Goal: Task Accomplishment & Management: Manage account settings

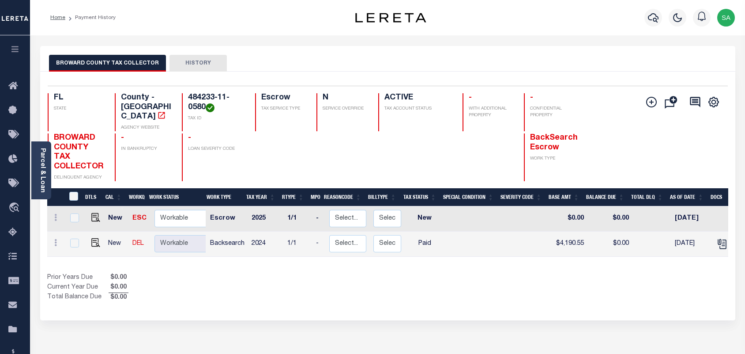
click at [654, 21] on icon "button" at bounding box center [653, 17] width 11 height 9
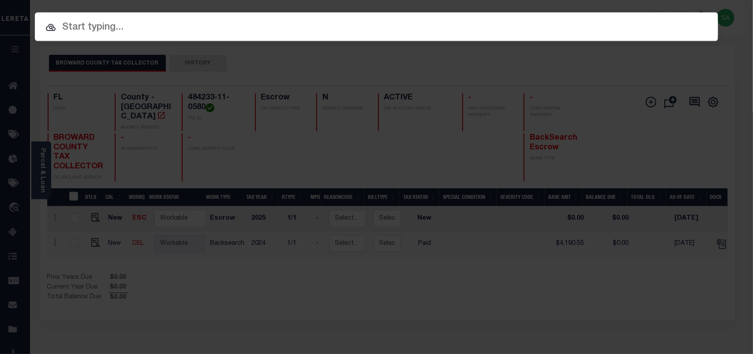
click at [599, 28] on div "Include Loans TBM Customers Borrowers Payments (Lender Non-Disb) Payments (Lend…" at bounding box center [376, 177] width 753 height 354
paste input "2002706386"
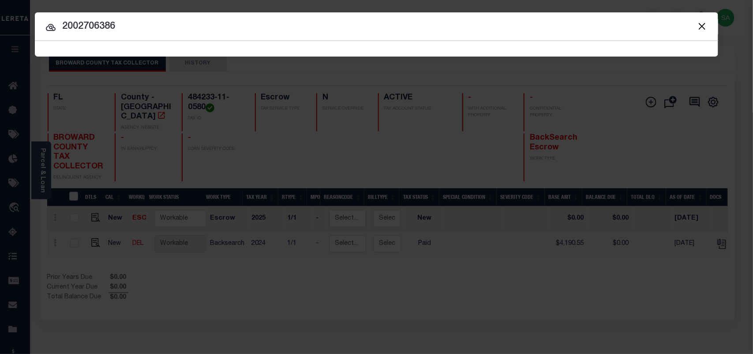
type input "2002706386"
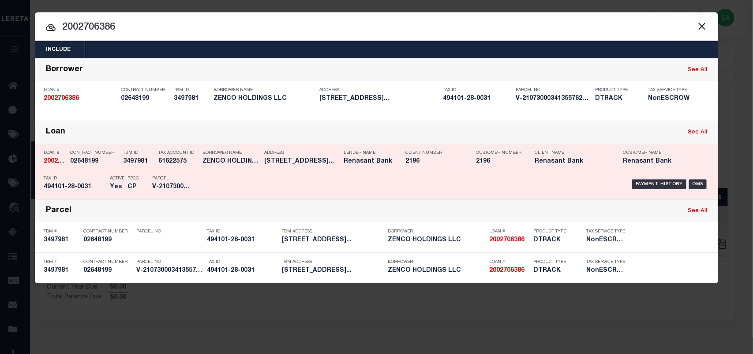
click at [229, 169] on div "Borrower Name ZENCO HOLDINGS LLC" at bounding box center [231, 159] width 57 height 26
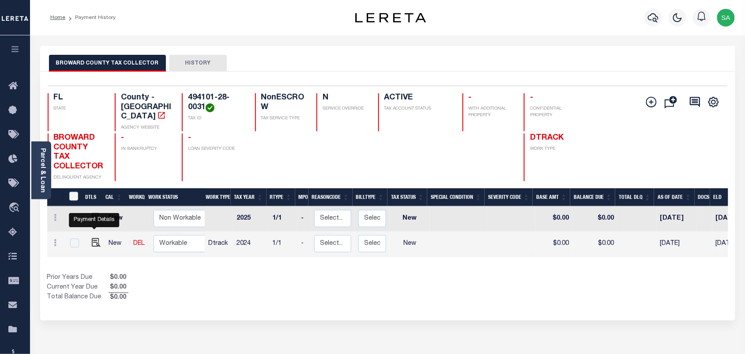
drag, startPoint x: 94, startPoint y: 232, endPoint x: 98, endPoint y: 233, distance: 4.4
click at [94, 238] on img "" at bounding box center [96, 242] width 9 height 9
checkbox input "true"
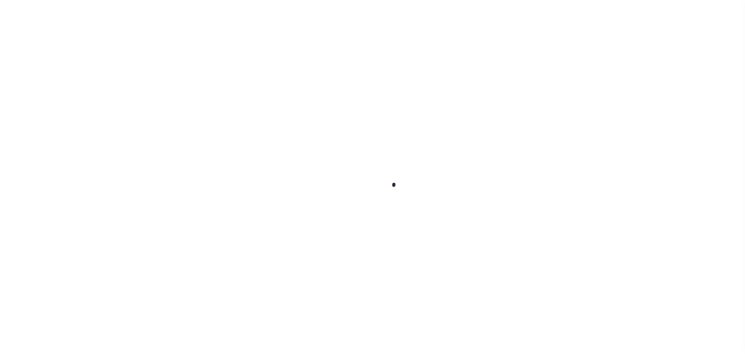
checkbox input "false"
type input "[DATE]"
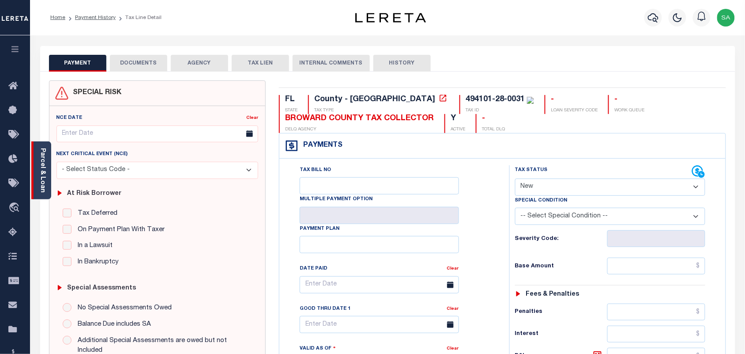
click at [47, 177] on div "Parcel & Loan" at bounding box center [41, 170] width 20 height 58
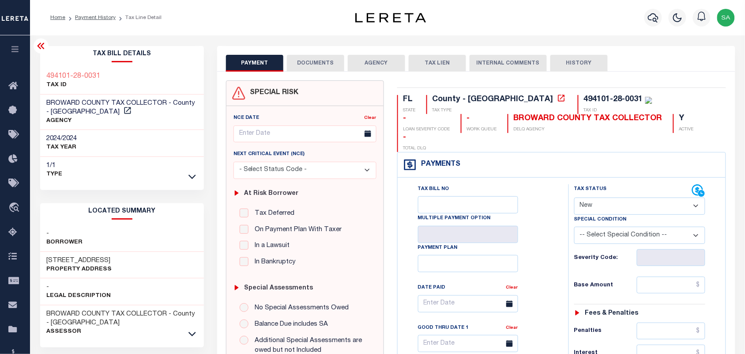
click at [609, 197] on select "- Select Status Code - Open Due/Unpaid Paid Incomplete No Tax Due Internal Refu…" at bounding box center [640, 205] width 132 height 17
select select "PYD"
click at [574, 197] on select "- Select Status Code - Open Due/Unpaid Paid Incomplete No Tax Due Internal Refu…" at bounding box center [640, 205] width 132 height 17
type input "[DATE]"
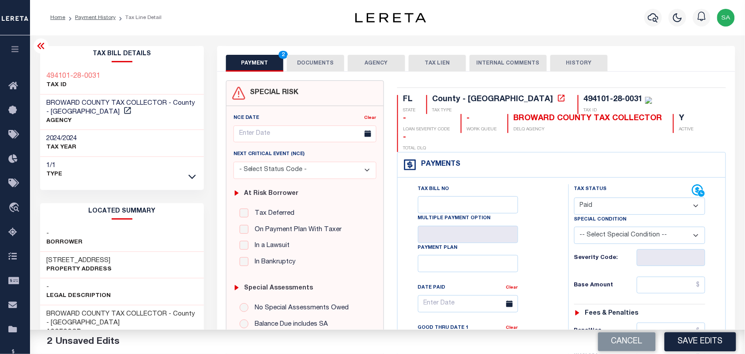
drag, startPoint x: 321, startPoint y: 65, endPoint x: 330, endPoint y: 77, distance: 14.8
click at [322, 65] on button "DOCUMENTS" at bounding box center [315, 63] width 57 height 17
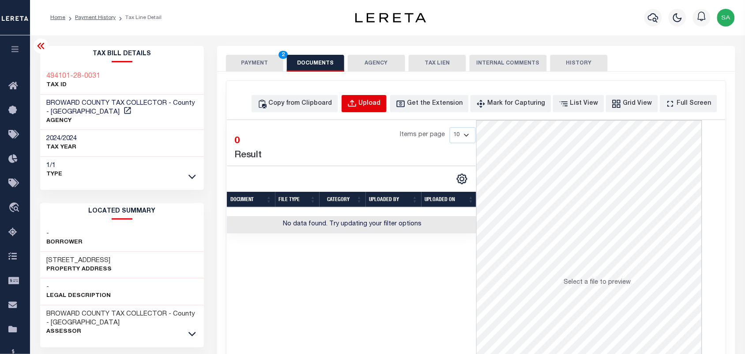
click at [381, 100] on div "Upload" at bounding box center [370, 104] width 22 height 10
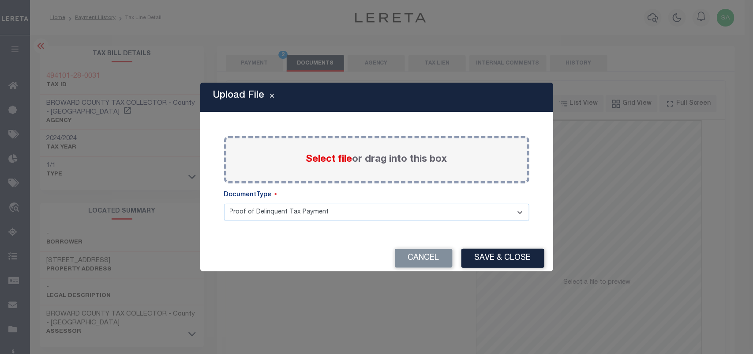
click at [341, 153] on label "Select file or drag into this box" at bounding box center [376, 159] width 141 height 15
click at [0, 0] on input "Select file or drag into this box" at bounding box center [0, 0] width 0 height 0
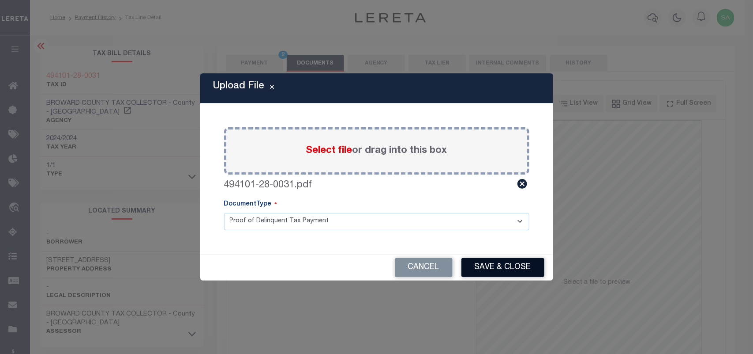
click at [489, 265] on button "Save & Close" at bounding box center [503, 267] width 83 height 19
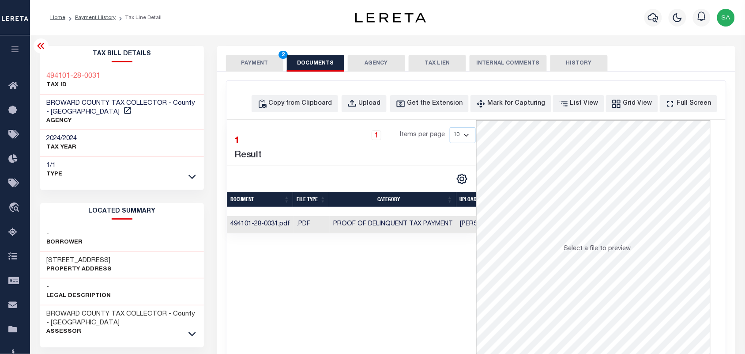
click at [253, 64] on button "PAYMENT 2" at bounding box center [254, 63] width 57 height 17
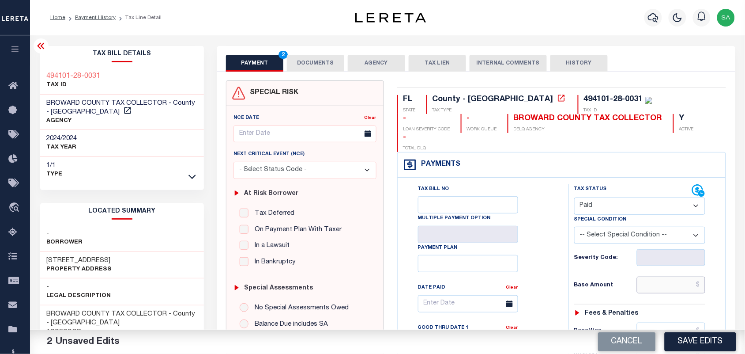
click at [672, 276] on input "text" at bounding box center [671, 284] width 69 height 17
paste input "6,674.30"
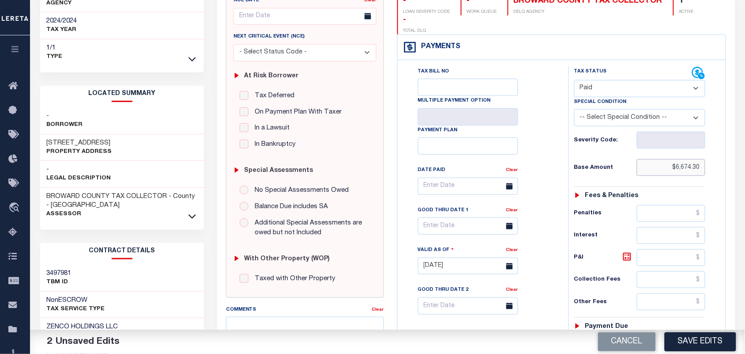
scroll to position [316, 0]
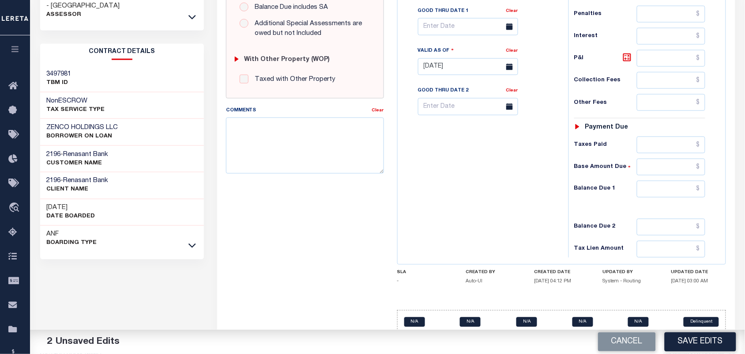
type input "$6,674.30"
click at [680, 181] on input "text" at bounding box center [671, 189] width 69 height 17
type input "$0.00"
click at [580, 184] on div "Tax Status Status - Select Status Code -" at bounding box center [642, 63] width 149 height 390
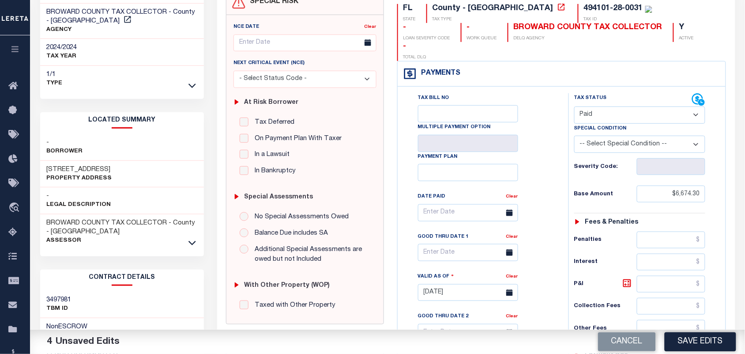
scroll to position [0, 0]
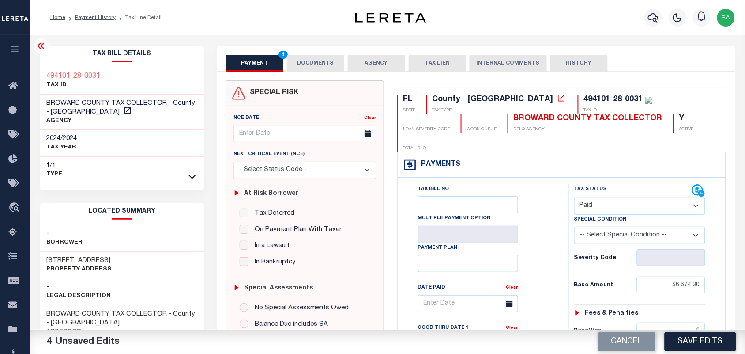
click at [309, 53] on div "PAYMENT 4 DOCUMENTS AGENCY DELINQUENT PAYEE TAX LIEN" at bounding box center [476, 59] width 518 height 26
click at [304, 58] on button "DOCUMENTS" at bounding box center [315, 63] width 57 height 17
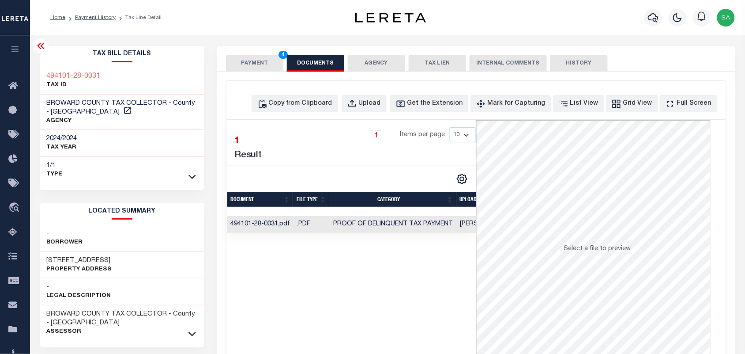
click at [259, 67] on button "PAYMENT 4" at bounding box center [254, 63] width 57 height 17
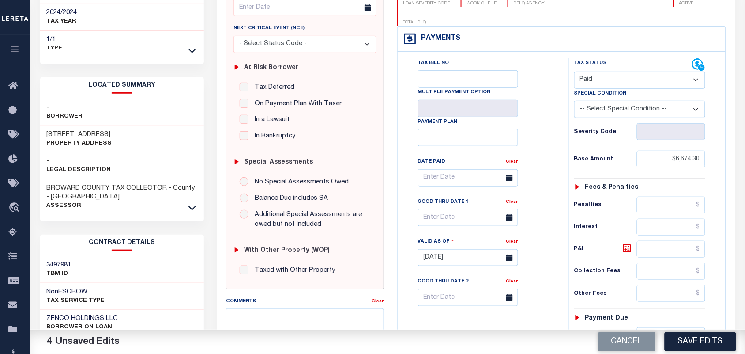
scroll to position [221, 0]
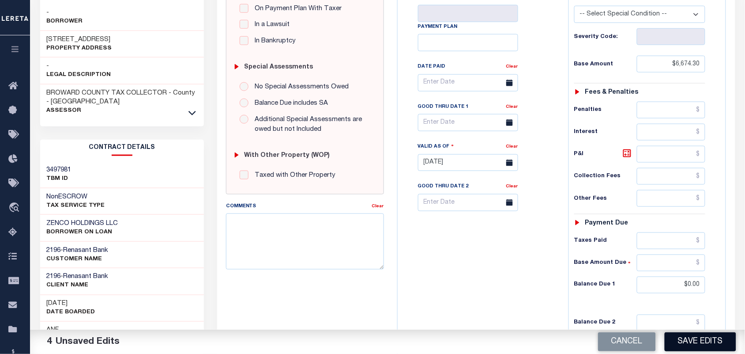
click at [684, 343] on button "Save Edits" at bounding box center [700, 341] width 71 height 19
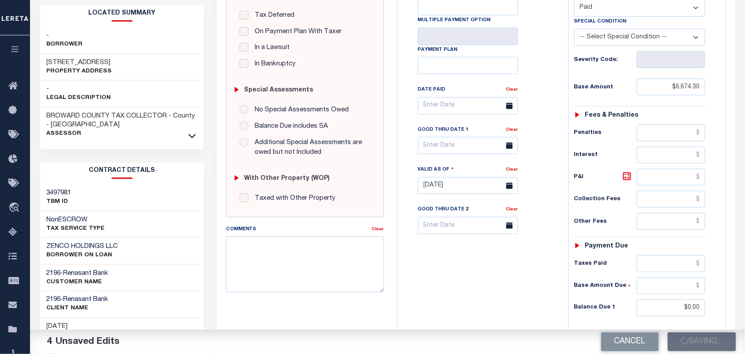
scroll to position [0, 0]
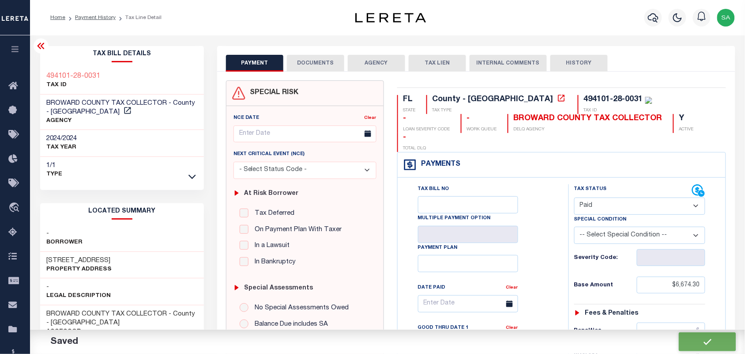
checkbox input "false"
type input "$6,674.3"
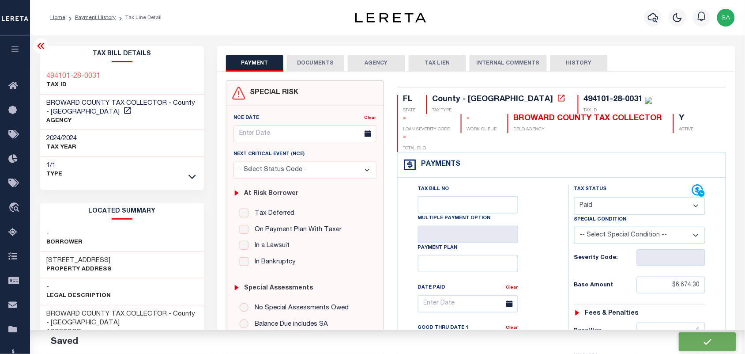
type input "$0"
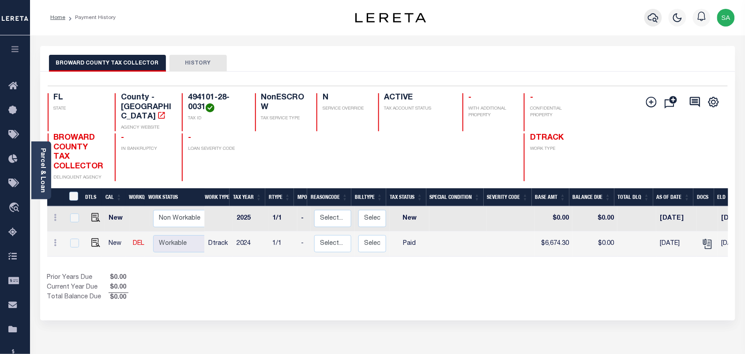
click at [652, 19] on icon "button" at bounding box center [653, 17] width 11 height 11
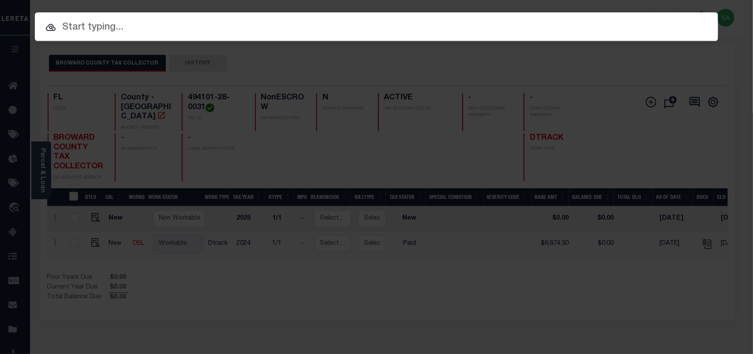
click at [634, 21] on input "text" at bounding box center [377, 27] width 684 height 15
paste input "90000843"
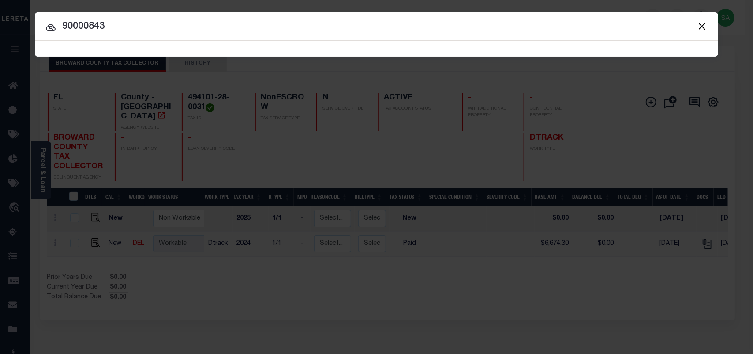
type input "90000843"
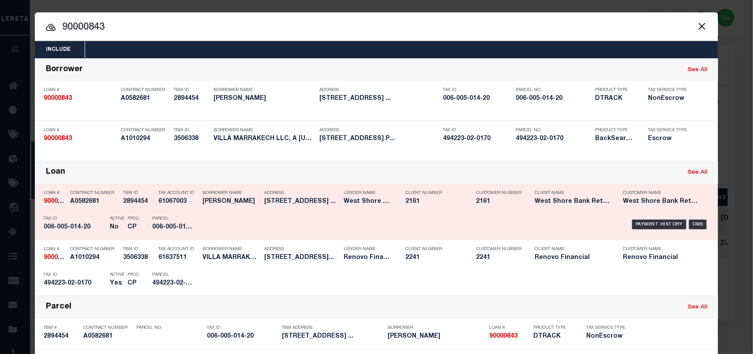
drag, startPoint x: 246, startPoint y: 271, endPoint x: 658, endPoint y: 199, distance: 417.6
click at [246, 271] on div "Payment History OMS" at bounding box center [457, 280] width 504 height 26
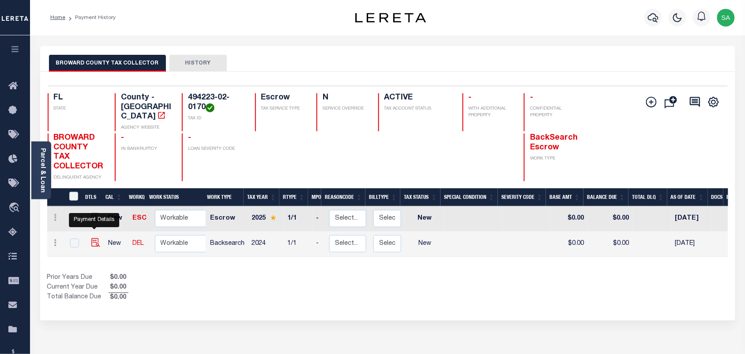
click at [92, 238] on img "" at bounding box center [95, 242] width 9 height 9
checkbox input "true"
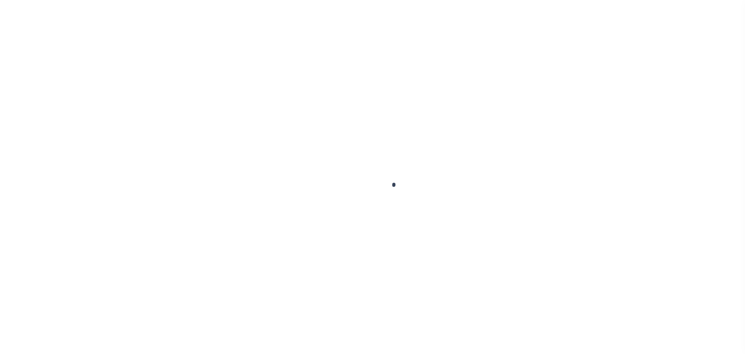
checkbox input "false"
type input "[DATE]"
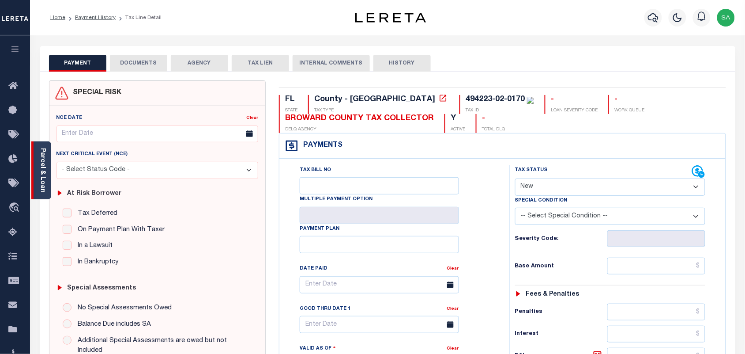
click at [43, 183] on link "Parcel & Loan" at bounding box center [42, 170] width 6 height 45
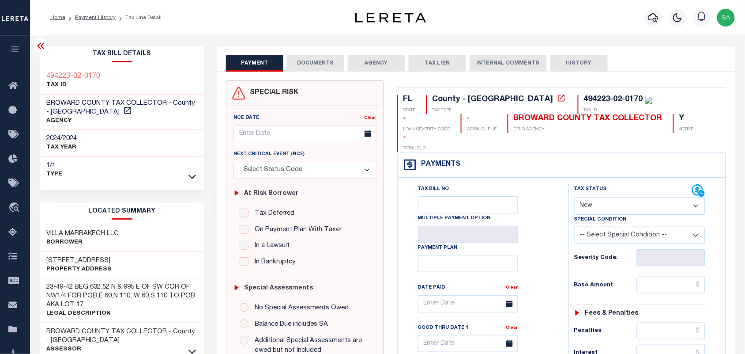
click at [602, 197] on select "- Select Status Code - Open Due/Unpaid Paid Incomplete No Tax Due Internal Refu…" at bounding box center [640, 205] width 132 height 17
select select "PYD"
click at [574, 197] on select "- Select Status Code - Open Due/Unpaid Paid Incomplete No Tax Due Internal Refu…" at bounding box center [640, 205] width 132 height 17
type input "[DATE]"
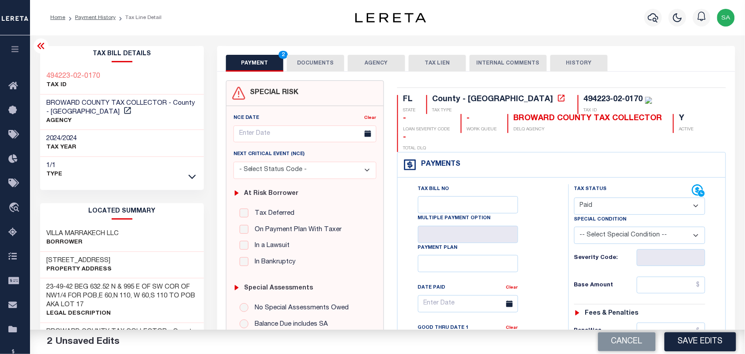
click at [314, 61] on button "DOCUMENTS" at bounding box center [315, 63] width 57 height 17
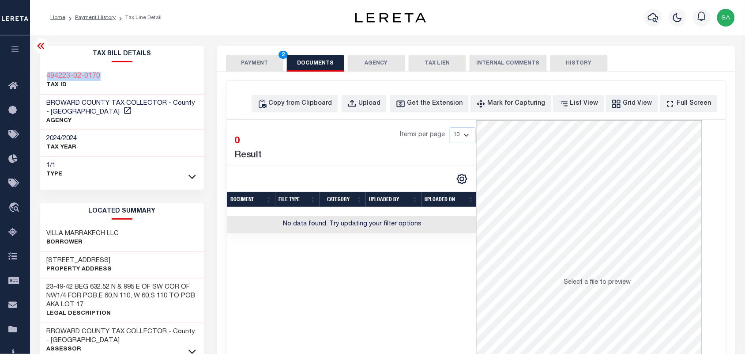
drag, startPoint x: 122, startPoint y: 76, endPoint x: 34, endPoint y: 71, distance: 88.4
click at [34, 71] on div "Tax Bill Details 494223-02-0170 TAX ID" at bounding box center [122, 344] width 177 height 596
copy h3 "494223-02-0170"
click at [357, 100] on icon "button" at bounding box center [352, 104] width 10 height 10
select select "POP"
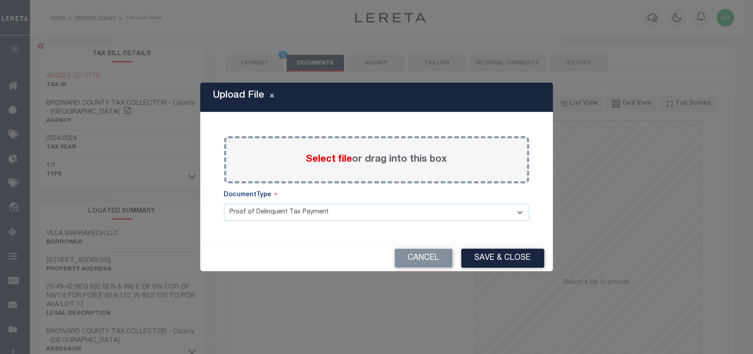
click at [345, 162] on span "Select file" at bounding box center [329, 159] width 46 height 10
click at [0, 0] on input "Select file or drag into this box" at bounding box center [0, 0] width 0 height 0
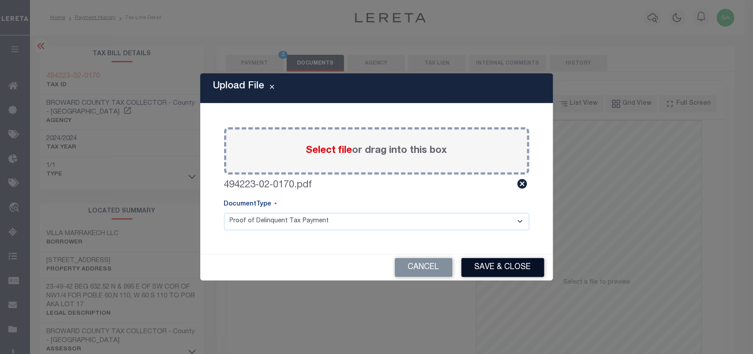
click at [495, 270] on button "Save & Close" at bounding box center [503, 267] width 83 height 19
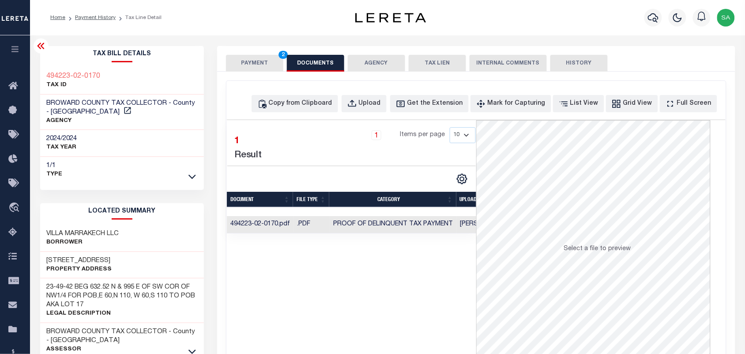
click at [243, 69] on button "PAYMENT 2" at bounding box center [254, 63] width 57 height 17
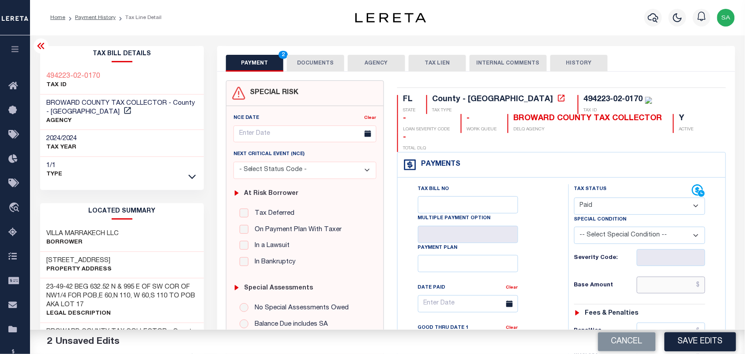
drag, startPoint x: 683, startPoint y: 270, endPoint x: 614, endPoint y: 264, distance: 68.6
click at [683, 276] on input "text" at bounding box center [671, 284] width 69 height 17
paste input "9,577.64"
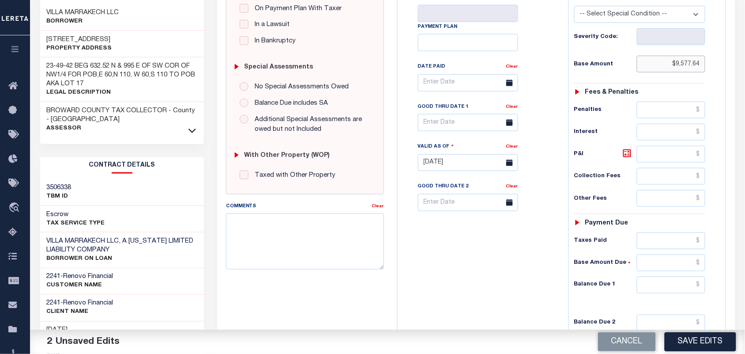
scroll to position [276, 0]
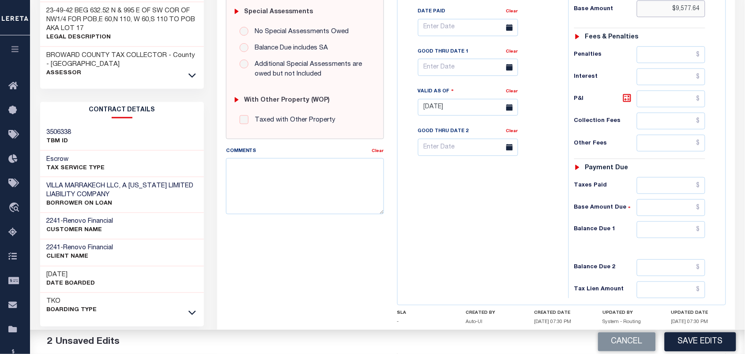
type input "$9,577.64"
click at [689, 221] on input "text" at bounding box center [671, 229] width 69 height 17
type input "$0.00"
click at [521, 224] on div "Tax Bill No Multiple Payment Option Payment Plan Clear" at bounding box center [481, 103] width 162 height 390
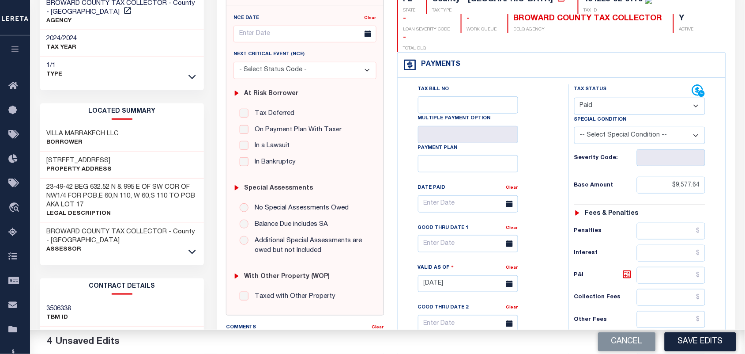
scroll to position [0, 0]
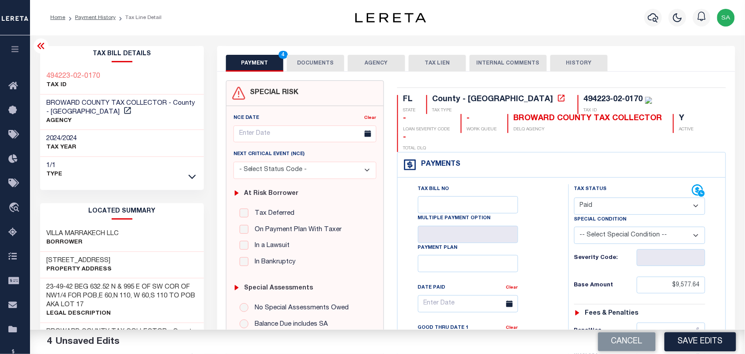
click at [319, 56] on button "DOCUMENTS" at bounding box center [315, 63] width 57 height 17
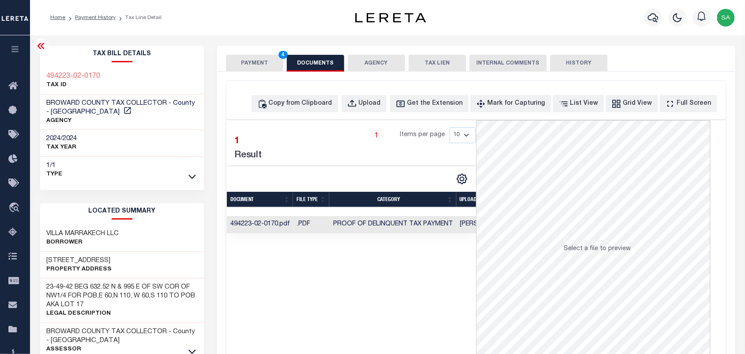
click at [249, 58] on button "PAYMENT 4" at bounding box center [254, 63] width 57 height 17
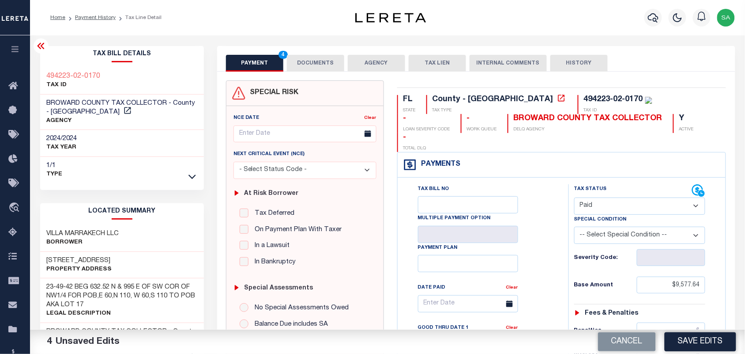
click at [315, 68] on button "DOCUMENTS" at bounding box center [315, 63] width 57 height 17
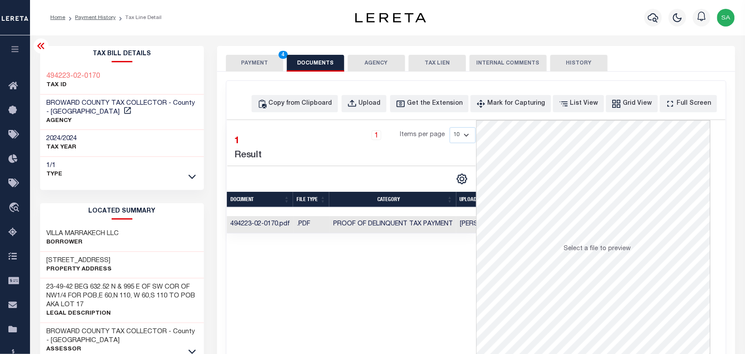
click at [266, 68] on button "PAYMENT 4" at bounding box center [254, 63] width 57 height 17
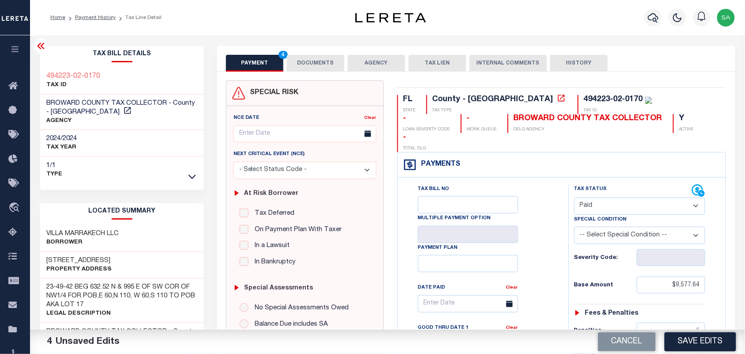
scroll to position [165, 0]
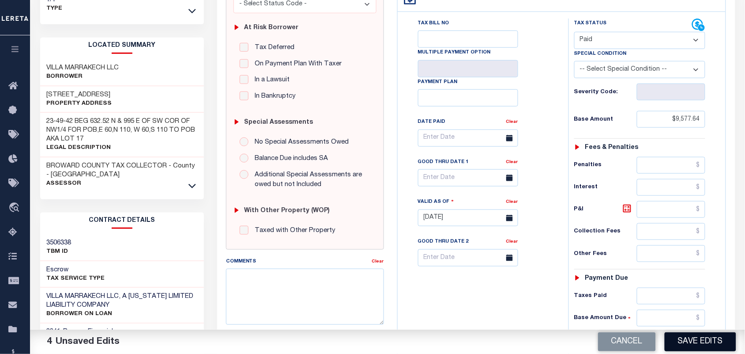
click at [696, 338] on button "Save Edits" at bounding box center [700, 341] width 71 height 19
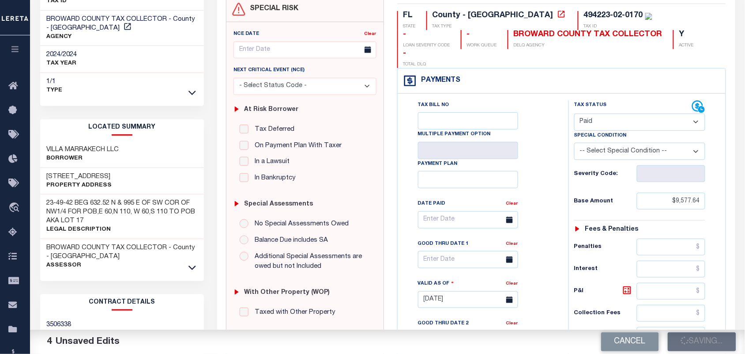
scroll to position [0, 0]
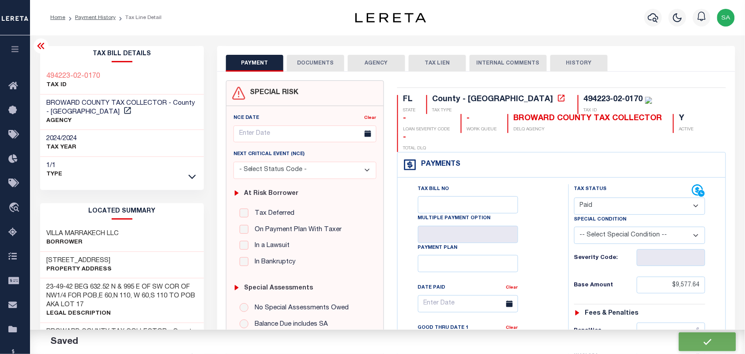
checkbox input "false"
type input "$9,577.64"
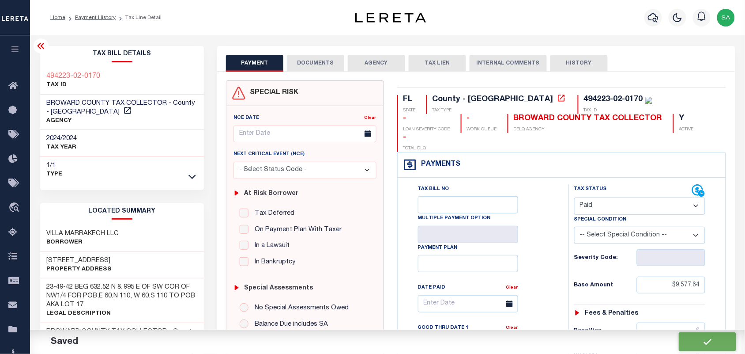
type input "$0"
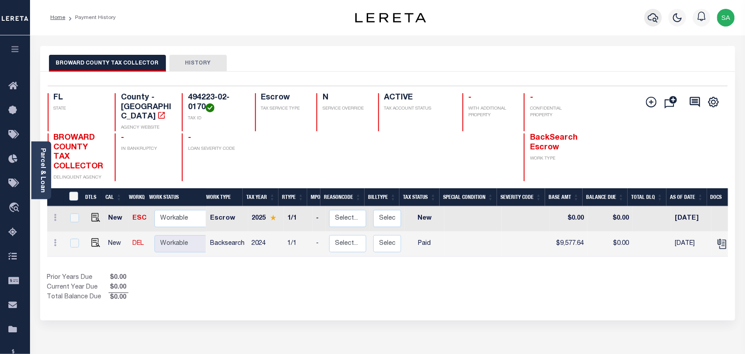
click at [651, 18] on icon "button" at bounding box center [653, 17] width 11 height 11
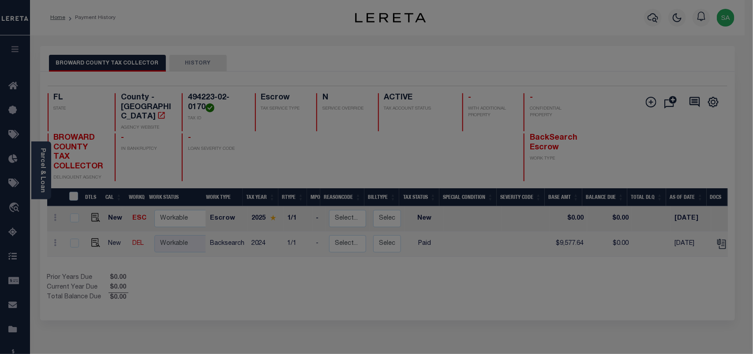
click at [0, 0] on div "Include Loans TBM Customers Borrowers Payments (Lender Non-Disb) Payments (Lend…" at bounding box center [0, 0] width 0 height 0
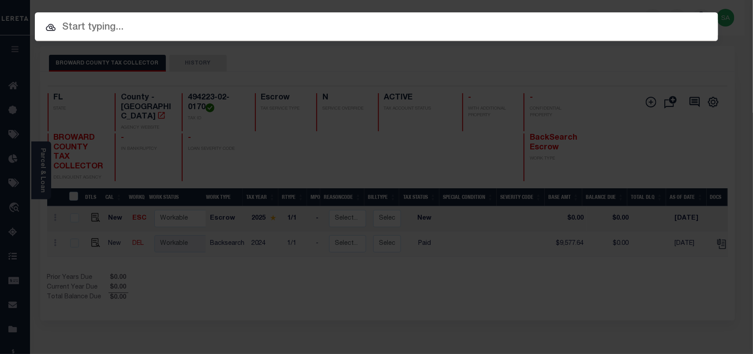
paste input "90000737"
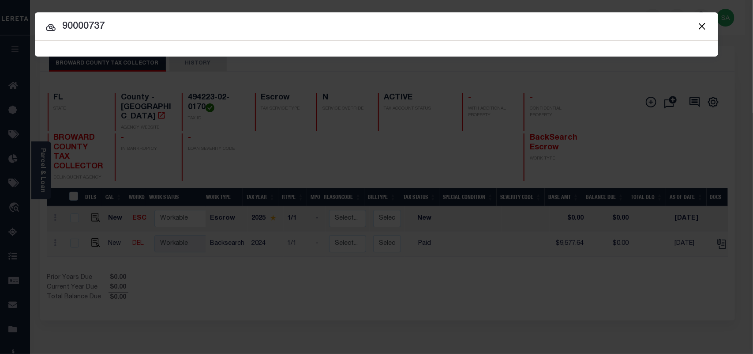
type input "90000737"
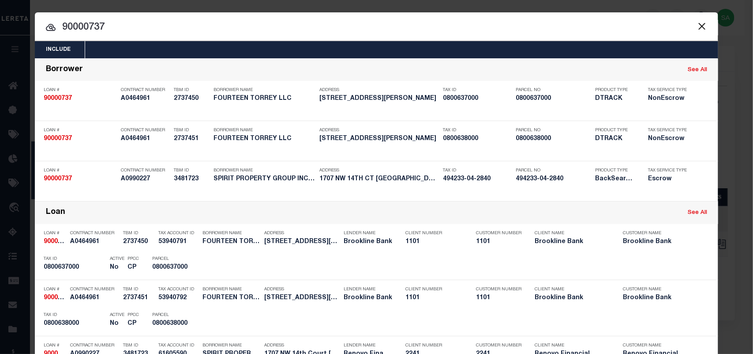
scroll to position [202, 0]
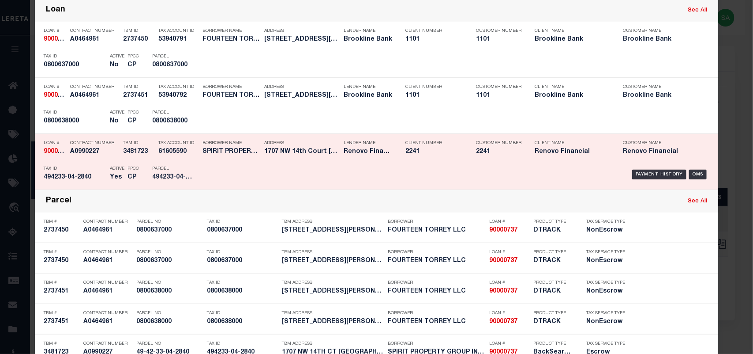
click at [185, 160] on div "Tax Account ID 61605590" at bounding box center [178, 149] width 40 height 26
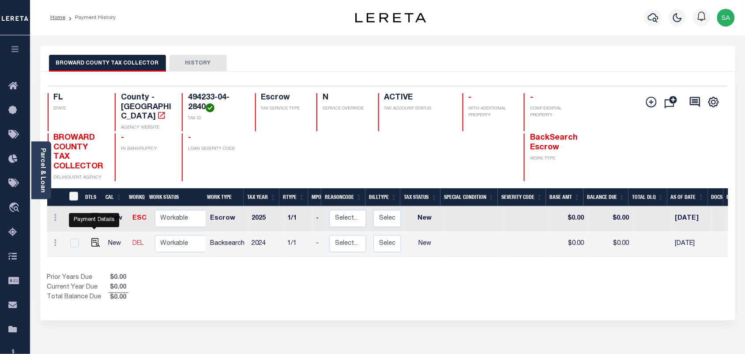
drag, startPoint x: 91, startPoint y: 237, endPoint x: 133, endPoint y: 235, distance: 42.4
click at [91, 238] on img "" at bounding box center [95, 242] width 9 height 9
checkbox input "true"
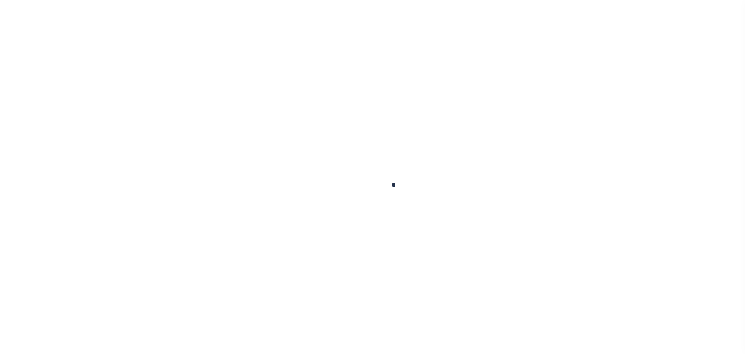
checkbox input "false"
type input "[DATE]"
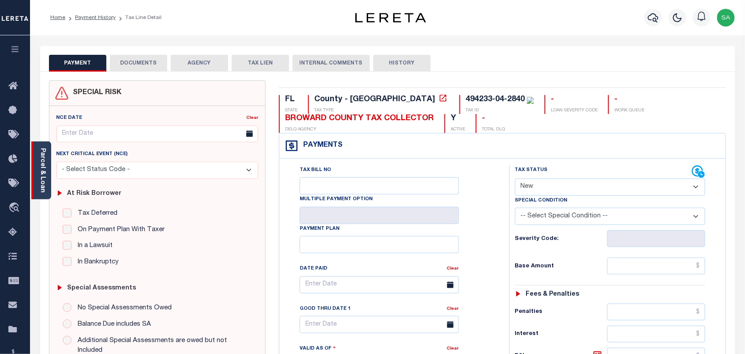
click at [39, 178] on link "Parcel & Loan" at bounding box center [42, 170] width 6 height 45
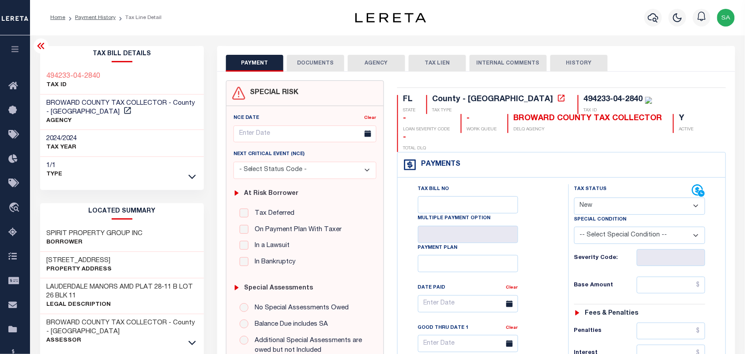
click at [590, 197] on select "- Select Status Code - Open Due/Unpaid Paid Incomplete No Tax Due Internal Refu…" at bounding box center [640, 205] width 132 height 17
select select "PYD"
click at [574, 197] on select "- Select Status Code - Open Due/Unpaid Paid Incomplete No Tax Due Internal Refu…" at bounding box center [640, 205] width 132 height 17
type input "[DATE]"
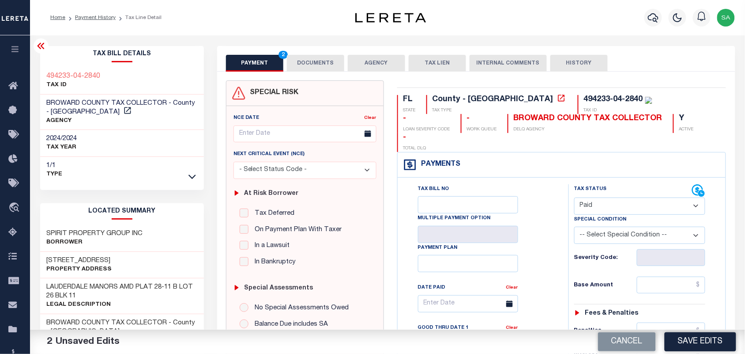
click at [326, 66] on button "DOCUMENTS" at bounding box center [315, 63] width 57 height 17
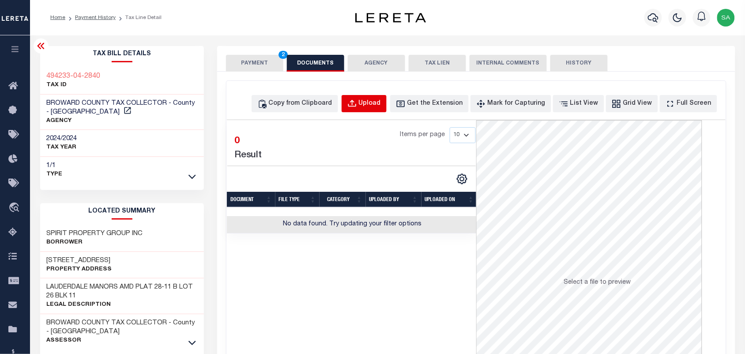
click at [374, 102] on button "Upload" at bounding box center [364, 103] width 45 height 17
select select "POP"
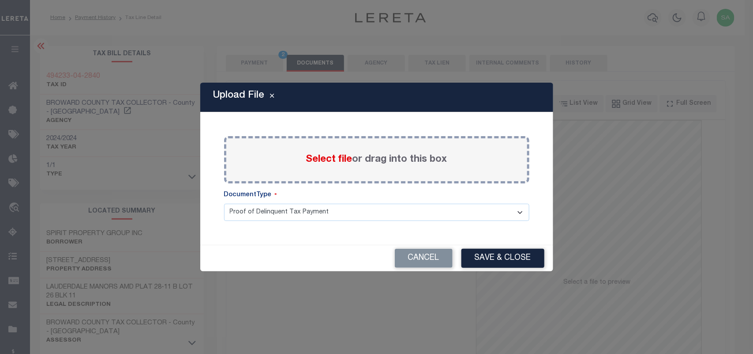
click at [332, 160] on span "Select file" at bounding box center [329, 159] width 46 height 10
click at [0, 0] on input "Select file or drag into this box" at bounding box center [0, 0] width 0 height 0
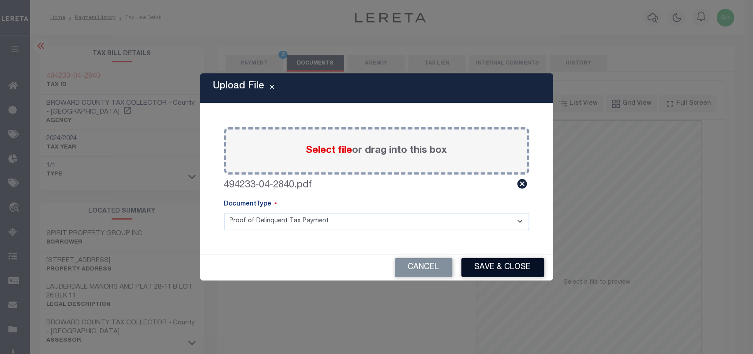
click at [488, 270] on button "Save & Close" at bounding box center [503, 267] width 83 height 19
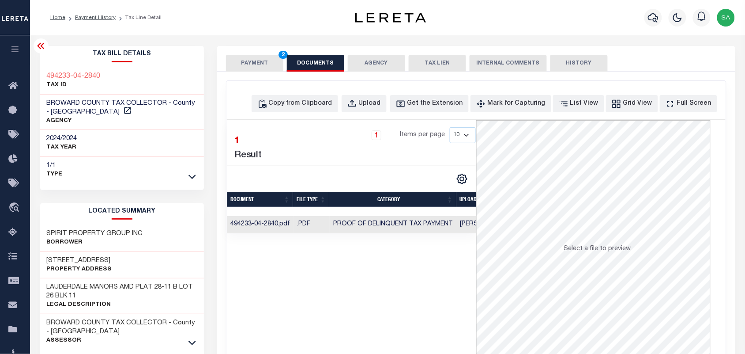
click at [270, 61] on button "PAYMENT 2" at bounding box center [254, 63] width 57 height 17
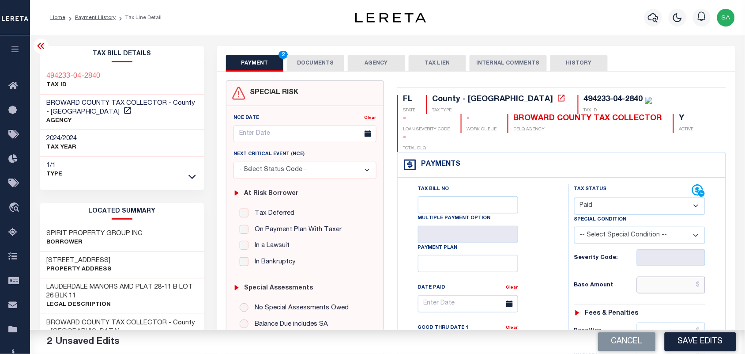
drag, startPoint x: 668, startPoint y: 270, endPoint x: 627, endPoint y: 269, distance: 40.6
click at [668, 276] on input "text" at bounding box center [671, 284] width 69 height 17
paste input "4,410.43"
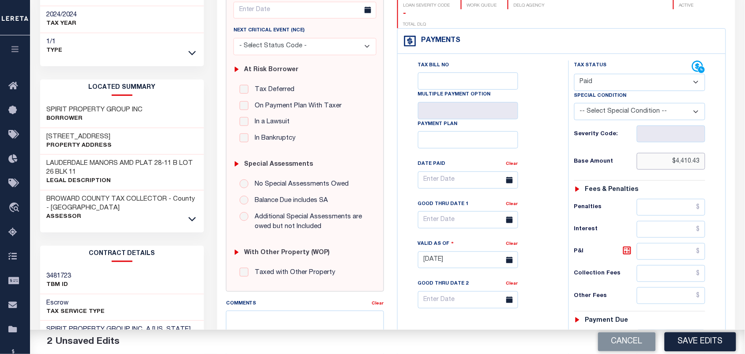
scroll to position [221, 0]
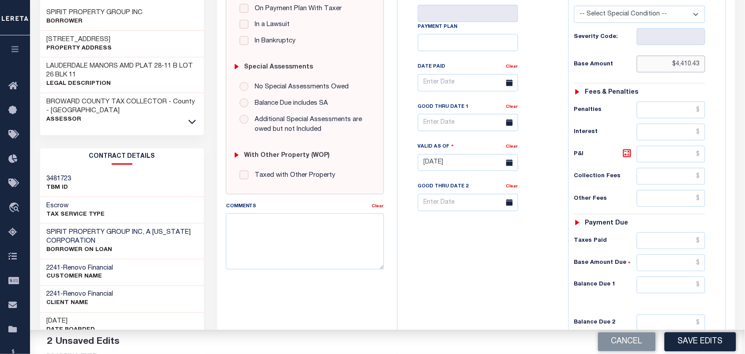
type input "$4,410.43"
click at [673, 276] on input "text" at bounding box center [671, 284] width 69 height 17
type input "$0.00"
click at [519, 274] on div "Tax Bill No Multiple Payment Option Payment Plan Clear" at bounding box center [481, 158] width 162 height 390
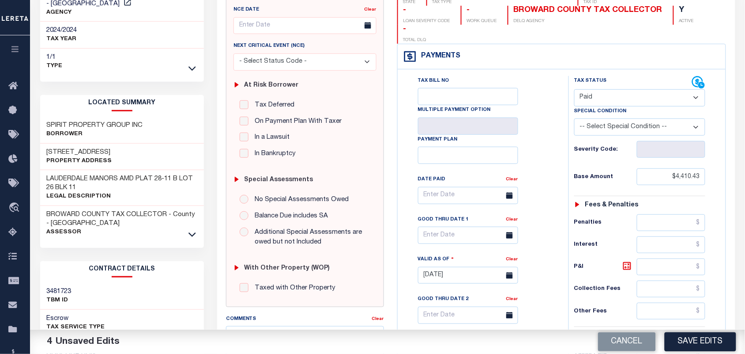
scroll to position [0, 0]
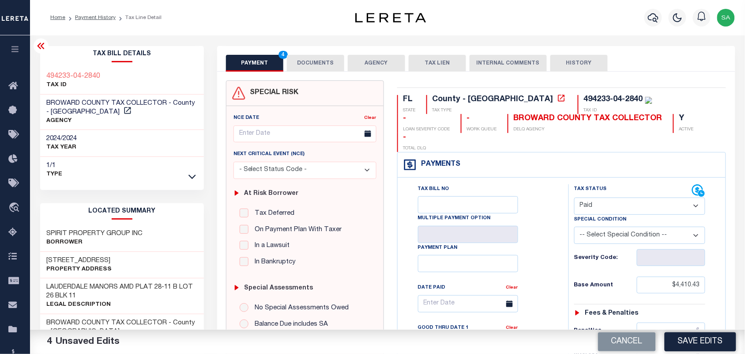
click at [543, 230] on div "Tax Bill No Multiple Payment Option Payment Plan Clear" at bounding box center [480, 308] width 149 height 248
click at [530, 184] on div "Tax Bill No Multiple Payment Option Payment Plan Clear" at bounding box center [480, 308] width 149 height 248
click at [330, 69] on button "DOCUMENTS" at bounding box center [315, 63] width 57 height 17
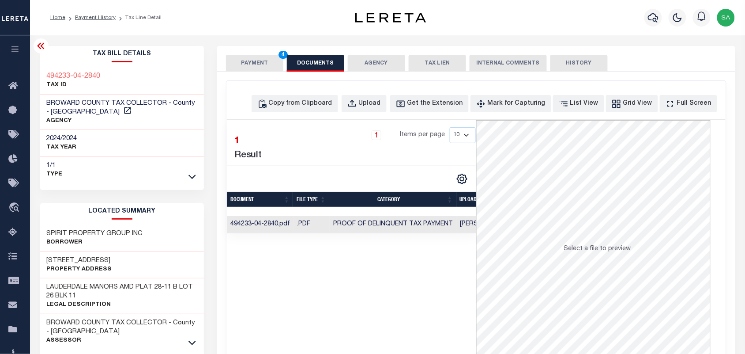
click at [268, 69] on button "PAYMENT 4" at bounding box center [254, 63] width 57 height 17
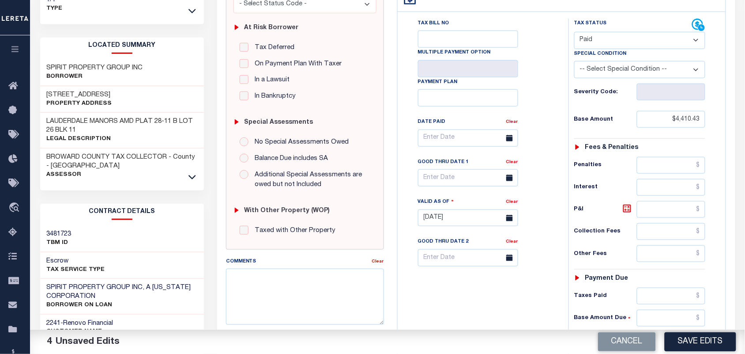
scroll to position [316, 0]
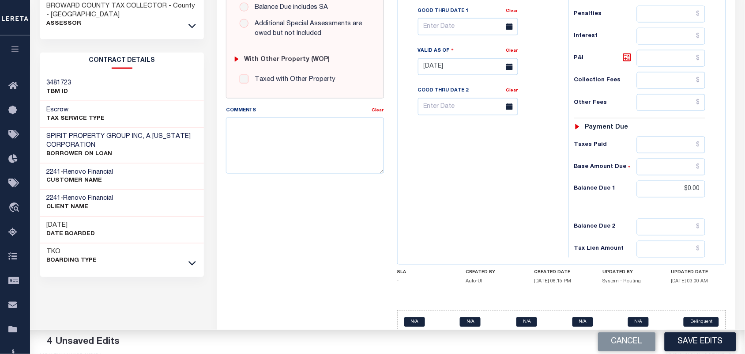
click at [691, 341] on button "Save Edits" at bounding box center [700, 341] width 71 height 19
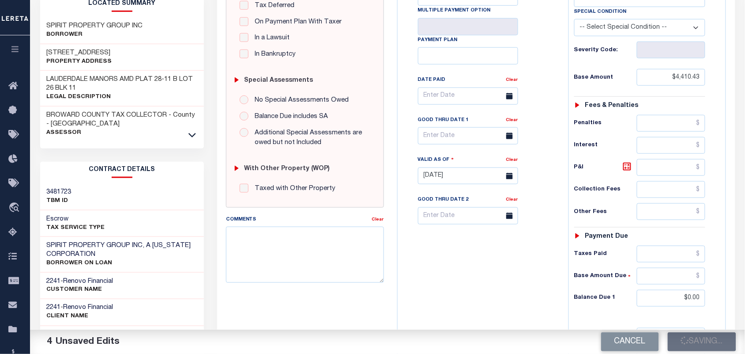
scroll to position [41, 0]
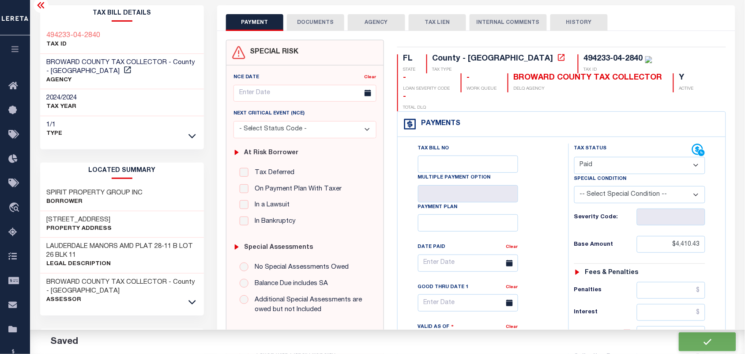
checkbox input "false"
type input "$4,410.43"
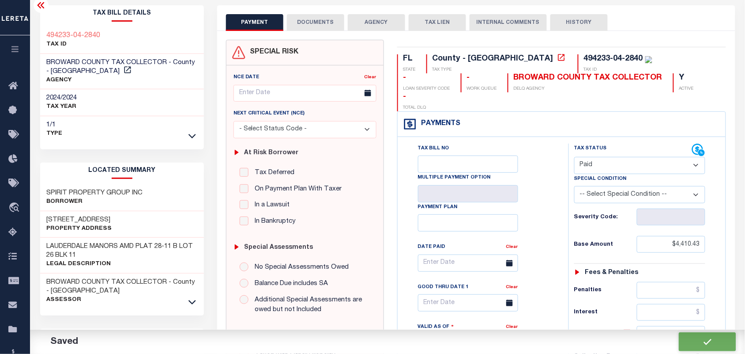
type input "$0"
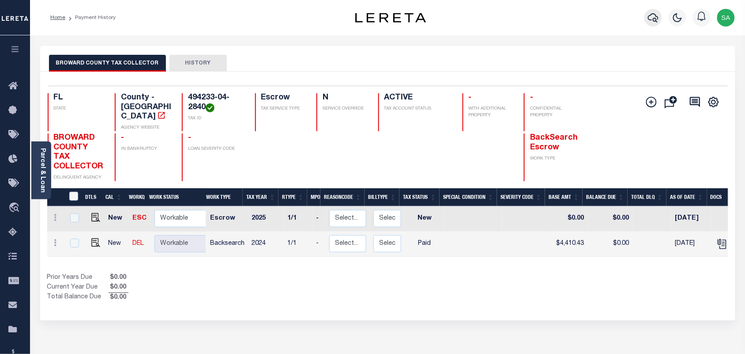
click at [650, 15] on icon "button" at bounding box center [653, 17] width 11 height 11
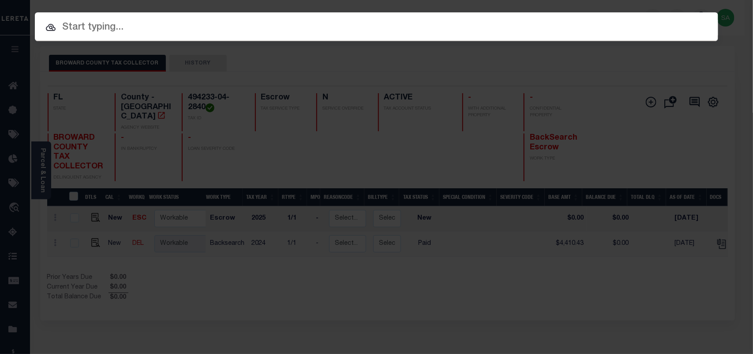
click at [602, 20] on div "Include Loans TBM Customers Borrowers Payments (Lender Non-Disb) Payments (Lend…" at bounding box center [377, 26] width 684 height 29
paste input "23290"
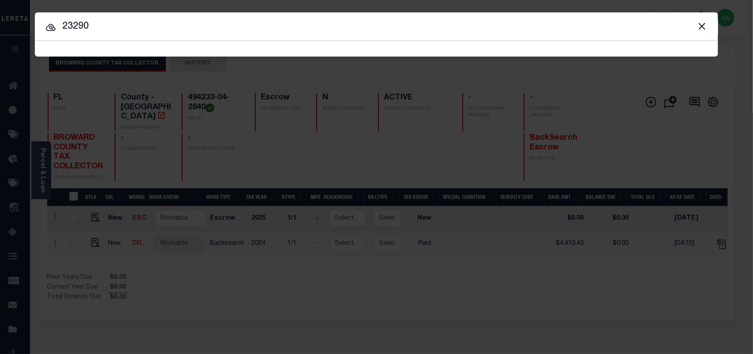
type input "23290"
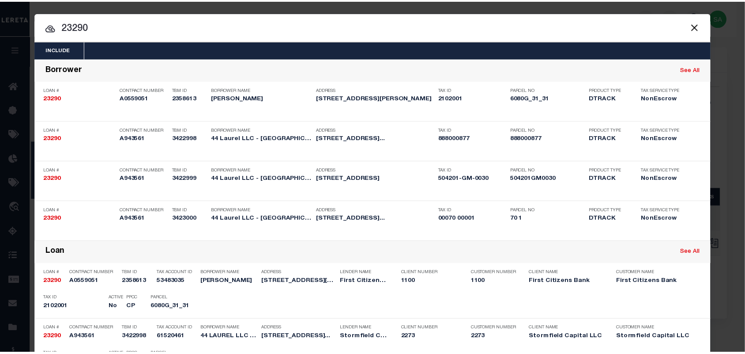
scroll to position [243, 0]
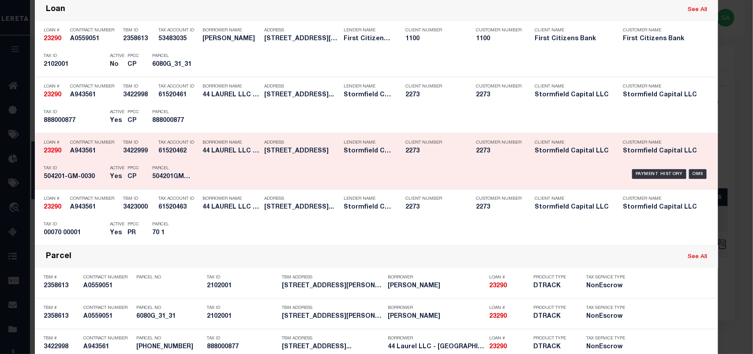
click at [193, 173] on div "Parcel 504201GM0030" at bounding box center [172, 174] width 53 height 26
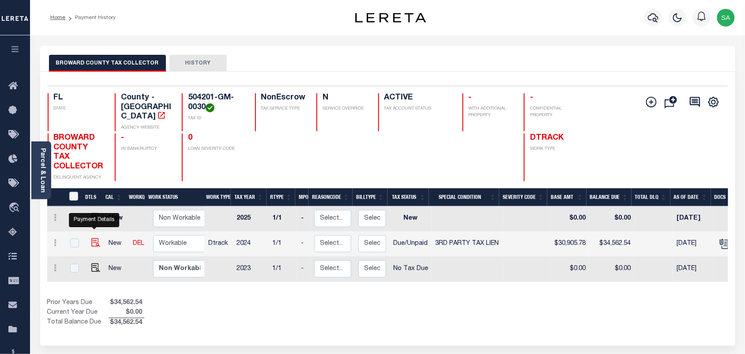
click at [95, 238] on img "" at bounding box center [95, 242] width 9 height 9
checkbox input "true"
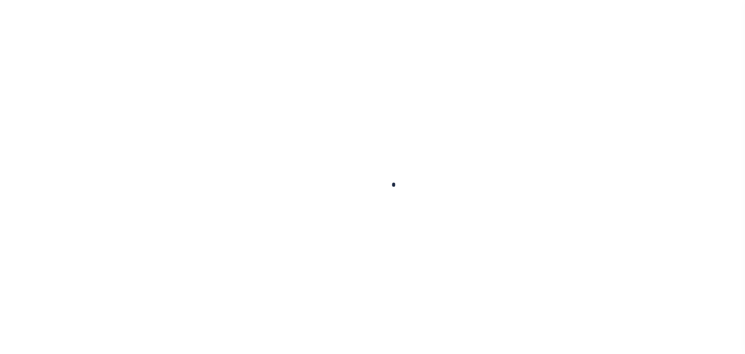
checkbox input "false"
type textarea "Certificate #13324 Issued Year 2025 Face Amt 32,910.75 Bid % 0.25"
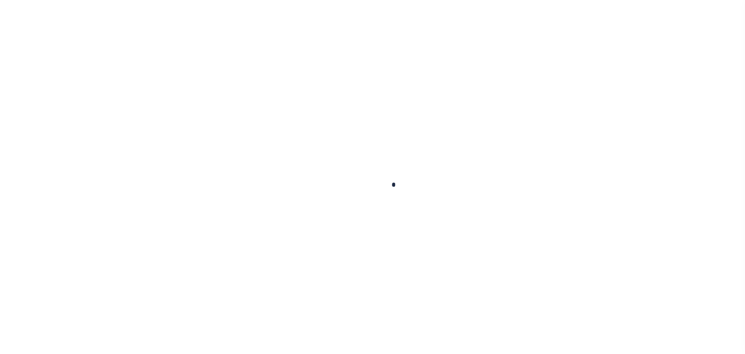
type input "06/30/2025"
type input "[DATE]"
select select "DUE"
select select "20"
type input "0"
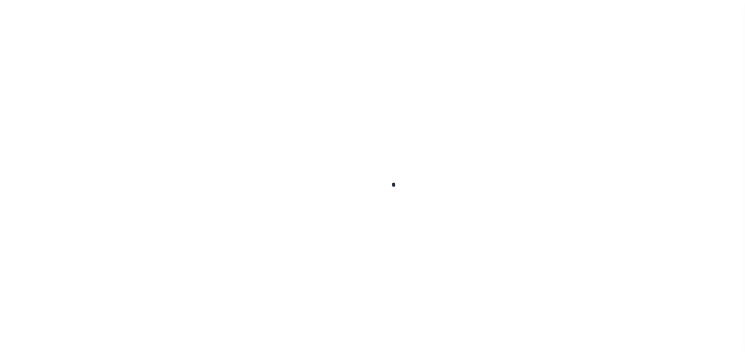
type input "$30,905.78"
type input "$3,656.76"
type input "$34,562.54"
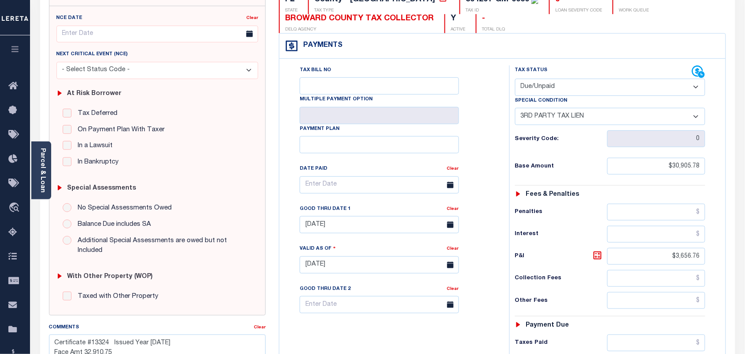
scroll to position [110, 0]
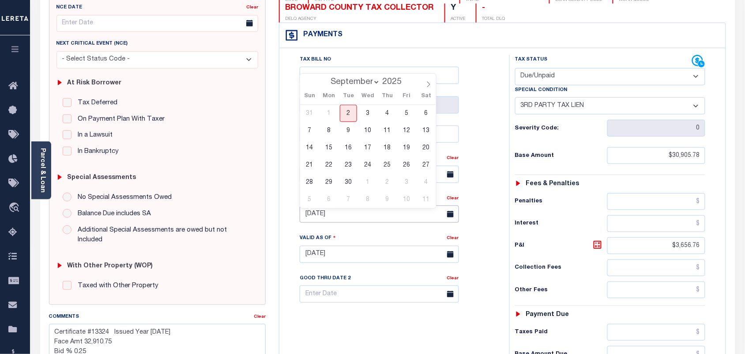
click at [340, 216] on input "06/30/2025" at bounding box center [379, 213] width 159 height 17
click at [346, 186] on span "30" at bounding box center [348, 181] width 17 height 17
type input "09/30/2025"
type input "[DATE]"
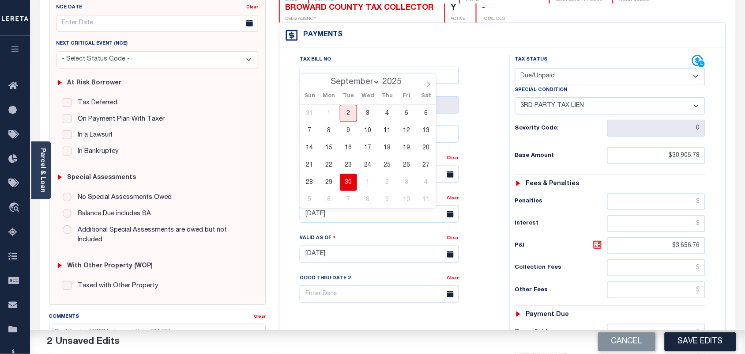
click at [351, 184] on span "30" at bounding box center [348, 181] width 17 height 17
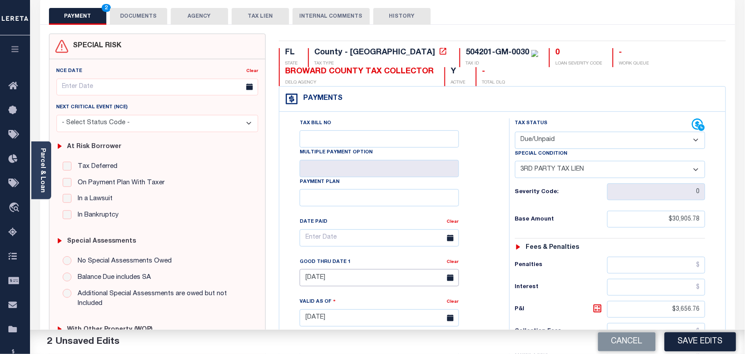
scroll to position [0, 0]
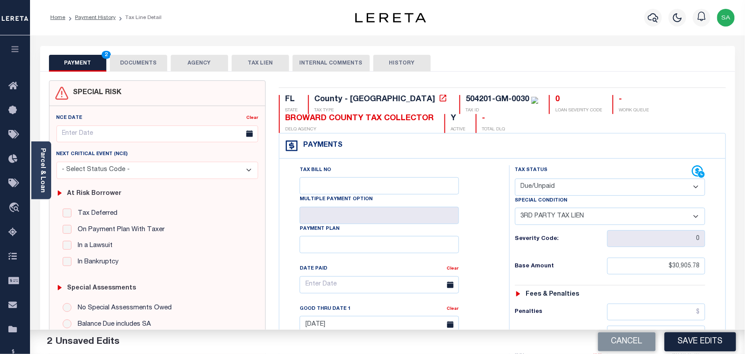
click at [156, 64] on button "DOCUMENTS" at bounding box center [138, 63] width 57 height 17
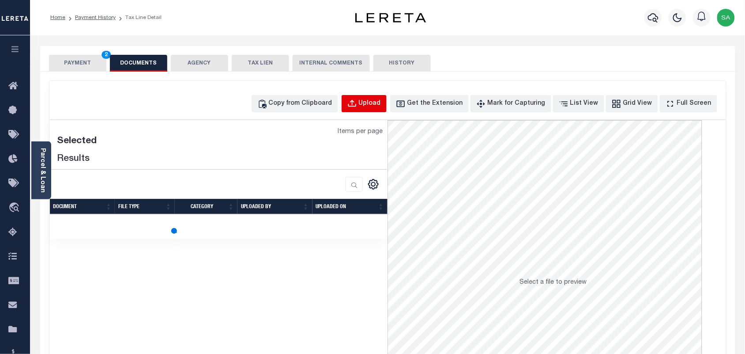
click at [374, 104] on button "Upload" at bounding box center [364, 103] width 45 height 17
select select "POP"
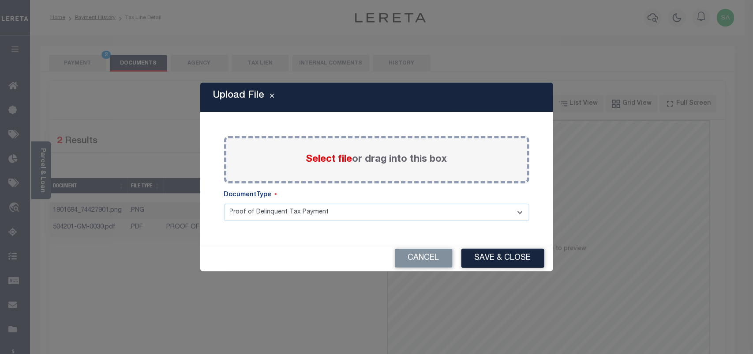
click at [331, 159] on span "Select file" at bounding box center [329, 159] width 46 height 10
click at [0, 0] on input "Select file or drag into this box" at bounding box center [0, 0] width 0 height 0
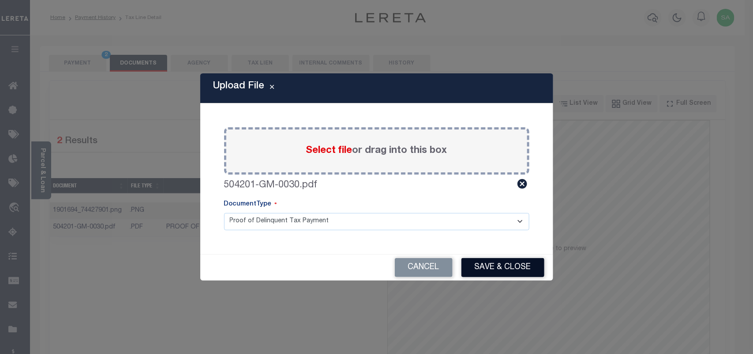
click at [499, 274] on button "Save & Close" at bounding box center [503, 267] width 83 height 19
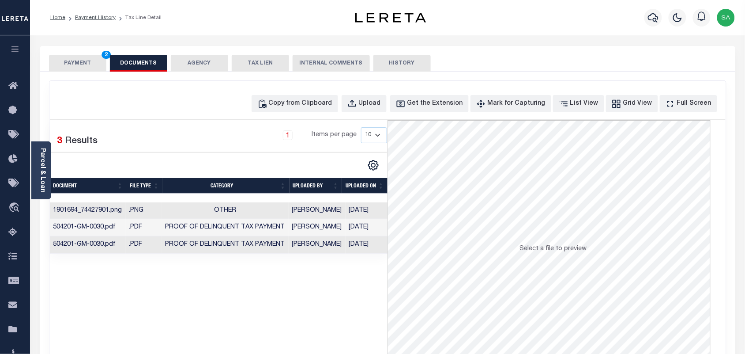
click at [90, 60] on button "PAYMENT 2" at bounding box center [77, 63] width 57 height 17
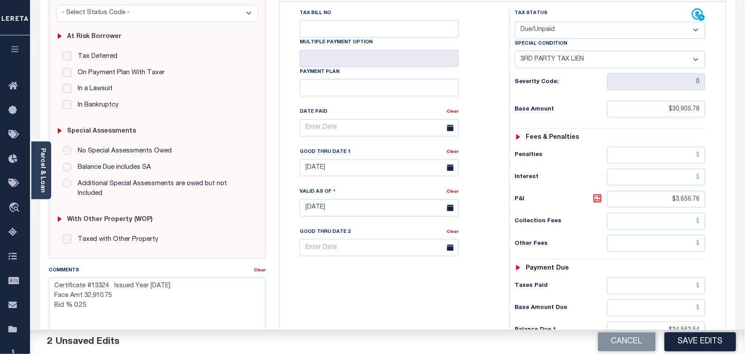
scroll to position [221, 0]
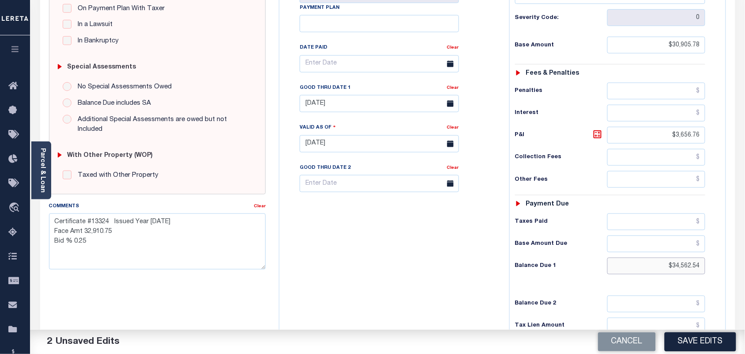
drag, startPoint x: 698, startPoint y: 268, endPoint x: 750, endPoint y: 269, distance: 52.1
click at [745, 269] on html "Home Payment History Tax Line Detail" at bounding box center [372, 112] width 745 height 666
paste input "34"
type input "$34,562.54"
click at [598, 138] on icon at bounding box center [597, 134] width 11 height 11
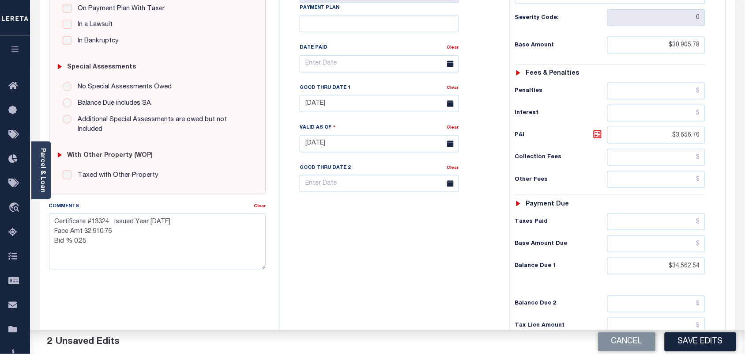
click at [476, 250] on div "Tax Bill No Multiple Payment Option Payment Plan Clear" at bounding box center [392, 139] width 221 height 390
drag, startPoint x: 69, startPoint y: 221, endPoint x: 49, endPoint y: 221, distance: 19.4
click at [49, 221] on textarea "Certificate #13324 Issued Year 2025 Face Amt 32,910.75 Bid % 0.25" at bounding box center [157, 241] width 217 height 56
click at [69, 221] on textarea "Certificate #13324 Issued Year 2025 Bid % 0.25" at bounding box center [157, 241] width 217 height 56
paste textarea "Bidder #3515834"
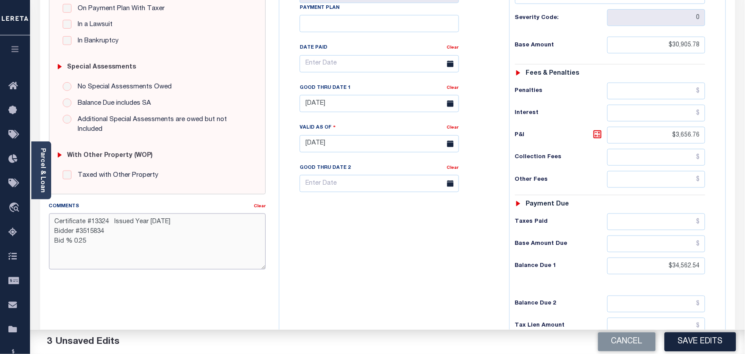
drag, startPoint x: 92, startPoint y: 228, endPoint x: 54, endPoint y: 235, distance: 38.3
click at [54, 235] on textarea "Certificate #13324 Issued Year 2025 Bidder #3515834 Bid % 0.25" at bounding box center [157, 241] width 217 height 56
paste textarea "Rate: 0.25%"
type textarea "Certificate #13324 Issued Year 2025 Bidder #3515834 Rate: 0.25%"
click at [332, 258] on div "Tax Bill No Multiple Payment Option Payment Plan Clear" at bounding box center [392, 139] width 221 height 390
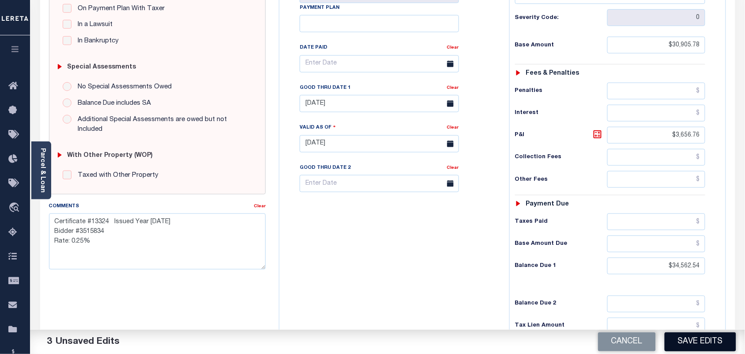
click at [692, 347] on button "Save Edits" at bounding box center [700, 341] width 71 height 19
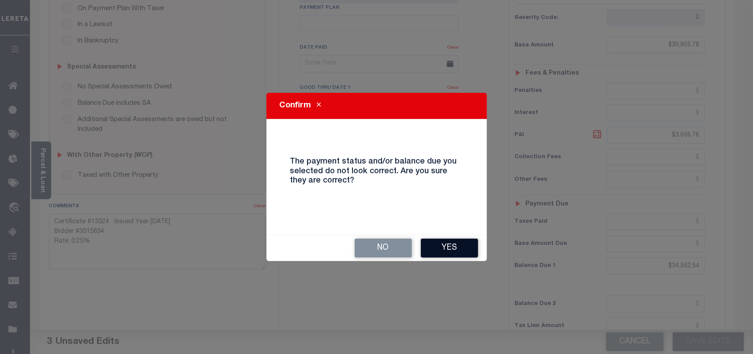
click at [459, 245] on button "Yes" at bounding box center [449, 247] width 57 height 19
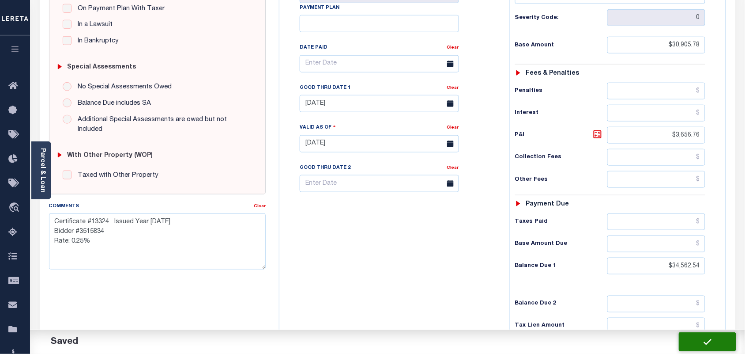
checkbox input "false"
type textarea "Certificate #13324 Issued Year 2025 Bidder #3515834 Rate: 0.25%"
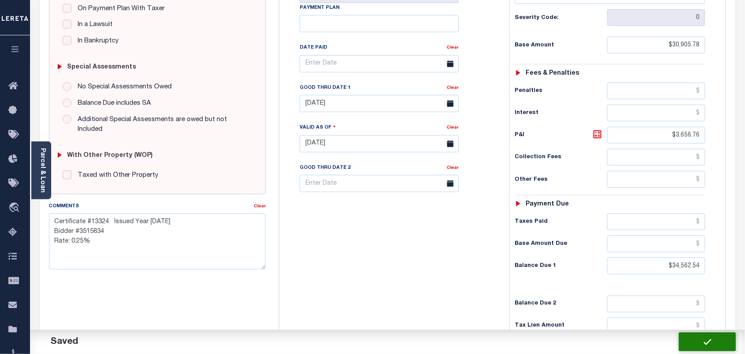
type input "$30,905.78"
type input "$3,656.76"
type input "$34,562.54"
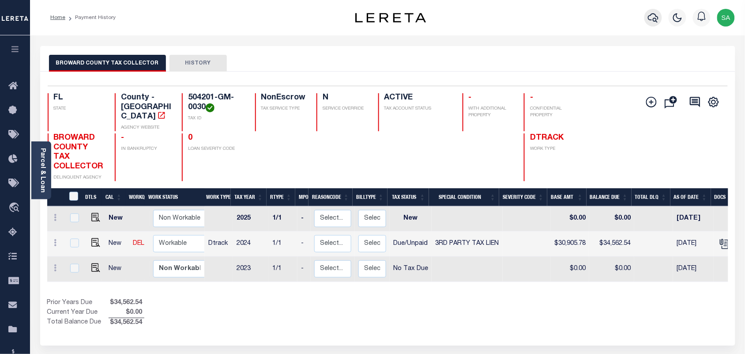
click at [654, 18] on icon "button" at bounding box center [653, 17] width 11 height 11
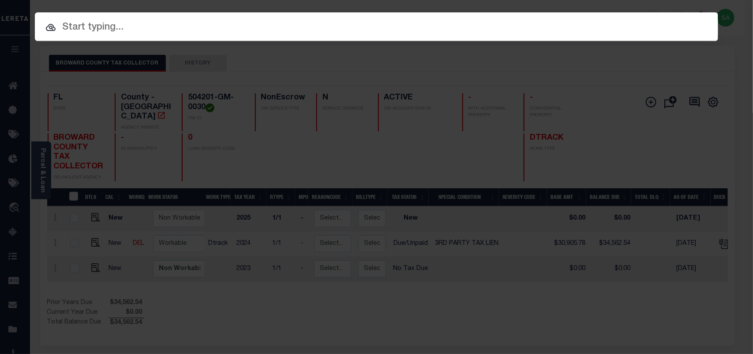
click at [583, 22] on input "text" at bounding box center [377, 27] width 684 height 15
paste input "9186867"
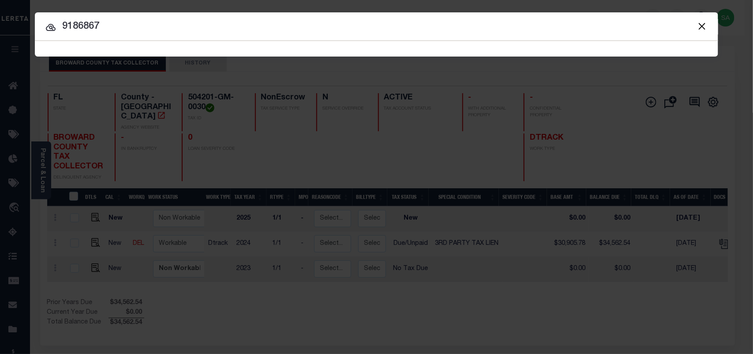
type input "9186867"
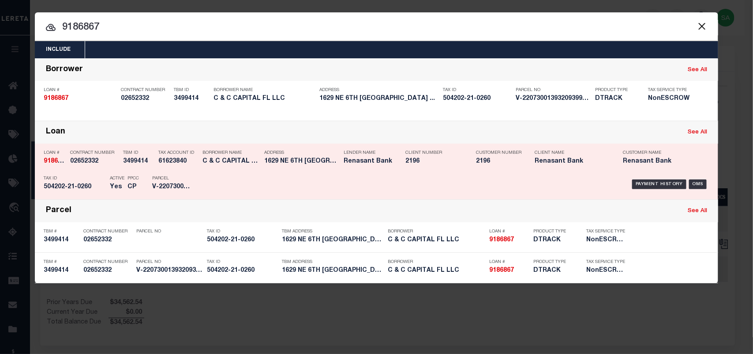
click at [210, 165] on div "Borrower Name C & C CAPITAL FL LLC" at bounding box center [231, 159] width 57 height 26
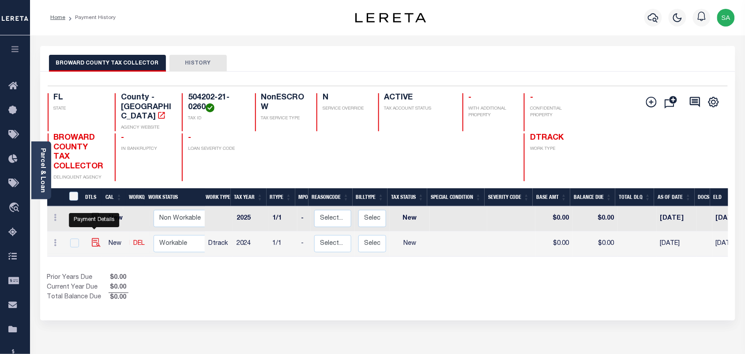
click at [95, 238] on img "" at bounding box center [96, 242] width 9 height 9
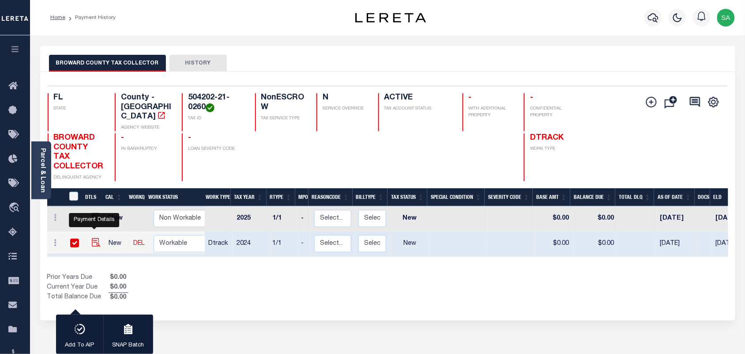
checkbox input "true"
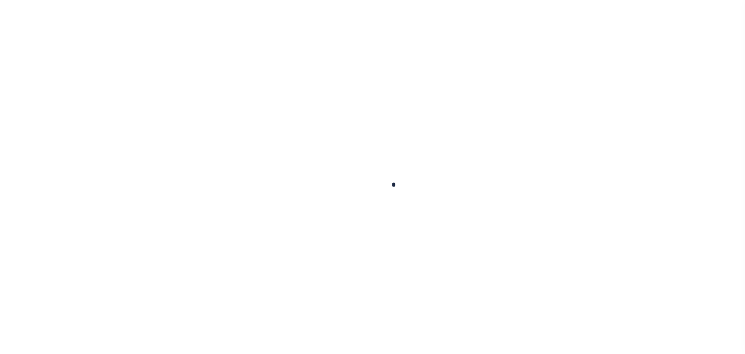
checkbox input "false"
type input "[DATE]"
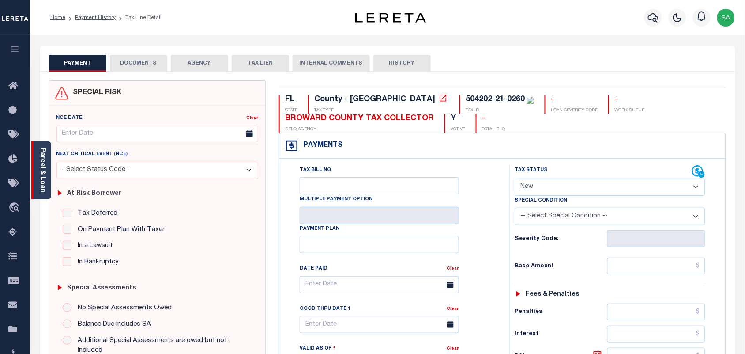
click at [45, 178] on link "Parcel & Loan" at bounding box center [42, 170] width 6 height 45
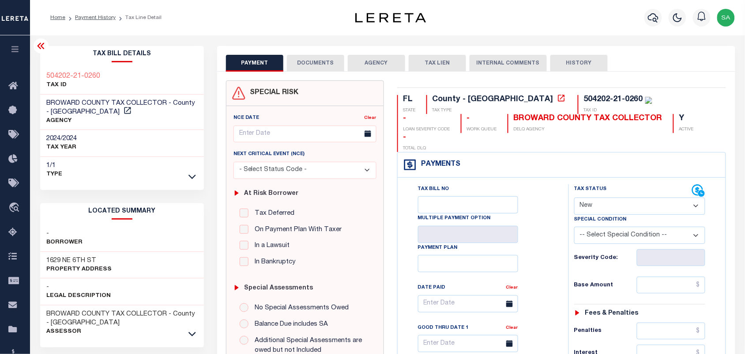
drag, startPoint x: 621, startPoint y: 184, endPoint x: 618, endPoint y: 195, distance: 11.3
click at [621, 197] on select "- Select Status Code - Open Due/Unpaid Paid Incomplete No Tax Due Internal Refu…" at bounding box center [640, 205] width 132 height 17
select select "PYD"
click at [574, 197] on select "- Select Status Code - Open Due/Unpaid Paid Incomplete No Tax Due Internal Refu…" at bounding box center [640, 205] width 132 height 17
type input "09/02/2025"
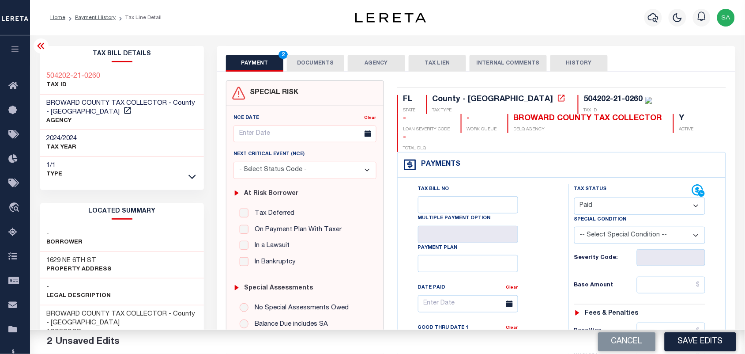
drag, startPoint x: 615, startPoint y: 185, endPoint x: 611, endPoint y: 196, distance: 10.7
click at [615, 197] on select "- Select Status Code - Open Due/Unpaid Paid Incomplete No Tax Due Internal Refu…" at bounding box center [640, 205] width 132 height 17
drag, startPoint x: 614, startPoint y: 185, endPoint x: 593, endPoint y: 184, distance: 21.6
click at [614, 197] on select "- Select Status Code - Open Due/Unpaid Paid Incomplete No Tax Due Internal Refu…" at bounding box center [640, 205] width 132 height 17
click at [312, 66] on button "DOCUMENTS" at bounding box center [315, 63] width 57 height 17
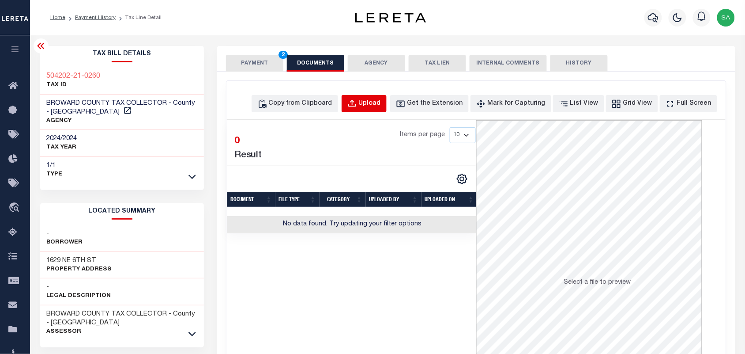
click at [381, 103] on div "Upload" at bounding box center [370, 104] width 22 height 10
select select "POP"
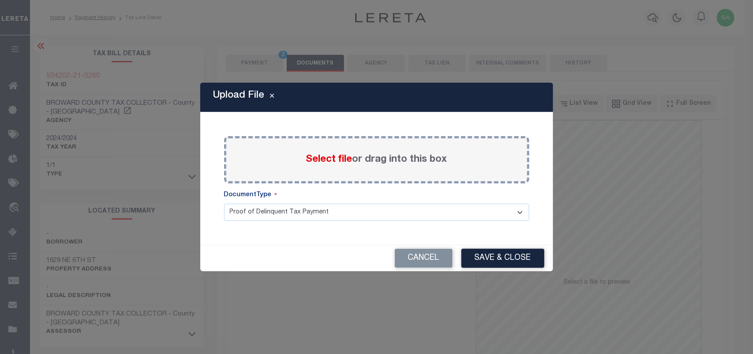
click at [345, 160] on span "Select file" at bounding box center [329, 159] width 46 height 10
click at [0, 0] on input "Select file or drag into this box" at bounding box center [0, 0] width 0 height 0
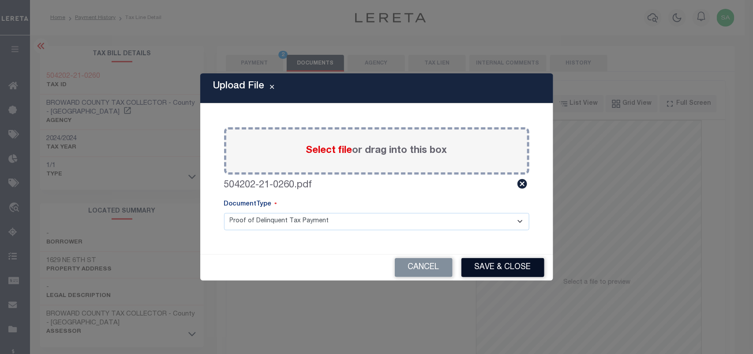
click at [492, 271] on button "Save & Close" at bounding box center [503, 267] width 83 height 19
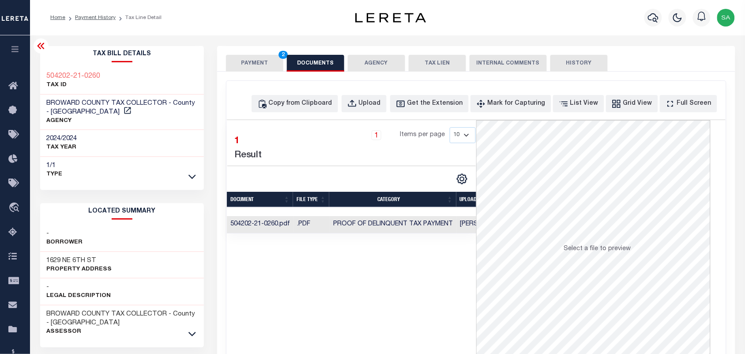
click at [241, 57] on button "PAYMENT 2" at bounding box center [254, 63] width 57 height 17
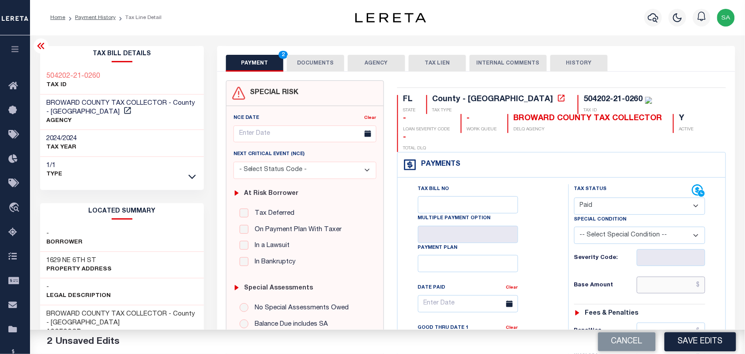
click at [671, 276] on input "text" at bounding box center [671, 284] width 69 height 17
paste input "12,389.02"
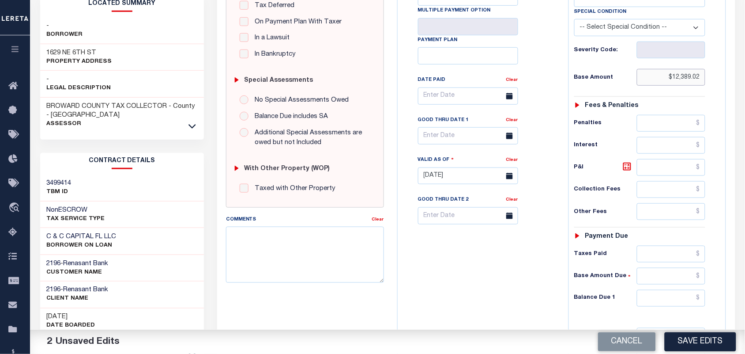
scroll to position [276, 0]
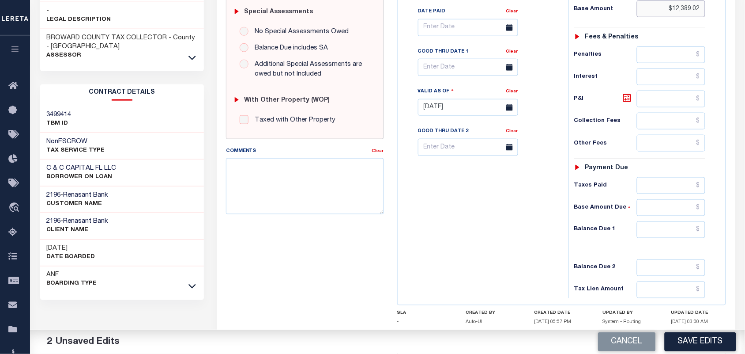
type input "$12,389.02"
click at [671, 221] on input "text" at bounding box center [671, 229] width 69 height 17
type input "$0.00"
click at [508, 211] on div "Tax Bill No Multiple Payment Option Payment Plan Clear" at bounding box center [481, 103] width 162 height 390
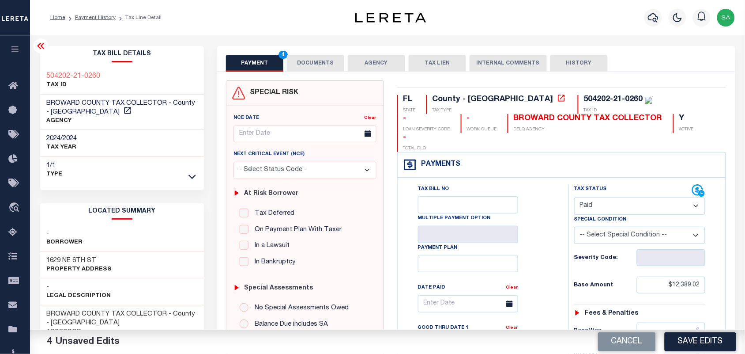
click at [327, 58] on button "DOCUMENTS" at bounding box center [315, 63] width 57 height 17
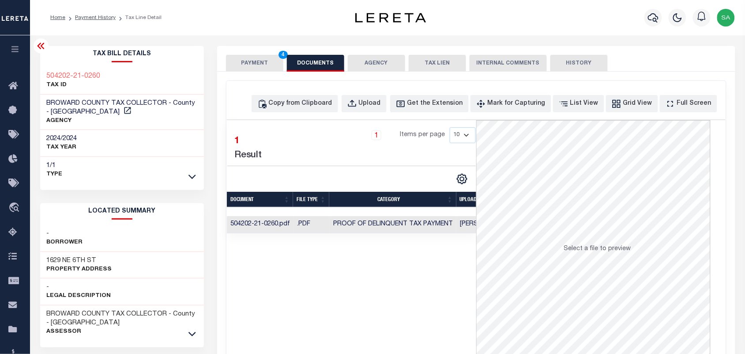
click at [257, 58] on button "PAYMENT 4" at bounding box center [254, 63] width 57 height 17
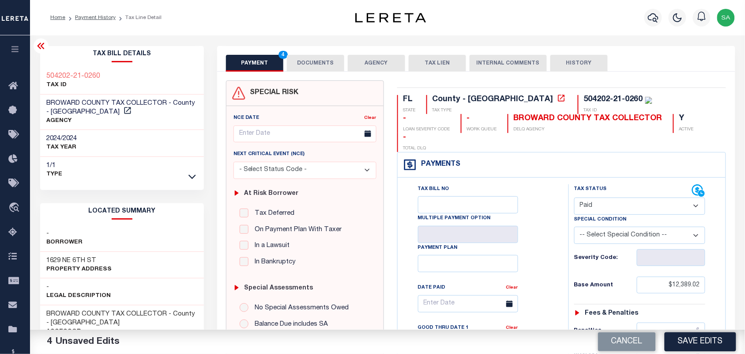
click at [309, 66] on button "DOCUMENTS" at bounding box center [315, 63] width 57 height 17
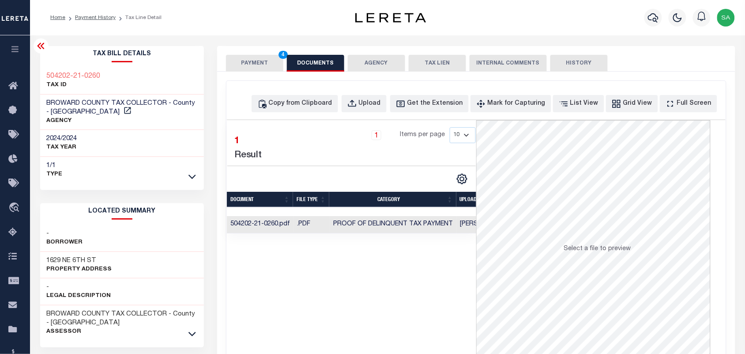
click at [245, 65] on button "PAYMENT 4" at bounding box center [254, 63] width 57 height 17
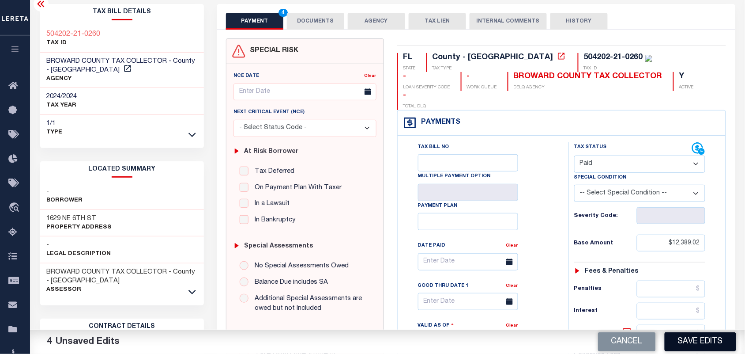
scroll to position [165, 0]
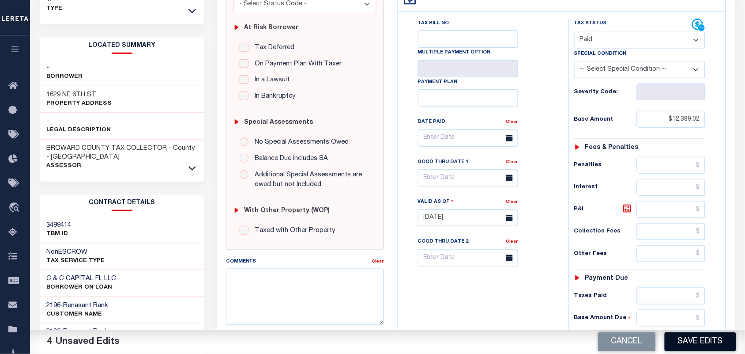
click at [694, 341] on button "Save Edits" at bounding box center [700, 341] width 71 height 19
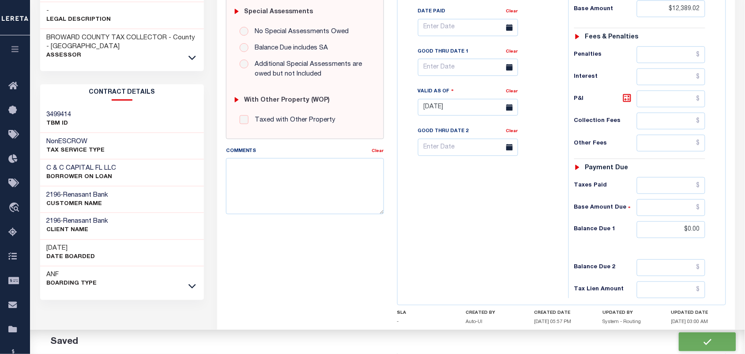
checkbox input "false"
type input "$12,389.02"
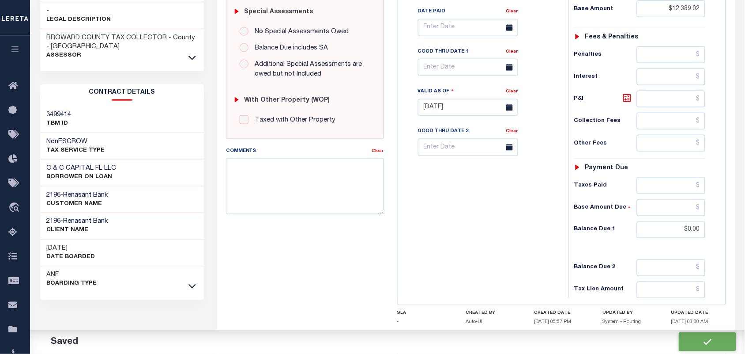
type input "$0"
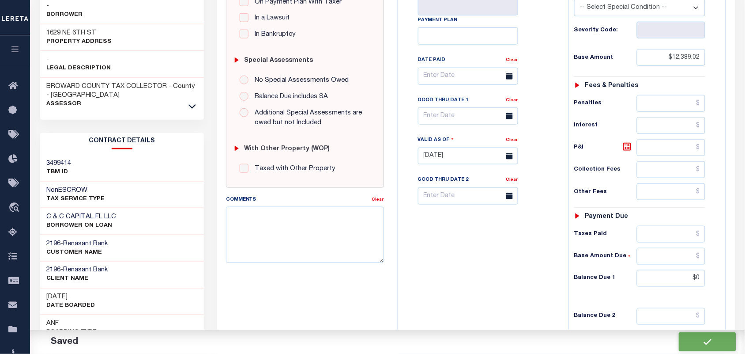
scroll to position [121, 0]
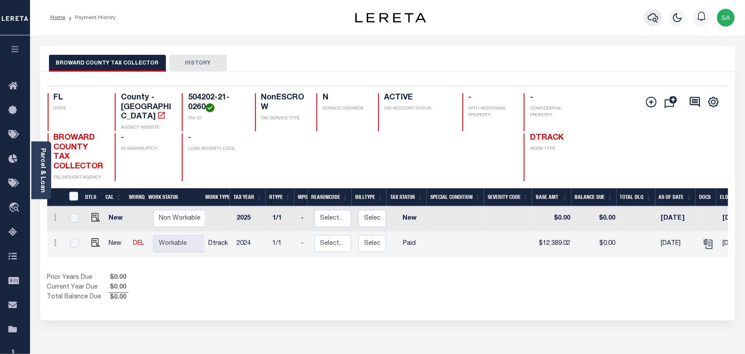
click at [661, 20] on button "button" at bounding box center [653, 18] width 18 height 18
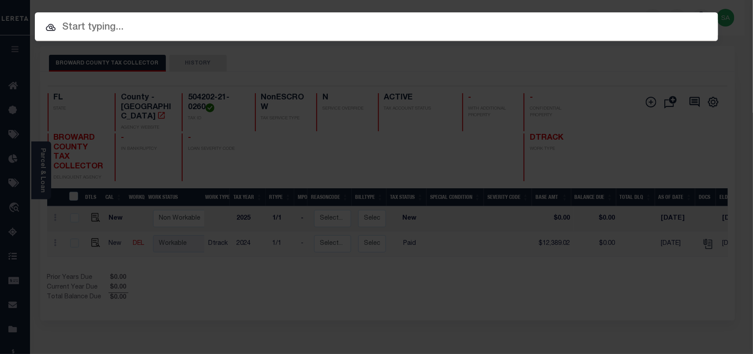
click at [528, 27] on input "text" at bounding box center [377, 27] width 684 height 15
paste input "90000800"
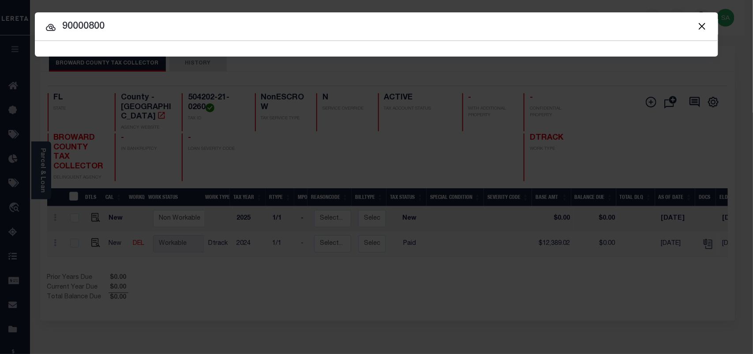
type input "90000800"
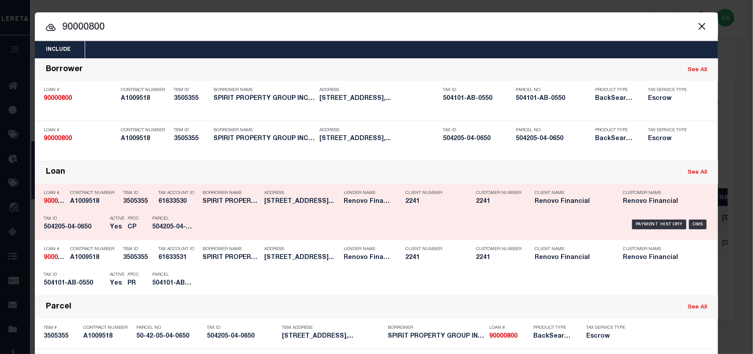
click at [206, 215] on div "Payment History OMS" at bounding box center [457, 224] width 504 height 26
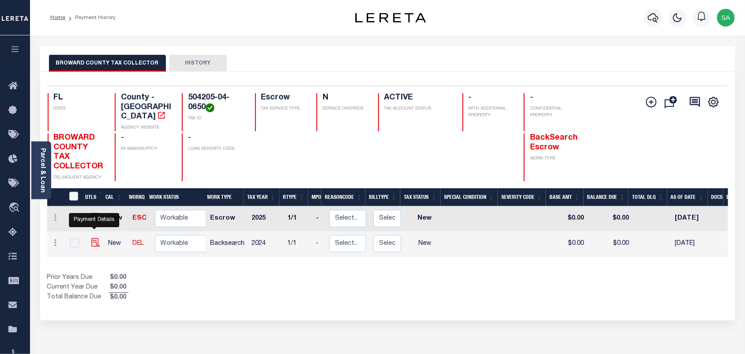
click at [94, 238] on img "" at bounding box center [95, 242] width 9 height 9
checkbox input "true"
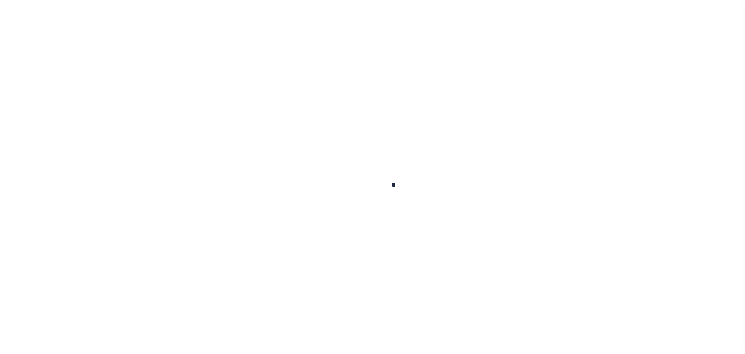
checkbox input "false"
type input "[DATE]"
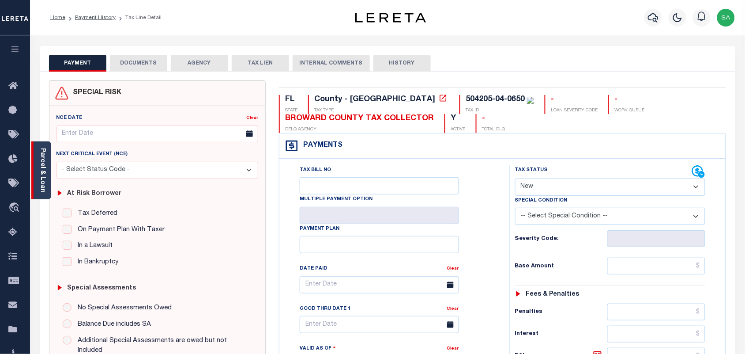
click at [46, 171] on div "Parcel & Loan" at bounding box center [41, 170] width 20 height 58
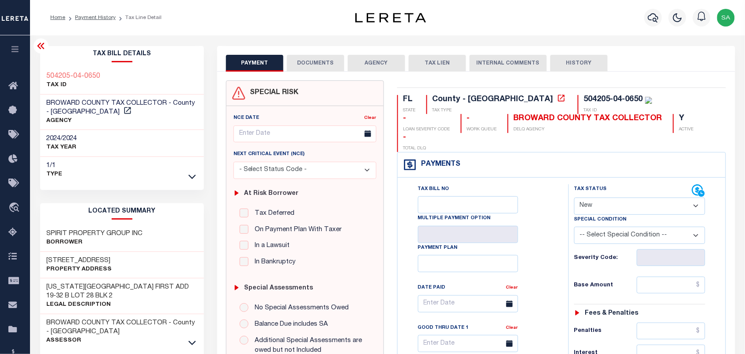
drag, startPoint x: 602, startPoint y: 184, endPoint x: 601, endPoint y: 196, distance: 12.4
click at [602, 197] on select "- Select Status Code - Open Due/Unpaid Paid Incomplete No Tax Due Internal Refu…" at bounding box center [640, 205] width 132 height 17
select select "PYD"
click at [574, 197] on select "- Select Status Code - Open Due/Unpaid Paid Incomplete No Tax Due Internal Refu…" at bounding box center [640, 205] width 132 height 17
type input "[DATE]"
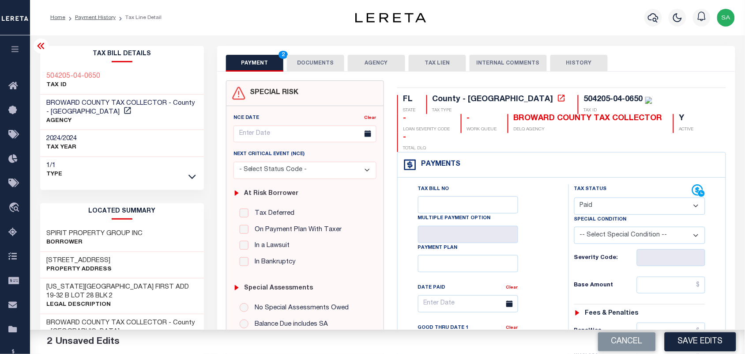
click at [318, 56] on button "DOCUMENTS" at bounding box center [315, 63] width 57 height 17
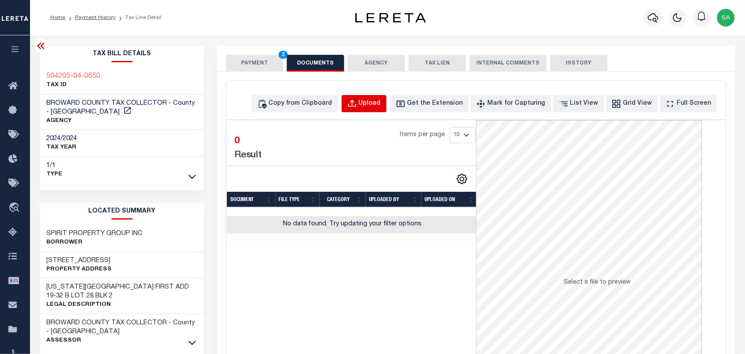
click at [377, 102] on div "Upload" at bounding box center [370, 104] width 22 height 10
select select "POP"
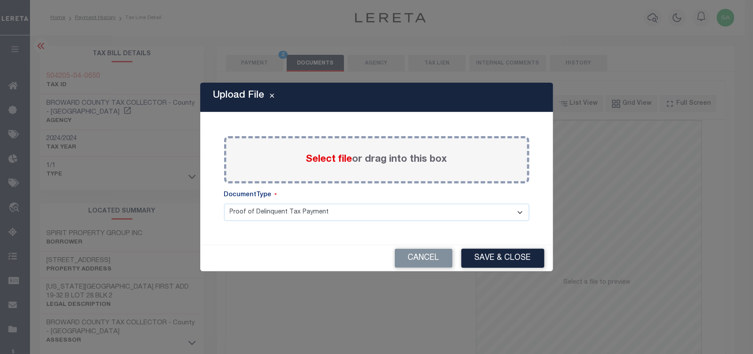
click at [336, 154] on span "Select file" at bounding box center [329, 159] width 46 height 10
click at [0, 0] on input "Select file or drag into this box" at bounding box center [0, 0] width 0 height 0
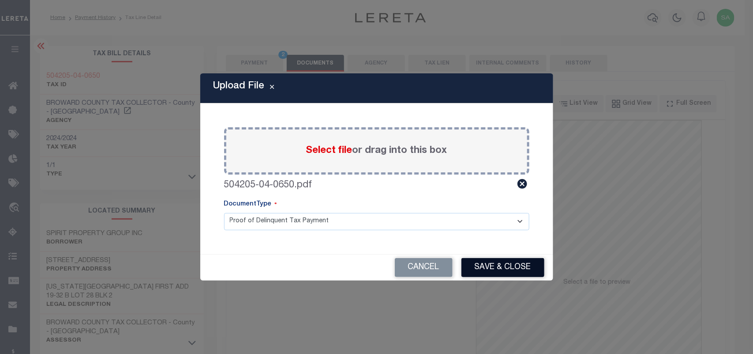
click at [488, 274] on button "Save & Close" at bounding box center [503, 267] width 83 height 19
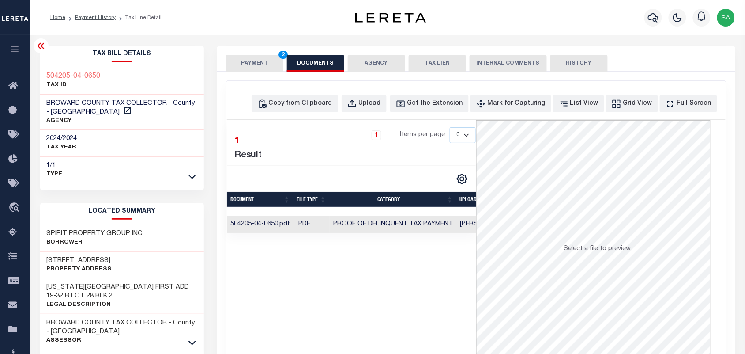
click at [260, 64] on button "PAYMENT 2" at bounding box center [254, 63] width 57 height 17
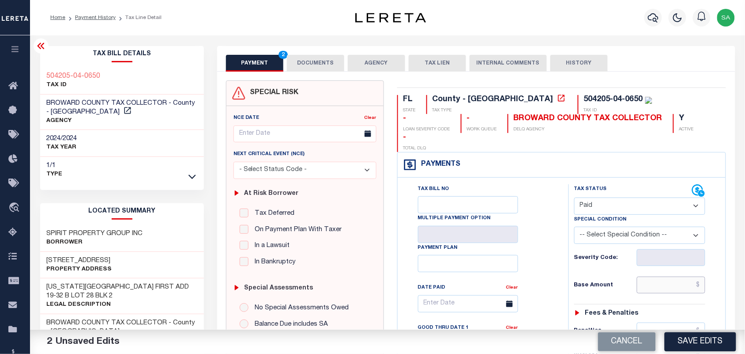
click at [663, 276] on input "text" at bounding box center [671, 284] width 69 height 17
paste input "3,727.39"
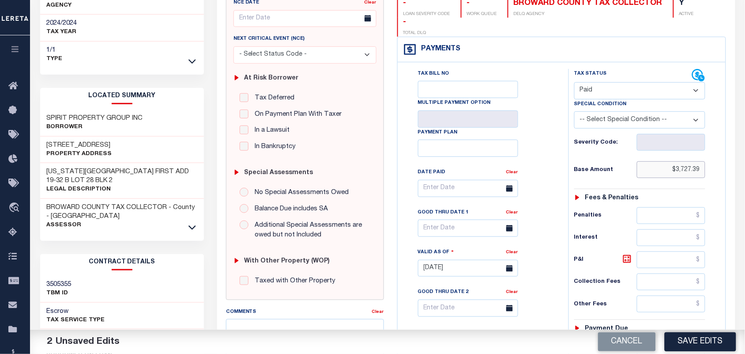
scroll to position [276, 0]
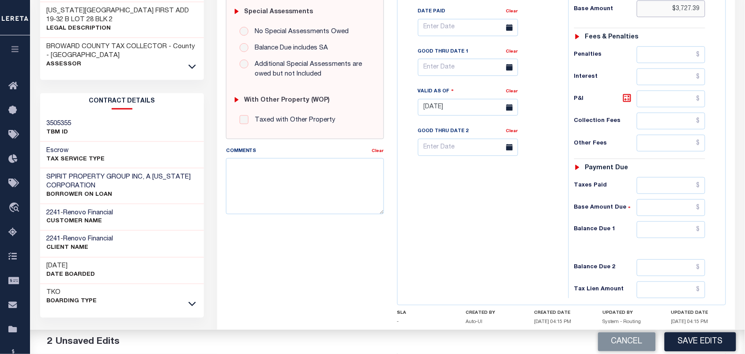
type input "$3,727.39"
click at [662, 223] on input "text" at bounding box center [671, 229] width 69 height 17
type input "$0.00"
click at [535, 222] on div "Tax Bill No Multiple Payment Option Payment Plan Clear" at bounding box center [481, 103] width 162 height 390
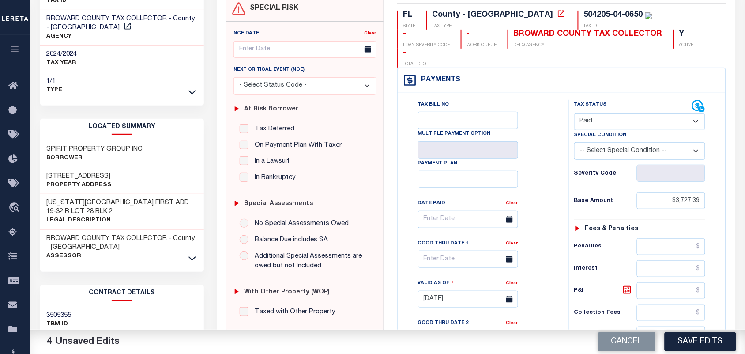
scroll to position [0, 0]
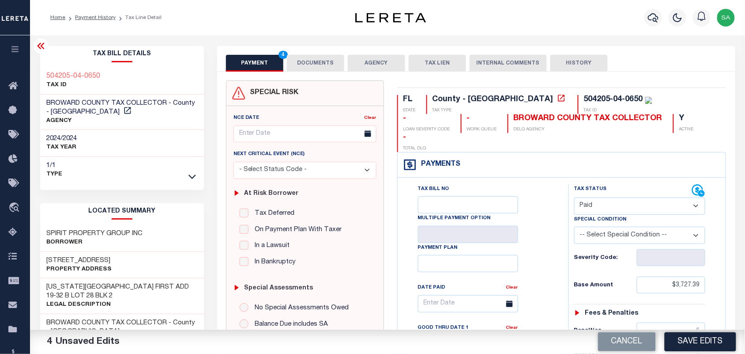
click at [310, 55] on button "DOCUMENTS" at bounding box center [315, 63] width 57 height 17
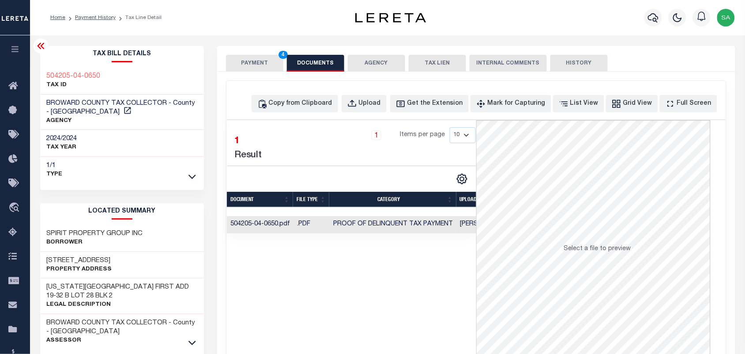
click at [265, 64] on button "PAYMENT 4" at bounding box center [254, 63] width 57 height 17
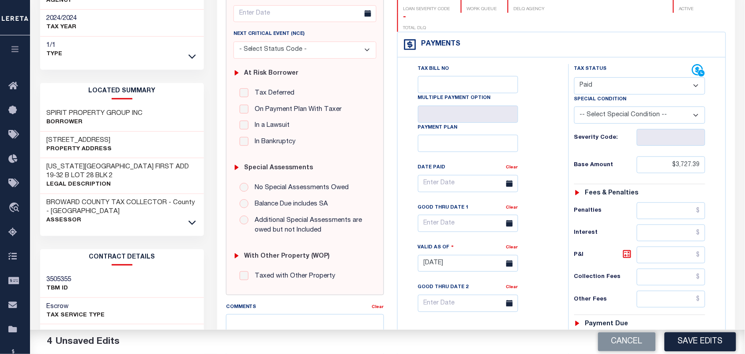
scroll to position [221, 0]
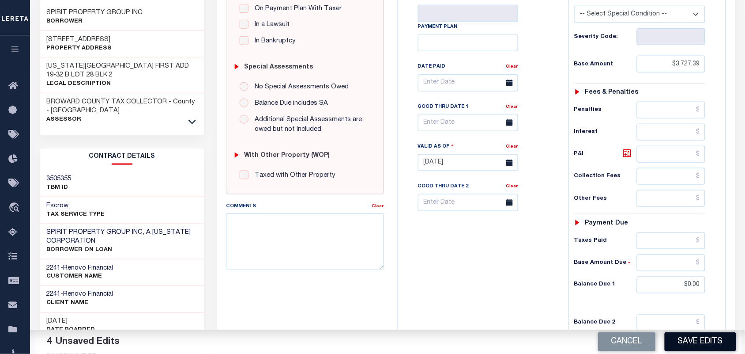
click at [692, 347] on button "Save Edits" at bounding box center [700, 341] width 71 height 19
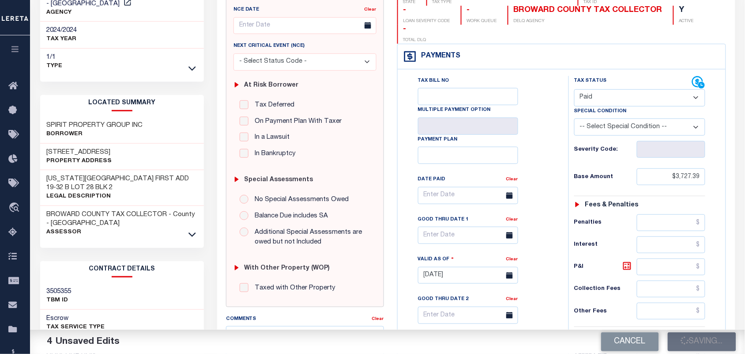
scroll to position [0, 0]
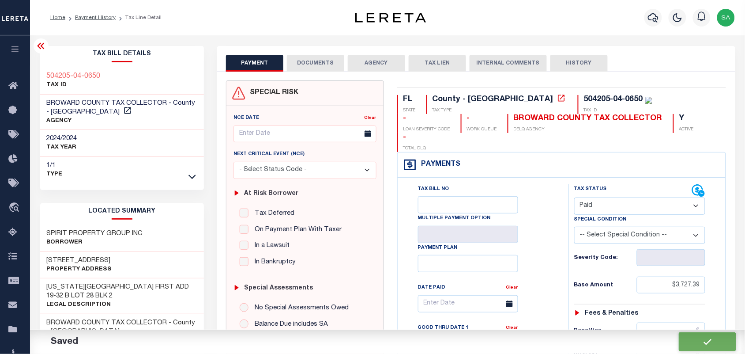
checkbox input "false"
type input "$3,727.39"
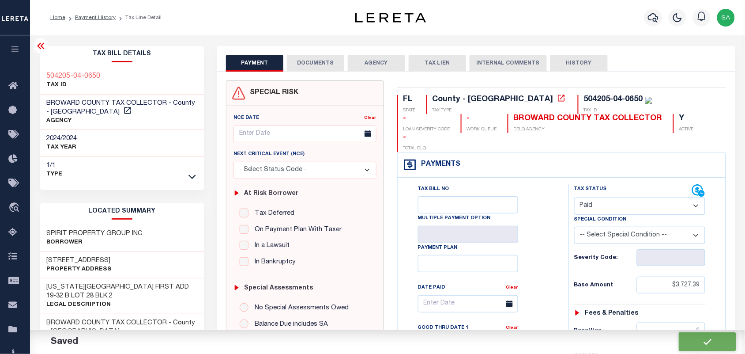
type input "$0"
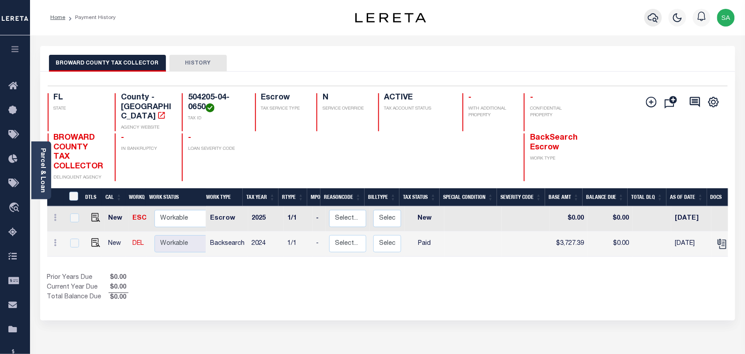
click at [650, 20] on icon "button" at bounding box center [653, 17] width 11 height 9
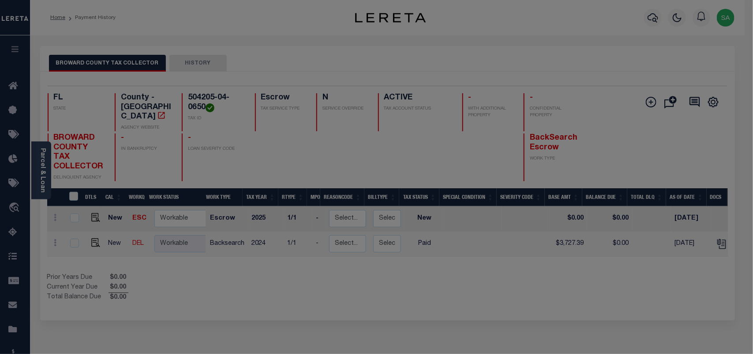
click at [0, 0] on div "Include Loans TBM Customers Borrowers Payments (Lender Non-Disb) Payments (Lend…" at bounding box center [0, 0] width 0 height 0
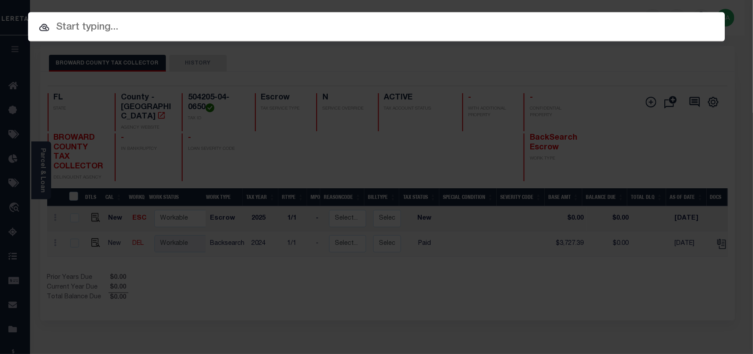
paste input "2002712953"
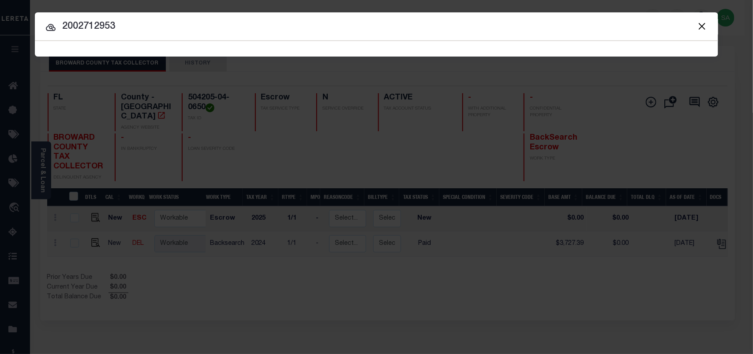
type input "2002712953"
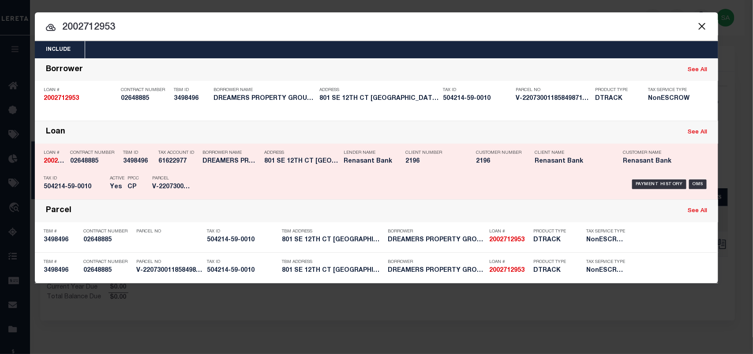
click at [210, 182] on div "Payment History OMS" at bounding box center [457, 184] width 504 height 26
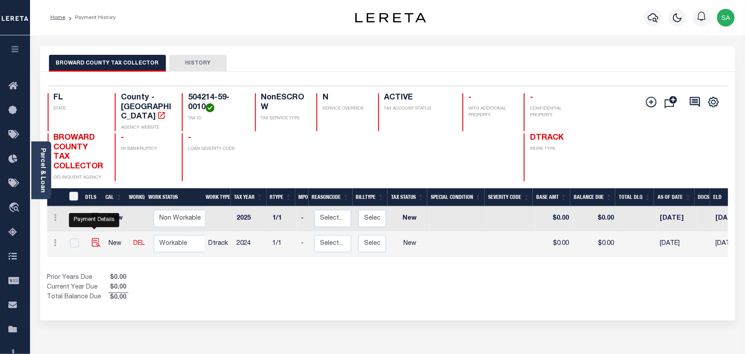
click at [95, 238] on img "" at bounding box center [96, 242] width 9 height 9
checkbox input "true"
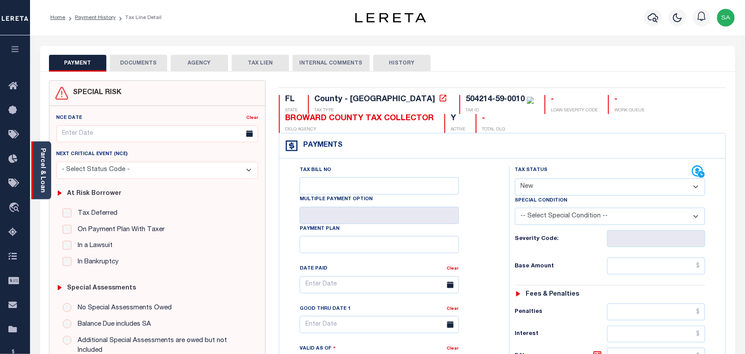
click at [45, 157] on link "Parcel & Loan" at bounding box center [42, 170] width 6 height 45
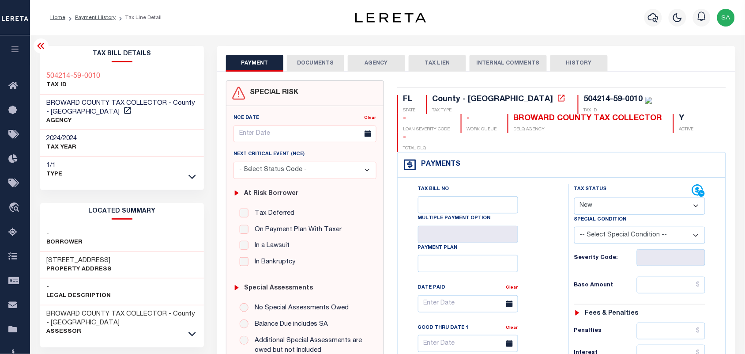
drag, startPoint x: 603, startPoint y: 189, endPoint x: 602, endPoint y: 193, distance: 4.5
click at [603, 197] on select "- Select Status Code - Open Due/Unpaid Paid Incomplete No Tax Due Internal Refu…" at bounding box center [640, 205] width 132 height 17
select select "PYD"
click at [574, 197] on select "- Select Status Code - Open Due/Unpaid Paid Incomplete No Tax Due Internal Refu…" at bounding box center [640, 205] width 132 height 17
type input "[DATE]"
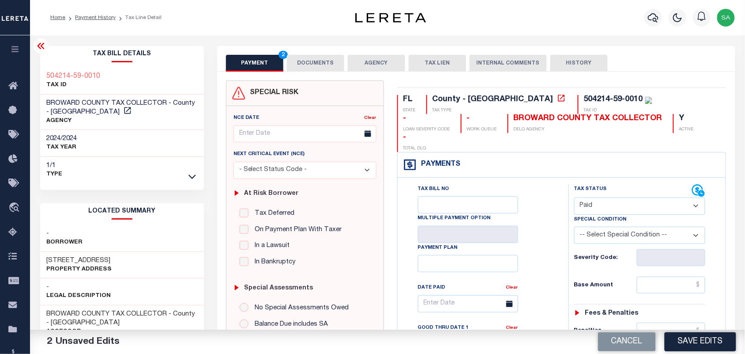
click at [332, 60] on button "DOCUMENTS" at bounding box center [315, 63] width 57 height 17
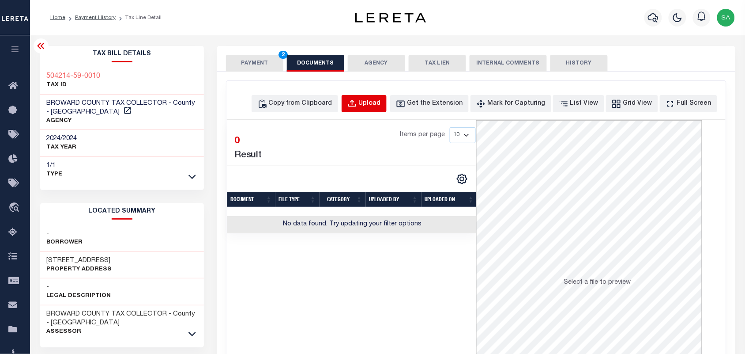
click at [361, 95] on button "Upload" at bounding box center [364, 103] width 45 height 17
select select "POP"
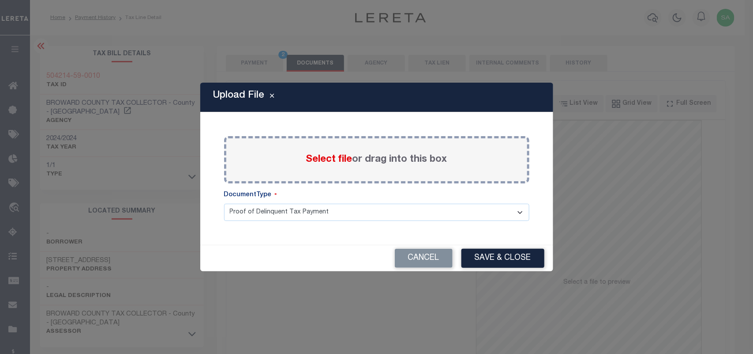
click at [340, 155] on span "Select file" at bounding box center [329, 159] width 46 height 10
click at [0, 0] on input "Select file or drag into this box" at bounding box center [0, 0] width 0 height 0
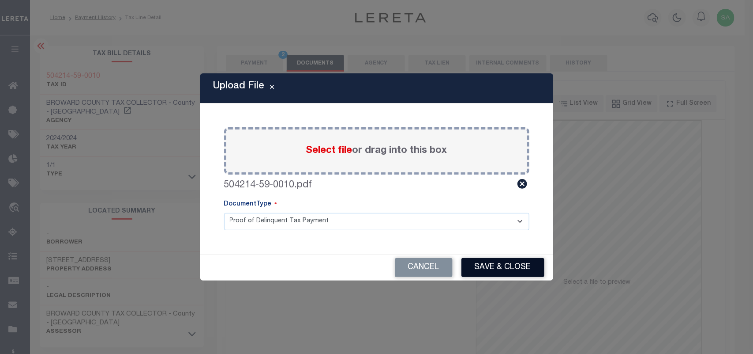
click at [512, 263] on button "Save & Close" at bounding box center [503, 267] width 83 height 19
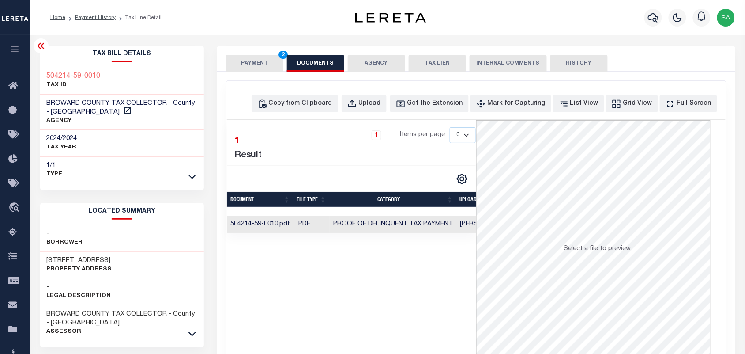
click at [254, 71] on button "PAYMENT 2" at bounding box center [254, 63] width 57 height 17
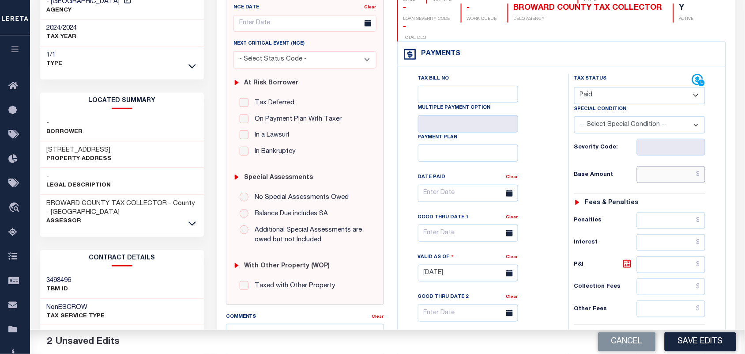
drag, startPoint x: 665, startPoint y: 149, endPoint x: 622, endPoint y: 153, distance: 42.6
click at [665, 166] on input "text" at bounding box center [671, 174] width 69 height 17
paste input "14,539.16"
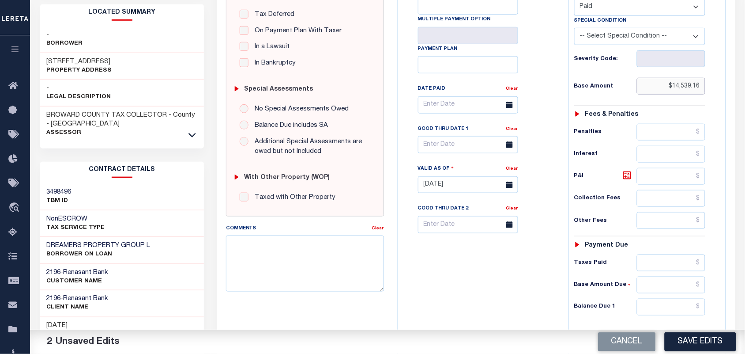
scroll to position [316, 0]
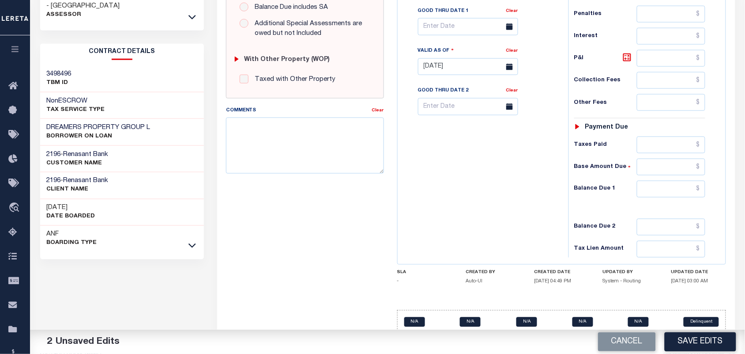
type input "$14,539.16"
click at [663, 181] on input "text" at bounding box center [671, 189] width 69 height 17
type input "$0.00"
click at [512, 178] on div "Tax Bill No Multiple Payment Option Payment Plan Clear" at bounding box center [481, 63] width 162 height 390
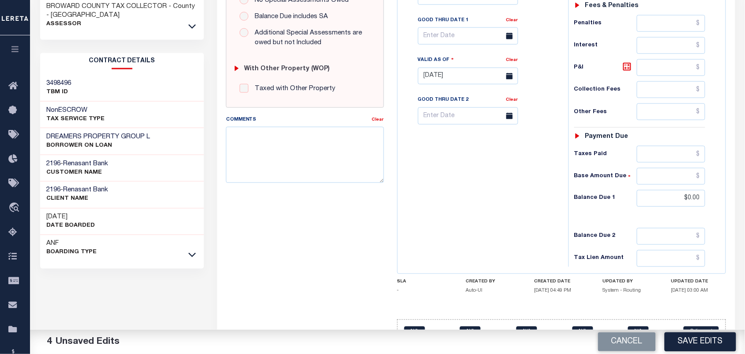
scroll to position [0, 0]
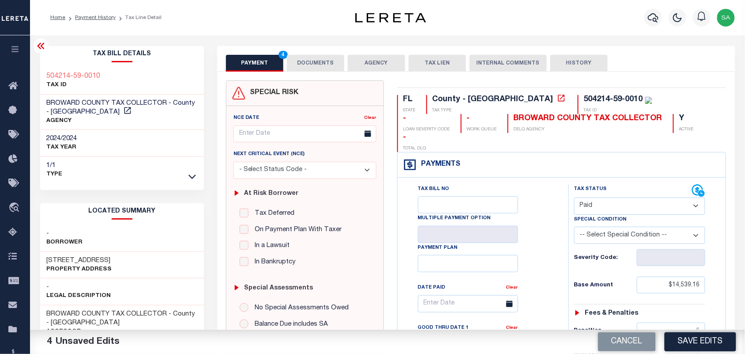
click at [306, 67] on button "DOCUMENTS" at bounding box center [315, 63] width 57 height 17
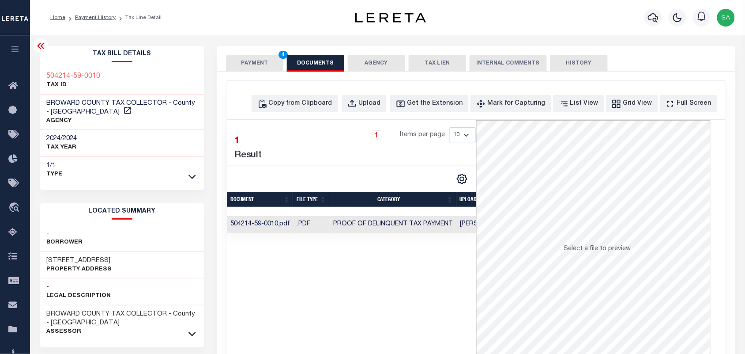
click at [242, 67] on button "PAYMENT 4" at bounding box center [254, 63] width 57 height 17
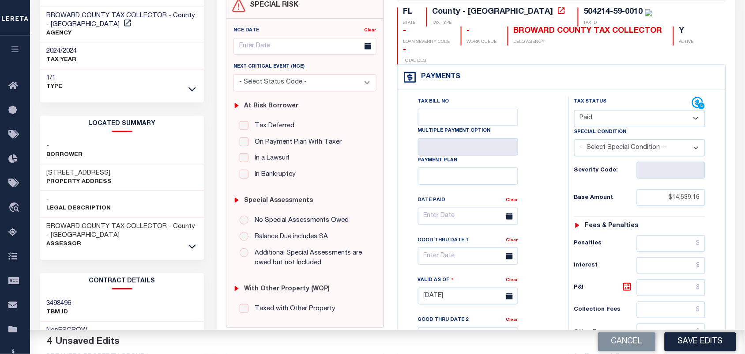
scroll to position [221, 0]
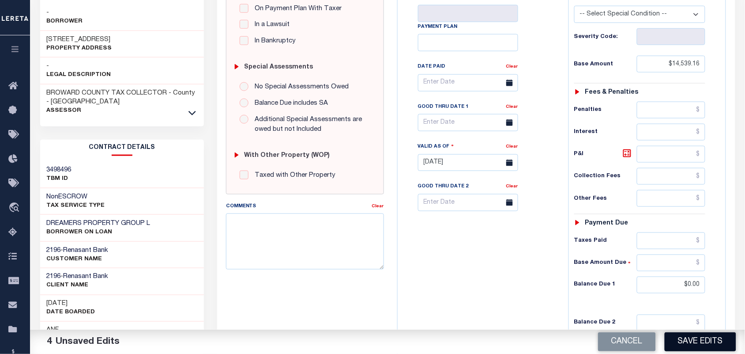
click at [707, 340] on button "Save Edits" at bounding box center [700, 341] width 71 height 19
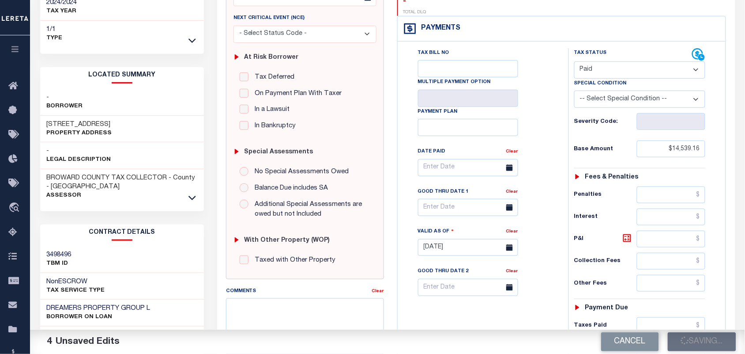
scroll to position [55, 0]
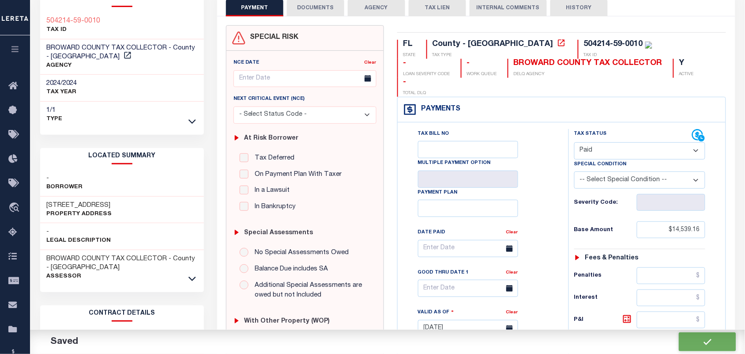
checkbox input "false"
type input "$14,539.16"
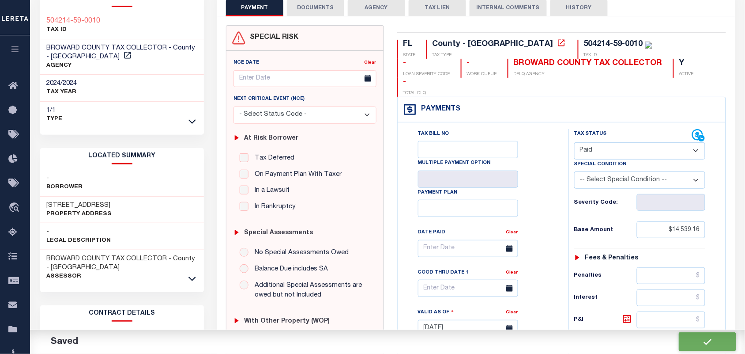
type input "$0"
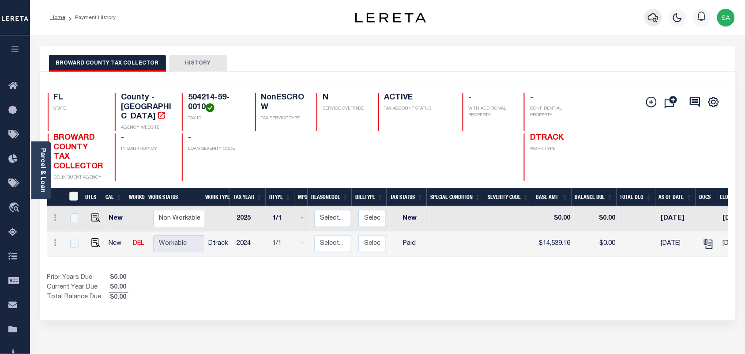
click at [660, 19] on button "button" at bounding box center [653, 18] width 18 height 18
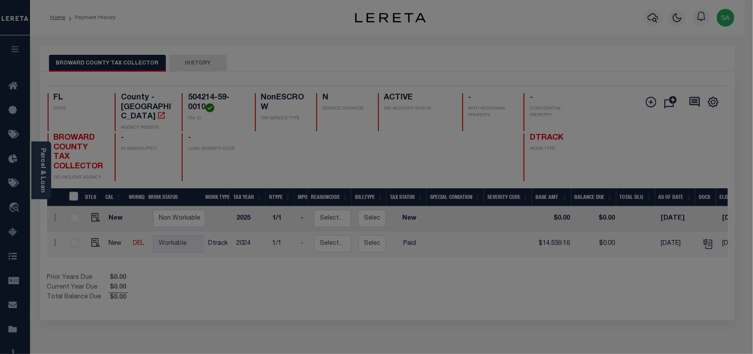
click at [0, 0] on div "Include Loans TBM Customers Borrowers Payments (Lender Non-Disb) Payments (Lend…" at bounding box center [0, 0] width 0 height 0
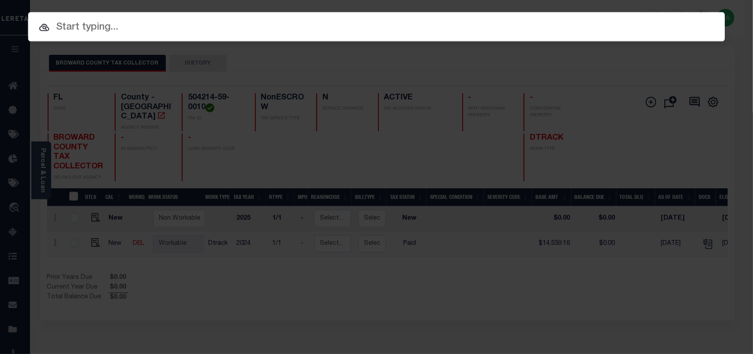
paste input "90000702"
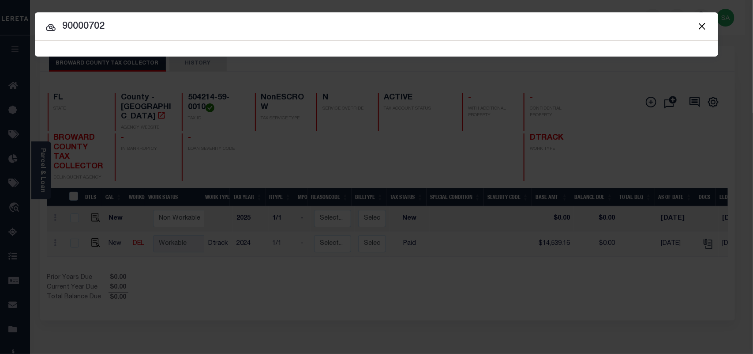
type input "90000702"
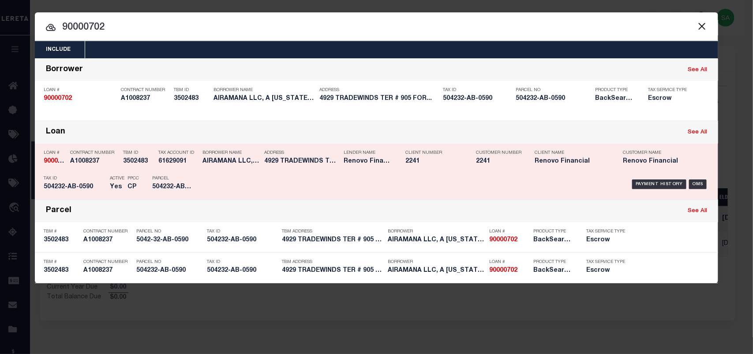
click at [177, 168] on div "Tax Account ID 61629091" at bounding box center [178, 159] width 40 height 26
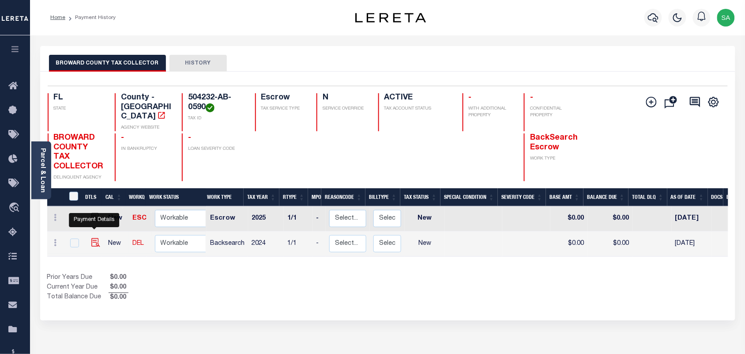
click at [95, 238] on img "" at bounding box center [95, 242] width 9 height 9
checkbox input "true"
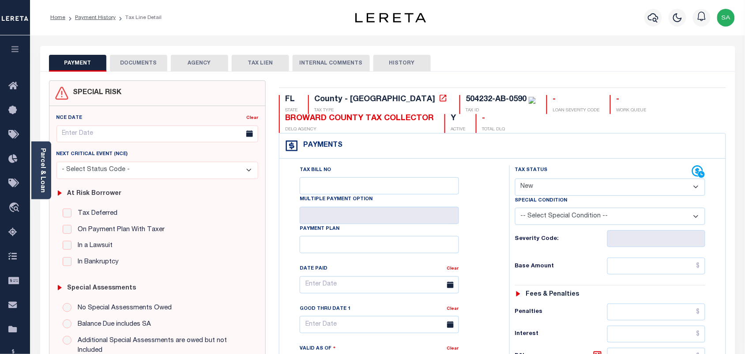
click at [532, 191] on select "- Select Status Code - Open Due/Unpaid Paid Incomplete No Tax Due Internal Refu…" at bounding box center [610, 186] width 191 height 17
select select "PYD"
click at [515, 179] on select "- Select Status Code - Open Due/Unpaid Paid Incomplete No Tax Due Internal Refu…" at bounding box center [610, 186] width 191 height 17
type input "[DATE]"
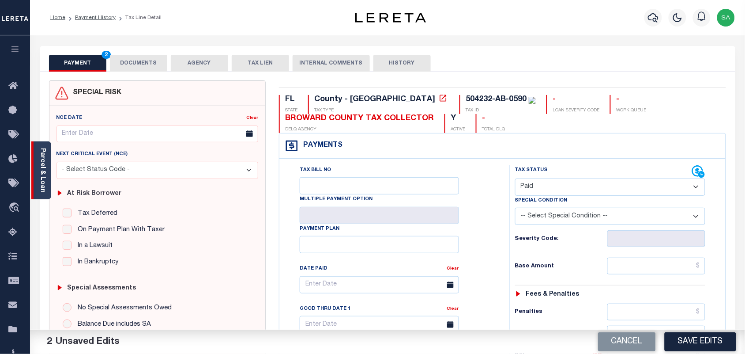
click at [47, 177] on div "Parcel & Loan" at bounding box center [41, 170] width 20 height 58
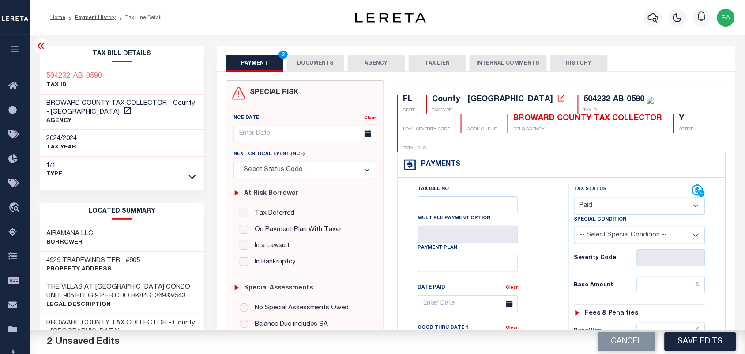
drag, startPoint x: 588, startPoint y: 180, endPoint x: 591, endPoint y: 195, distance: 15.8
click at [588, 197] on select "- Select Status Code - Open Due/Unpaid Paid Incomplete No Tax Due Internal Refu…" at bounding box center [640, 205] width 132 height 17
click at [574, 197] on select "- Select Status Code - Open Due/Unpaid Paid Incomplete No Tax Due Internal Refu…" at bounding box center [640, 205] width 132 height 17
click at [314, 71] on button "DOCUMENTS" at bounding box center [315, 63] width 57 height 17
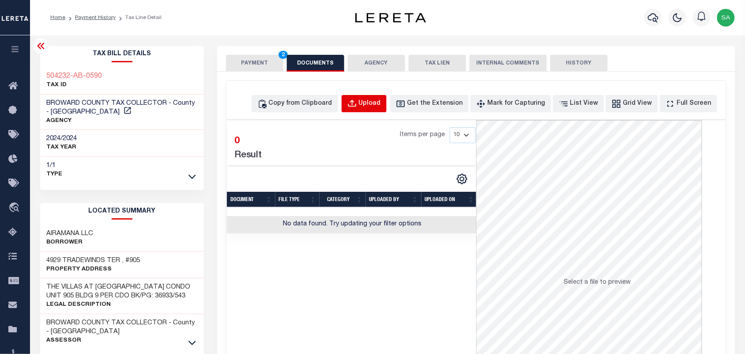
click at [375, 98] on button "Upload" at bounding box center [364, 103] width 45 height 17
select select "POP"
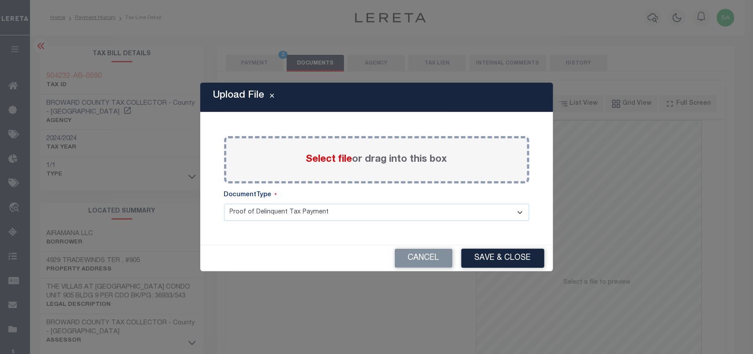
click at [338, 158] on span "Select file" at bounding box center [329, 159] width 46 height 10
click at [0, 0] on input "Select file or drag into this box" at bounding box center [0, 0] width 0 height 0
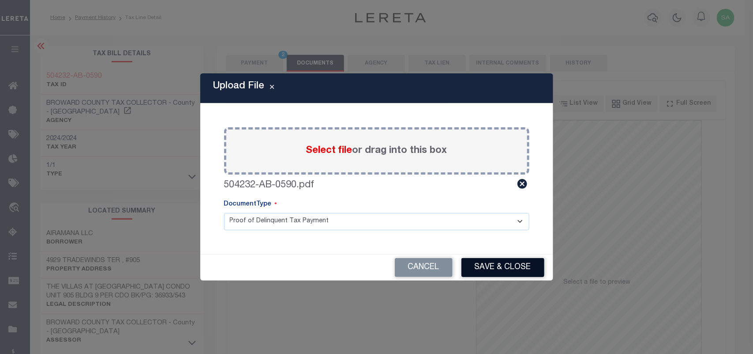
click at [500, 267] on button "Save & Close" at bounding box center [503, 267] width 83 height 19
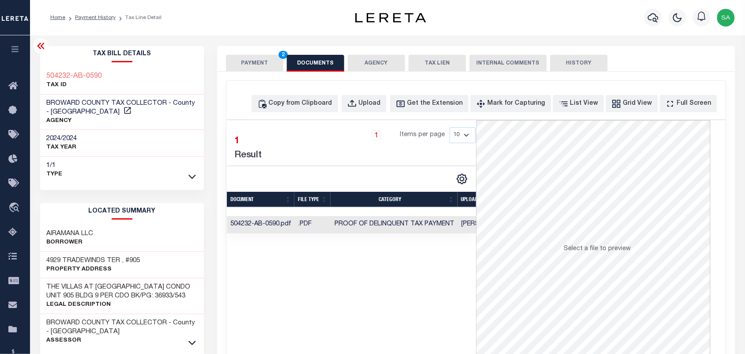
click at [250, 64] on button "PAYMENT 2" at bounding box center [254, 63] width 57 height 17
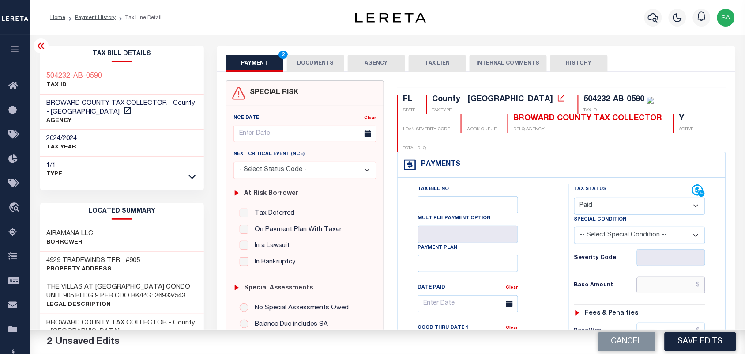
drag, startPoint x: 652, startPoint y: 270, endPoint x: 639, endPoint y: 268, distance: 13.9
click at [652, 276] on input "text" at bounding box center [671, 284] width 69 height 17
paste input "7,553.75"
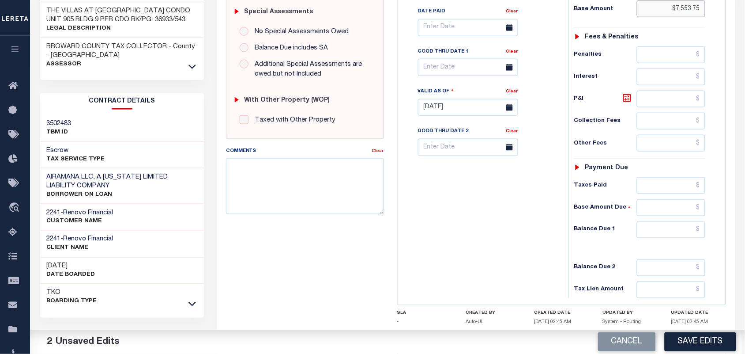
type input "$7,553.75"
click at [658, 221] on input "text" at bounding box center [671, 229] width 69 height 17
type input "$0.00"
click at [522, 219] on div "Tax Bill No Multiple Payment Option Payment Plan Clear" at bounding box center [481, 103] width 162 height 390
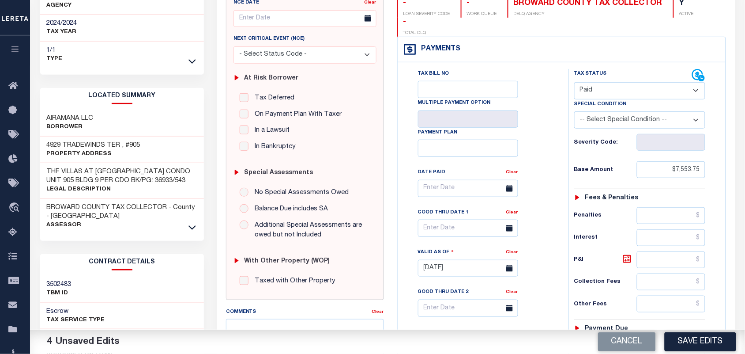
scroll to position [0, 0]
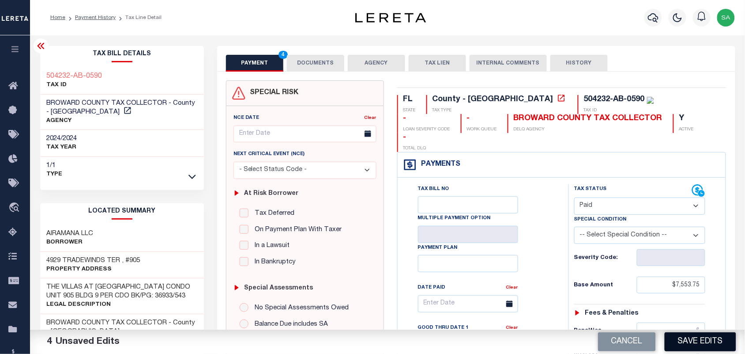
click at [701, 340] on button "Save Edits" at bounding box center [700, 341] width 71 height 19
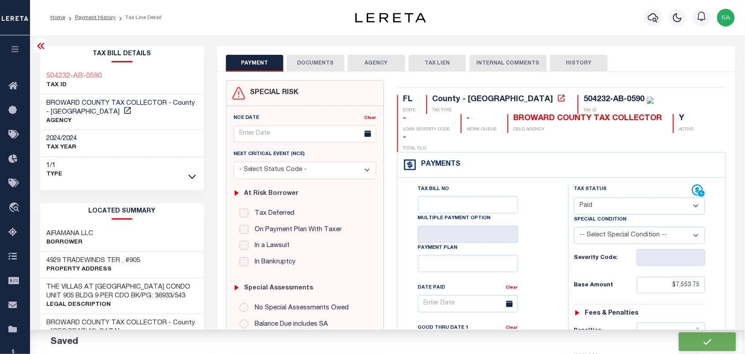
checkbox input "false"
type input "$7,553.75"
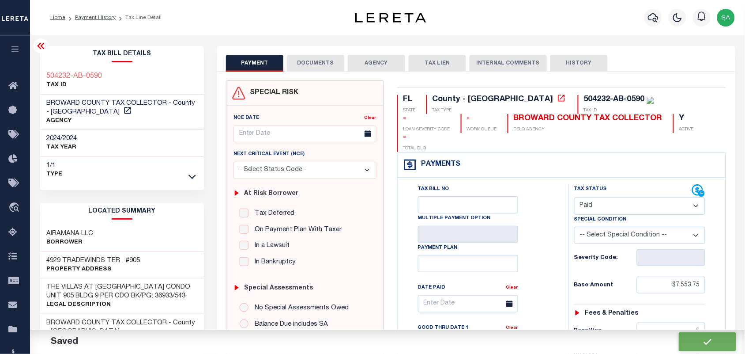
type input "$0"
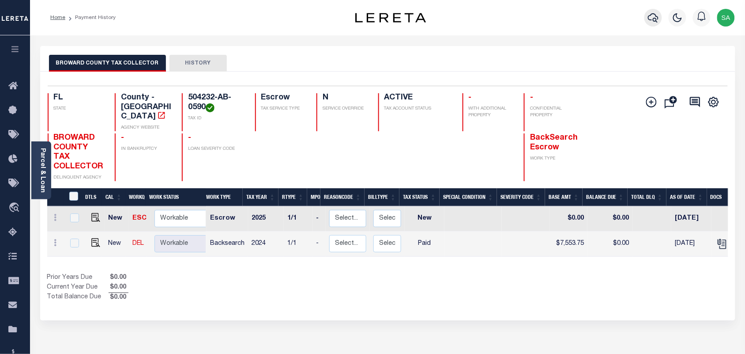
click at [650, 16] on icon "button" at bounding box center [653, 17] width 11 height 9
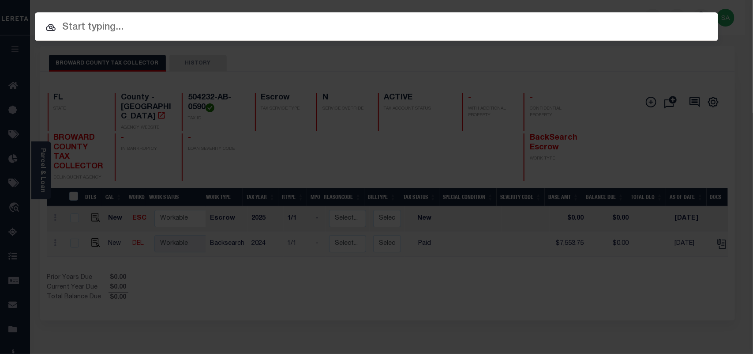
click at [586, 18] on div "Include Loans TBM Customers Borrowers Payments (Lender Non-Disb) Payments (Lend…" at bounding box center [377, 26] width 684 height 29
paste input "90000611"
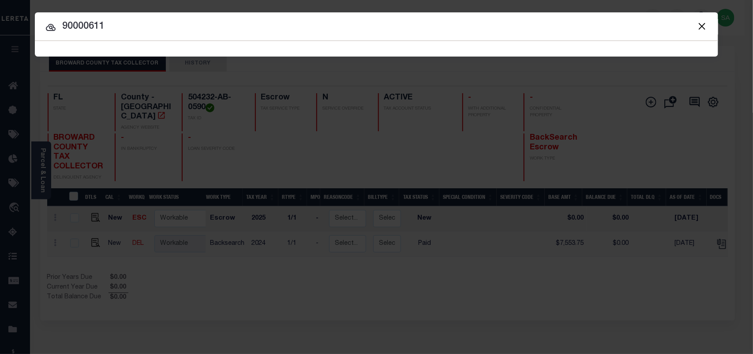
type input "90000611"
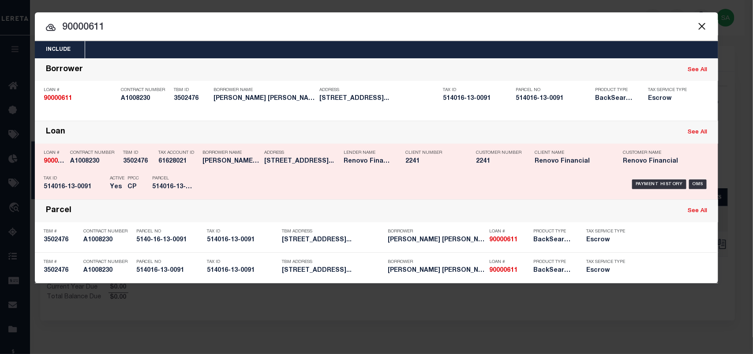
click at [235, 167] on div "Borrower Name CLAUDIA HERNANDEZ FERNANDEZ (BU..." at bounding box center [231, 159] width 57 height 26
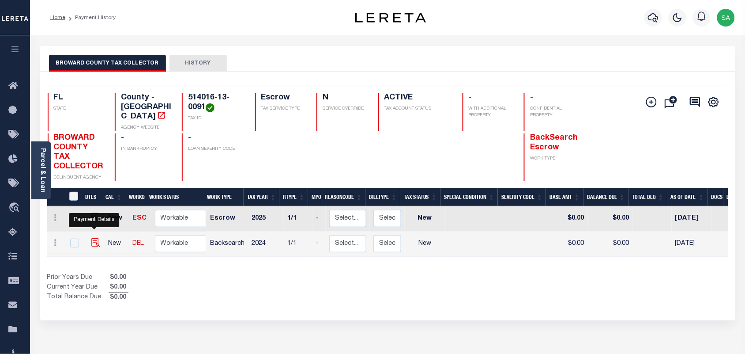
click at [96, 238] on img "" at bounding box center [95, 242] width 9 height 9
checkbox input "true"
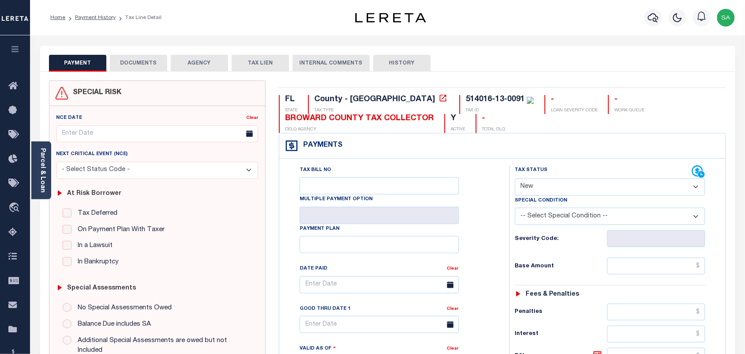
click at [566, 196] on div "Special Condition" at bounding box center [610, 202] width 191 height 12
click at [548, 197] on div "Special Condition" at bounding box center [610, 202] width 191 height 12
drag, startPoint x: 553, startPoint y: 183, endPoint x: 552, endPoint y: 195, distance: 11.6
click at [553, 183] on select "- Select Status Code - Open Due/Unpaid Paid Incomplete No Tax Due Internal Refu…" at bounding box center [610, 186] width 191 height 17
select select "PYD"
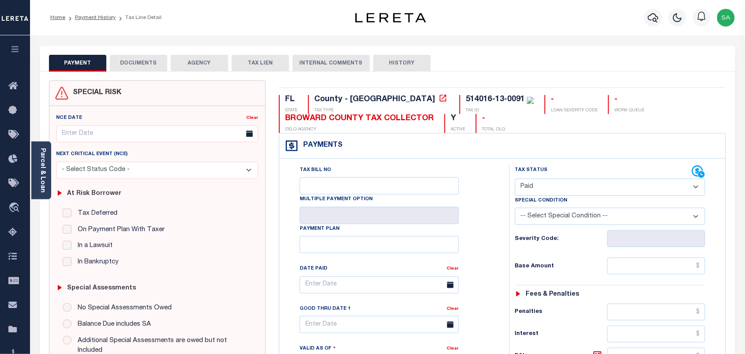
click at [515, 179] on select "- Select Status Code - Open Due/Unpaid Paid Incomplete No Tax Due Internal Refu…" at bounding box center [610, 186] width 191 height 17
type input "[DATE]"
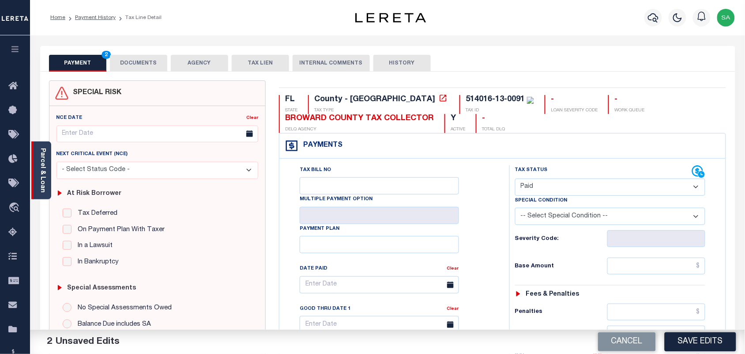
click at [44, 190] on div "Parcel & Loan" at bounding box center [41, 170] width 20 height 58
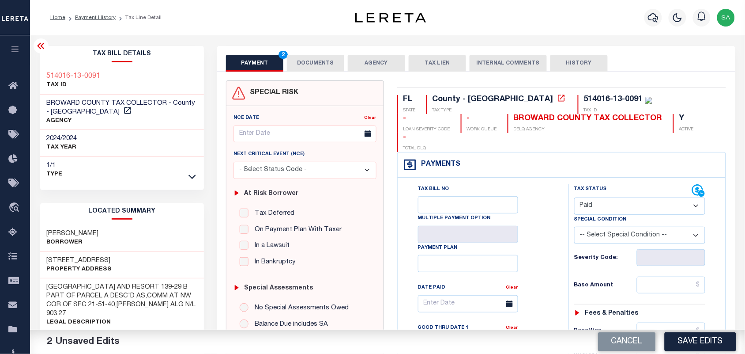
click at [605, 197] on select "- Select Status Code - Open Due/Unpaid Paid Incomplete No Tax Due Internal Refu…" at bounding box center [640, 205] width 132 height 17
click at [316, 64] on button "DOCUMENTS" at bounding box center [315, 63] width 57 height 17
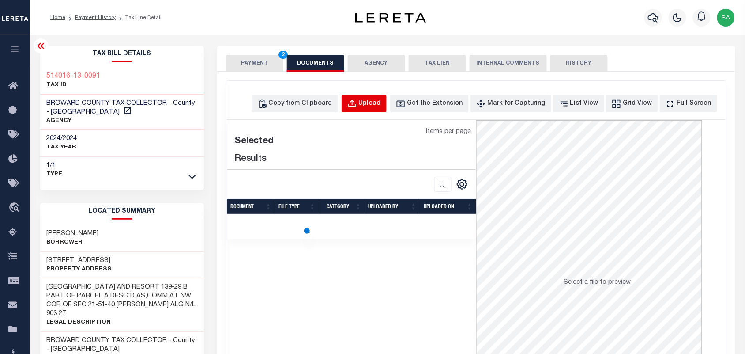
click at [372, 109] on button "Upload" at bounding box center [364, 103] width 45 height 17
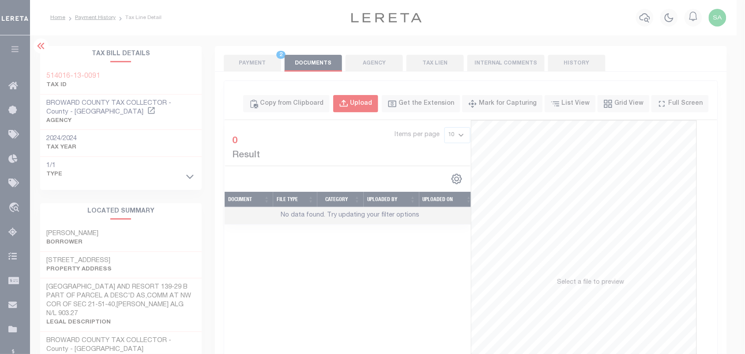
select select "POP"
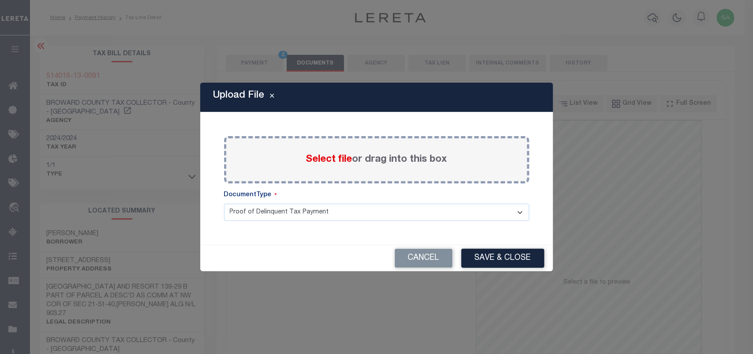
click at [332, 162] on span "Select file" at bounding box center [329, 159] width 46 height 10
click at [0, 0] on input "Select file or drag into this box" at bounding box center [0, 0] width 0 height 0
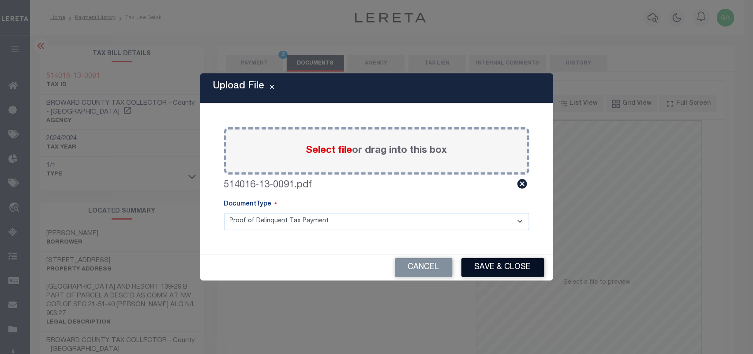
click at [504, 269] on button "Save & Close" at bounding box center [503, 267] width 83 height 19
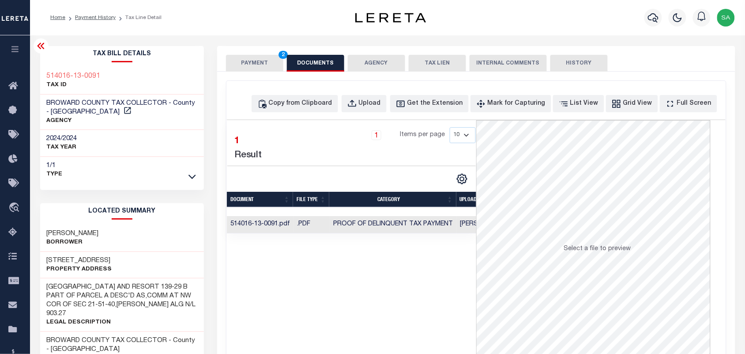
click at [270, 63] on button "PAYMENT 2" at bounding box center [254, 63] width 57 height 17
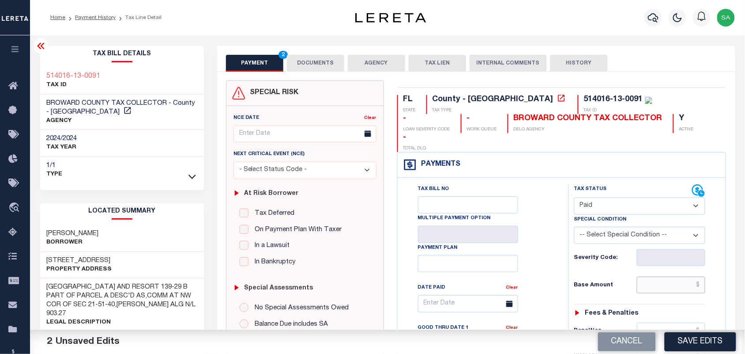
click at [661, 276] on input "text" at bounding box center [671, 284] width 69 height 17
paste input "8,697.35"
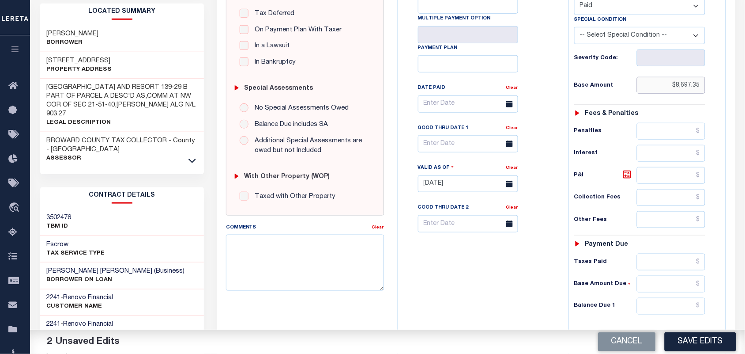
scroll to position [316, 0]
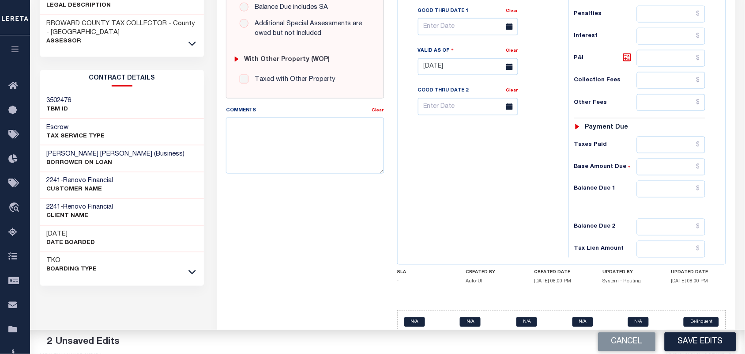
type input "$8,697.35"
click at [671, 181] on input "text" at bounding box center [671, 189] width 69 height 17
type input "$0.00"
click at [493, 186] on div "Tax Bill No Multiple Payment Option Payment Plan Clear" at bounding box center [481, 63] width 162 height 390
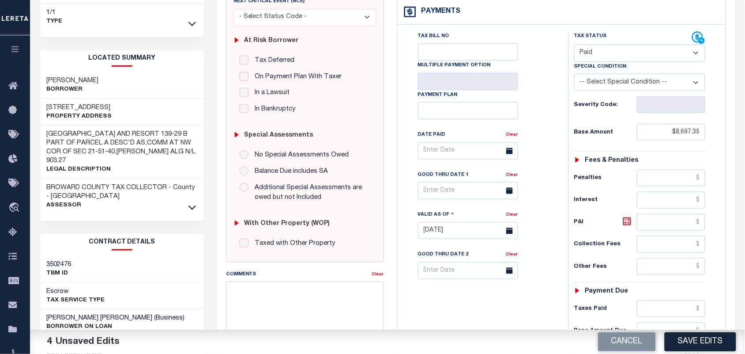
scroll to position [0, 0]
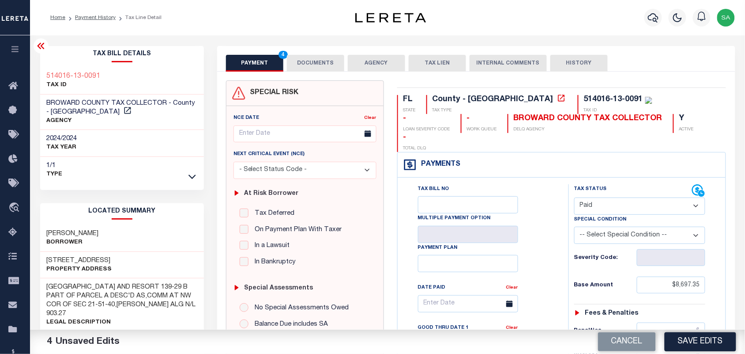
click at [326, 67] on button "DOCUMENTS" at bounding box center [315, 63] width 57 height 17
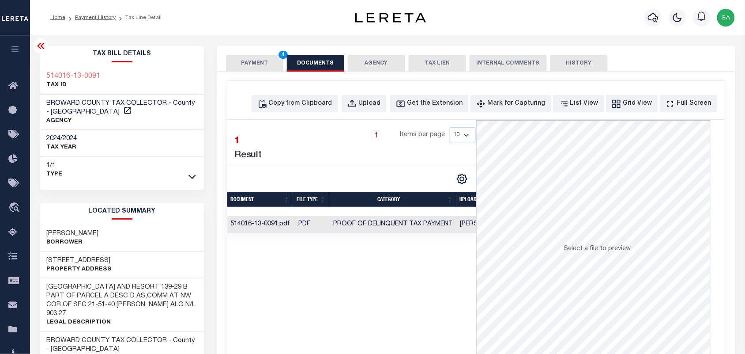
click at [263, 69] on button "PAYMENT 4" at bounding box center [254, 63] width 57 height 17
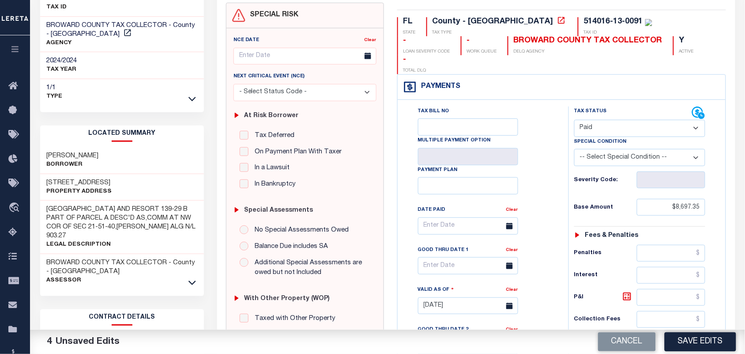
scroll to position [165, 0]
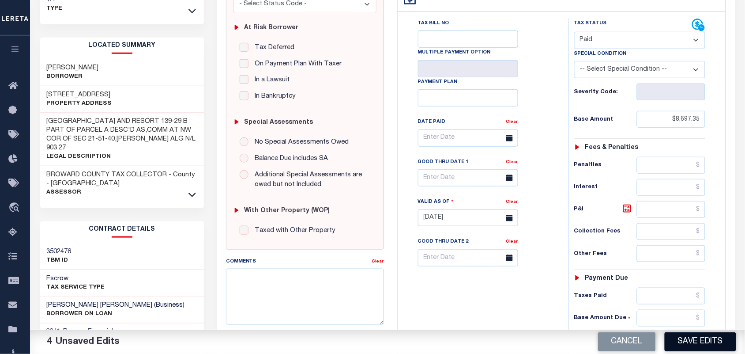
click at [684, 337] on button "Save Edits" at bounding box center [700, 341] width 71 height 19
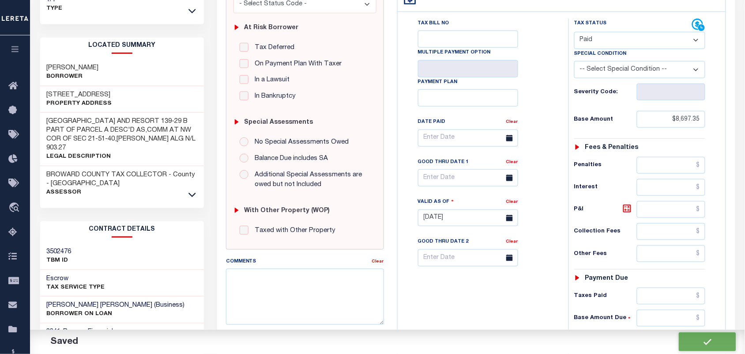
checkbox input "false"
type input "$8,697.35"
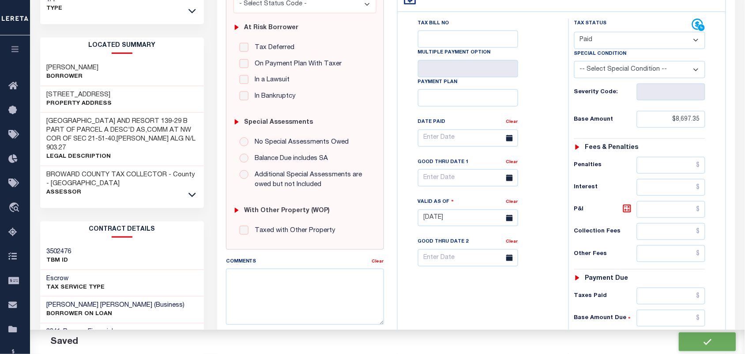
type input "$0"
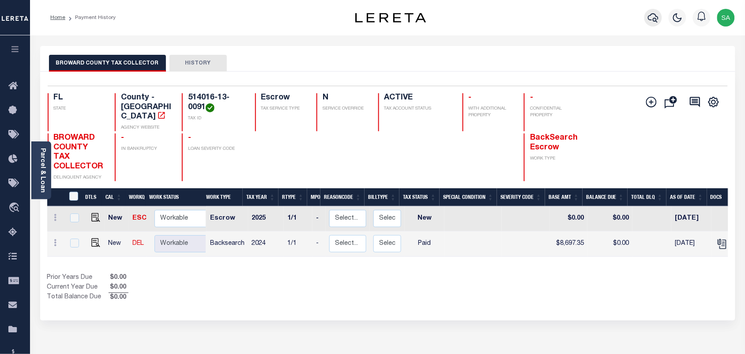
click at [661, 21] on button "button" at bounding box center [653, 18] width 18 height 18
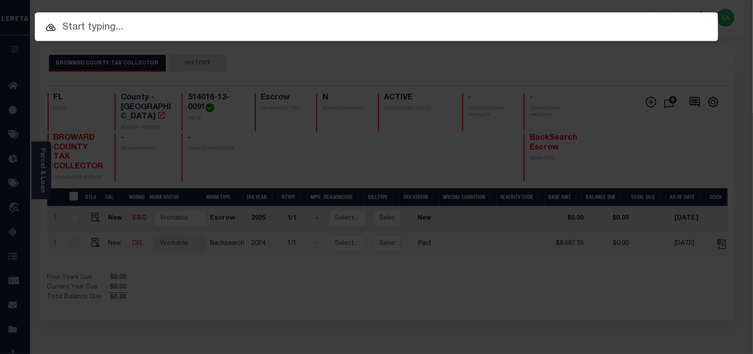
click at [629, 23] on input "text" at bounding box center [377, 27] width 684 height 15
paste input "2059"
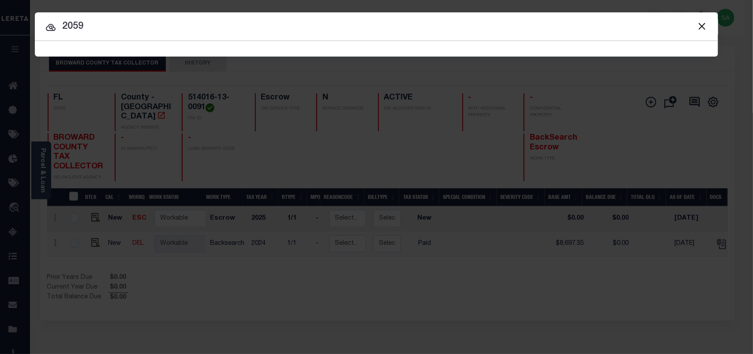
type input "2059"
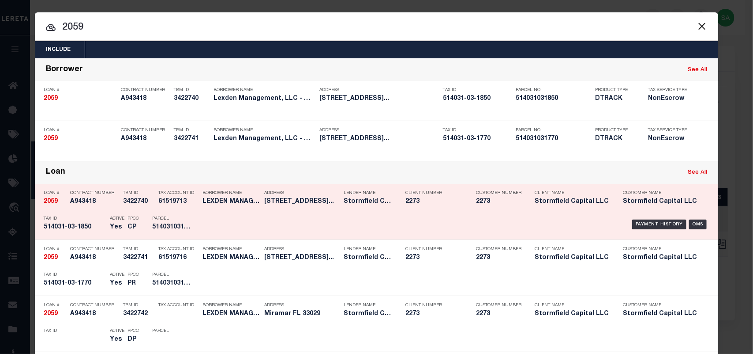
click at [196, 207] on div "Borrower Name LEXDEN MANAGEMENT, LLC - MIRAMA..." at bounding box center [227, 199] width 62 height 26
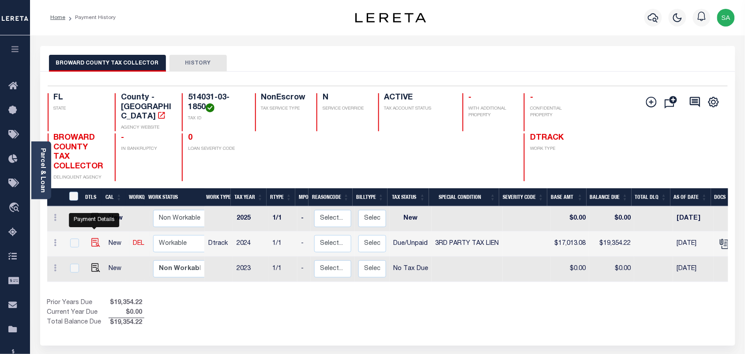
click at [96, 238] on img "" at bounding box center [95, 242] width 9 height 9
checkbox input "true"
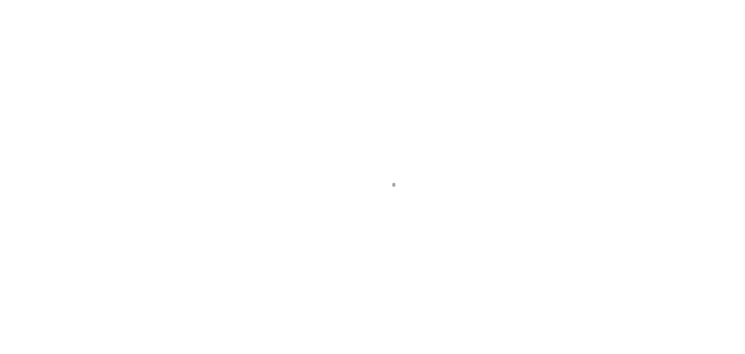
select select "DUE"
select select "20"
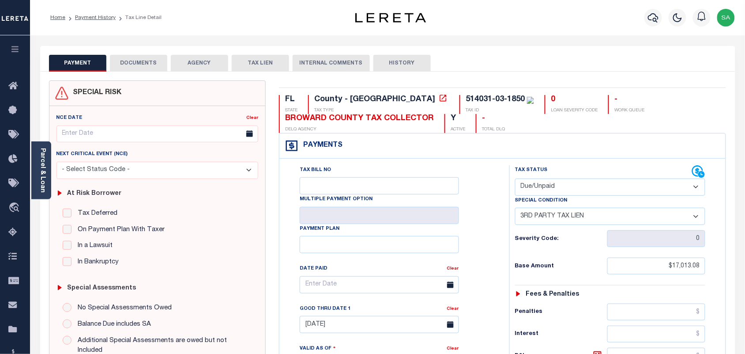
drag, startPoint x: 41, startPoint y: 172, endPoint x: 81, endPoint y: 132, distance: 57.1
click at [41, 172] on link "Parcel & Loan" at bounding box center [42, 170] width 6 height 45
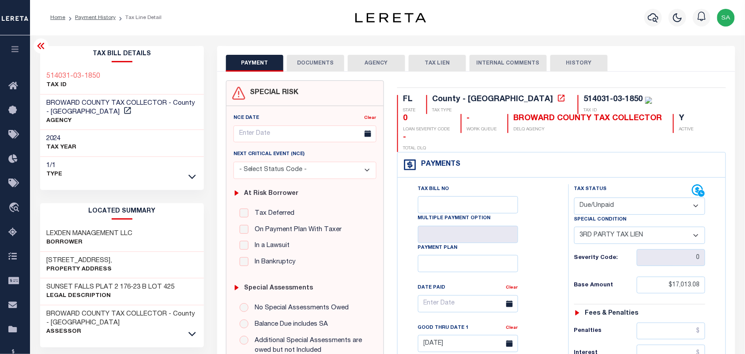
click at [312, 69] on button "DOCUMENTS" at bounding box center [315, 63] width 57 height 17
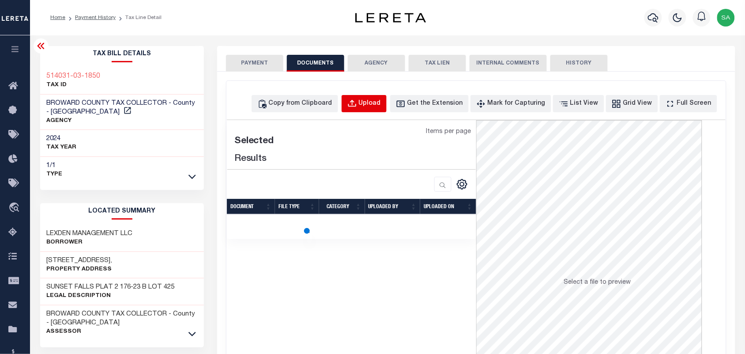
click at [361, 107] on button "Upload" at bounding box center [364, 103] width 45 height 17
select select "POP"
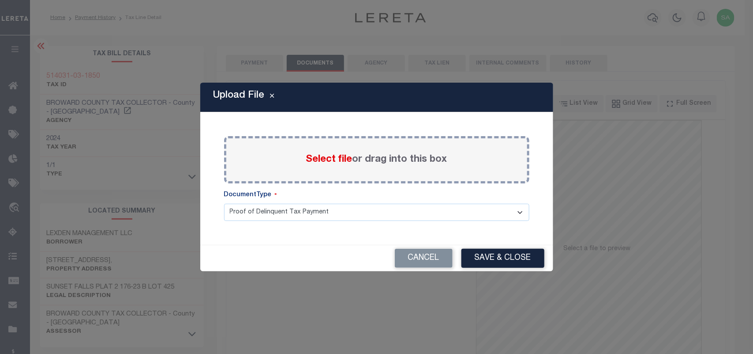
click at [325, 162] on span "Select file" at bounding box center [329, 159] width 46 height 10
click at [0, 0] on input "Select file or drag into this box" at bounding box center [0, 0] width 0 height 0
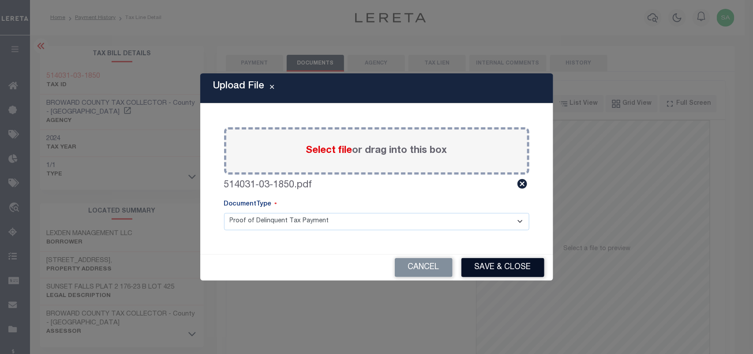
click at [517, 270] on button "Save & Close" at bounding box center [503, 267] width 83 height 19
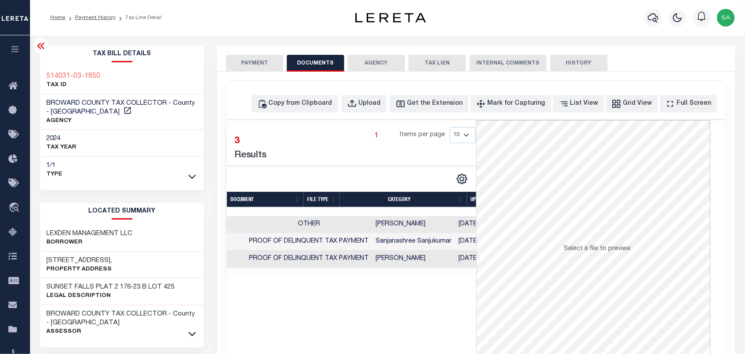
scroll to position [0, 118]
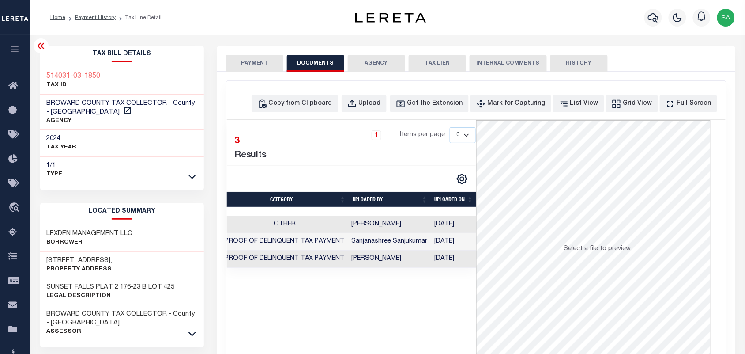
click at [252, 63] on button "PAYMENT" at bounding box center [254, 63] width 57 height 17
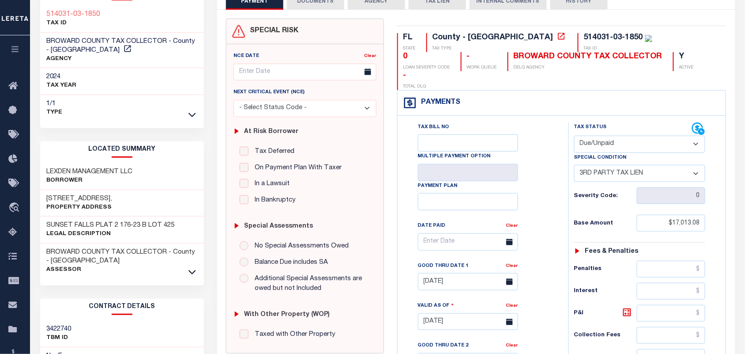
scroll to position [165, 0]
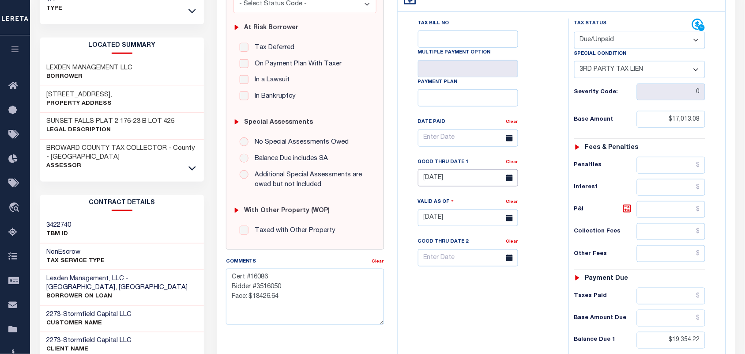
click at [451, 168] on body "Home Payment History Tax Line Detail" at bounding box center [372, 180] width 745 height 690
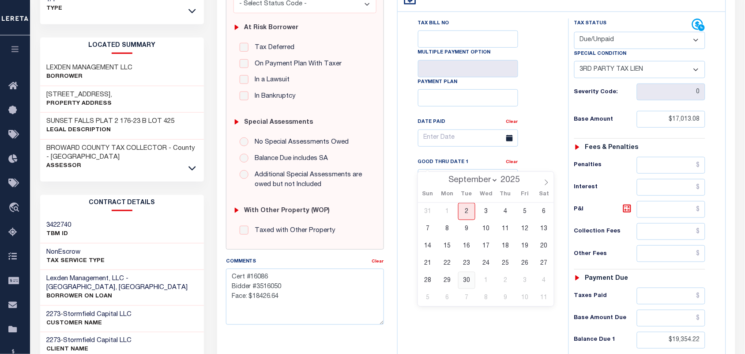
click at [467, 284] on span "30" at bounding box center [466, 279] width 17 height 17
type input "09/30/2025"
type input "[DATE]"
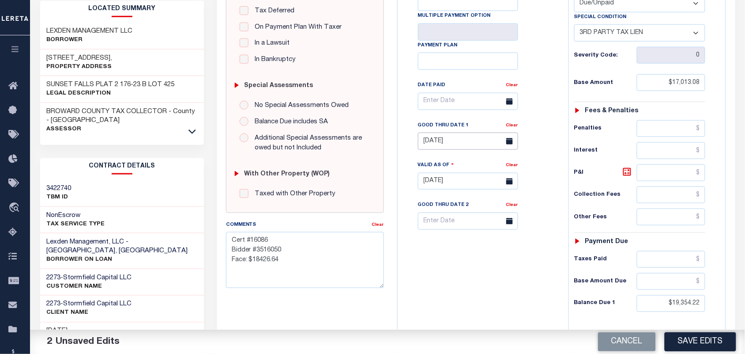
scroll to position [221, 0]
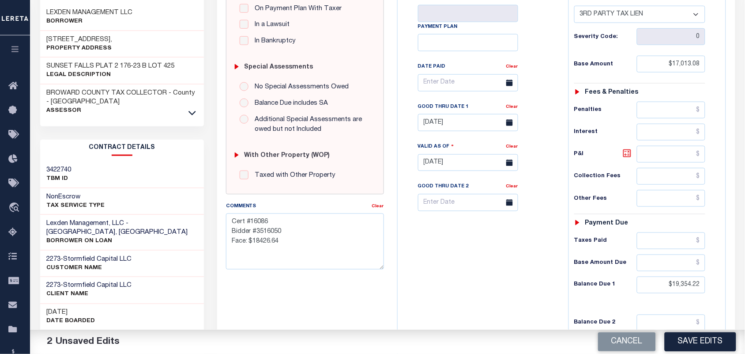
click at [626, 148] on icon at bounding box center [627, 153] width 11 height 11
type input "$2,341.14"
drag, startPoint x: 305, startPoint y: 244, endPoint x: 193, endPoint y: 244, distance: 111.7
click at [193, 244] on div "Parcel & Loan Tax Bill Details 514031-03-1850 TAX ID AGENCY 2024 TAX YEAR 1/1" at bounding box center [388, 142] width 708 height 654
paste textarea "Rate: 5.5%"
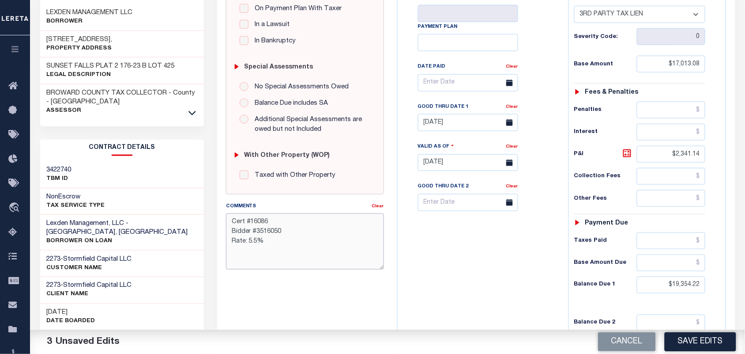
type textarea "Cert #16086 Bidder #3516050 Rate: 5.5%"
drag, startPoint x: 512, startPoint y: 254, endPoint x: 473, endPoint y: 264, distance: 40.6
click at [473, 264] on div "Tax Bill No Multiple Payment Option Payment Plan Clear" at bounding box center [481, 158] width 162 height 390
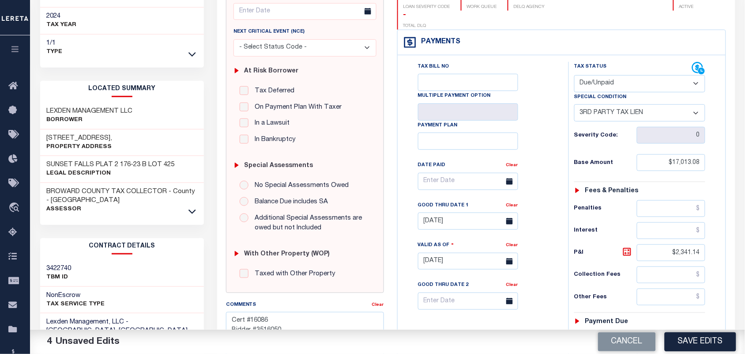
scroll to position [0, 0]
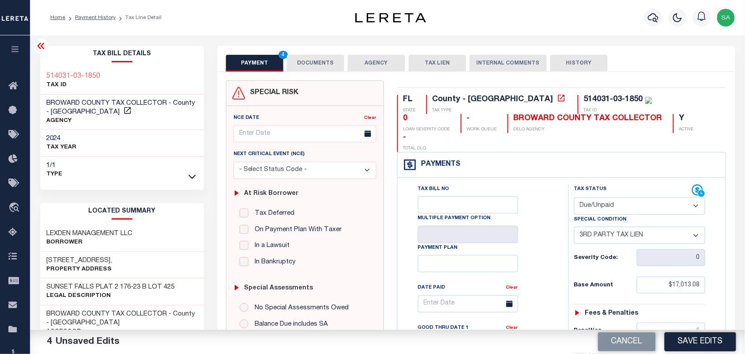
click at [266, 68] on button "PAYMENT 4" at bounding box center [254, 63] width 57 height 17
click at [320, 58] on button "DOCUMENTS" at bounding box center [315, 63] width 57 height 17
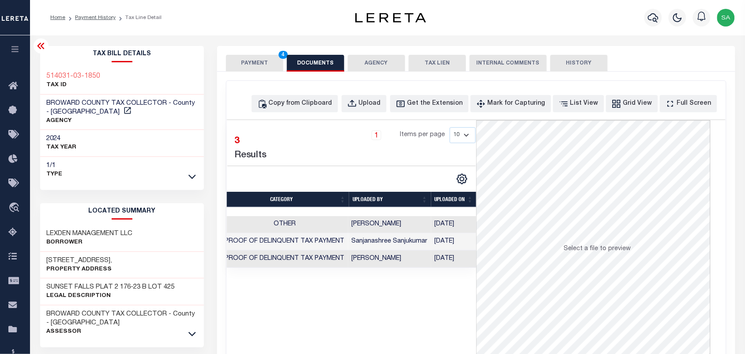
click at [389, 261] on td "Sanaulla Shariff" at bounding box center [389, 258] width 83 height 17
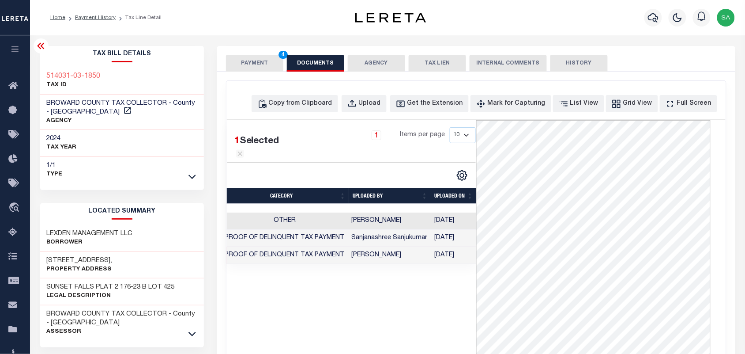
click at [244, 69] on button "PAYMENT 4" at bounding box center [254, 63] width 57 height 17
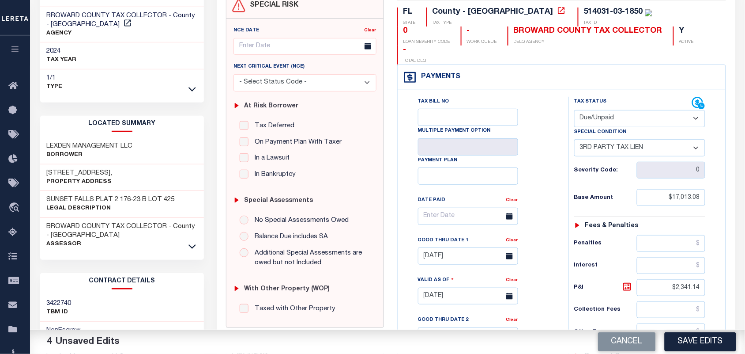
scroll to position [221, 0]
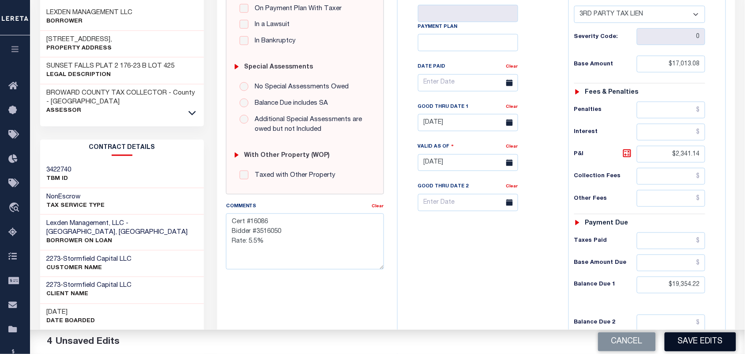
click at [680, 339] on button "Save Edits" at bounding box center [700, 341] width 71 height 19
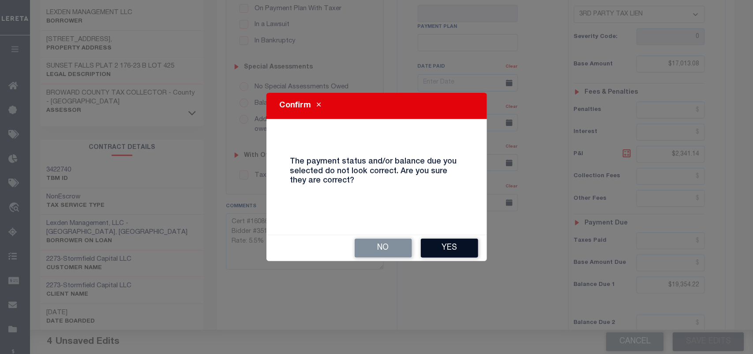
click at [450, 242] on button "Yes" at bounding box center [449, 247] width 57 height 19
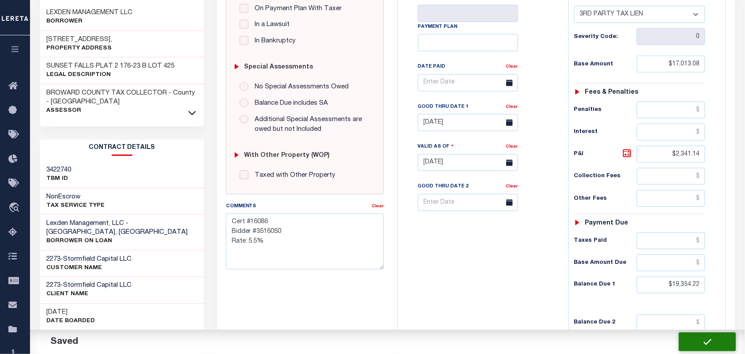
checkbox input "false"
type textarea "Cert #16086 Bidder #3516050 Rate: 5.5%"
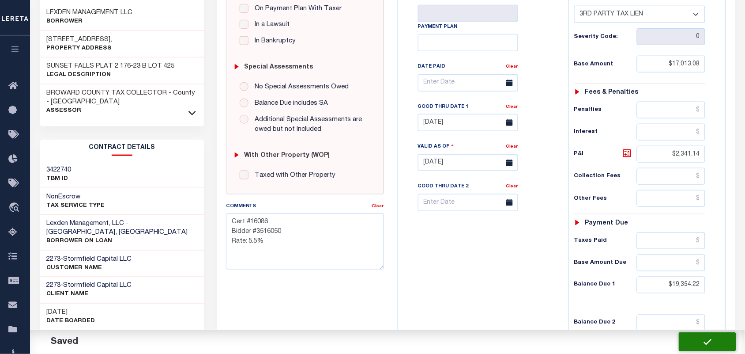
type input "$17,013.08"
type input "$2,341.14"
type input "$19,354.22"
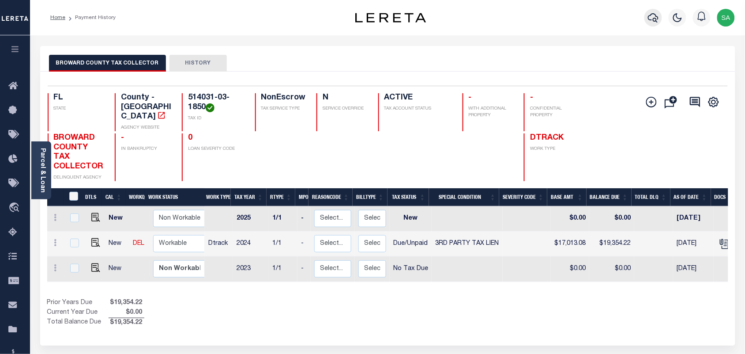
click at [656, 19] on icon "button" at bounding box center [653, 17] width 11 height 9
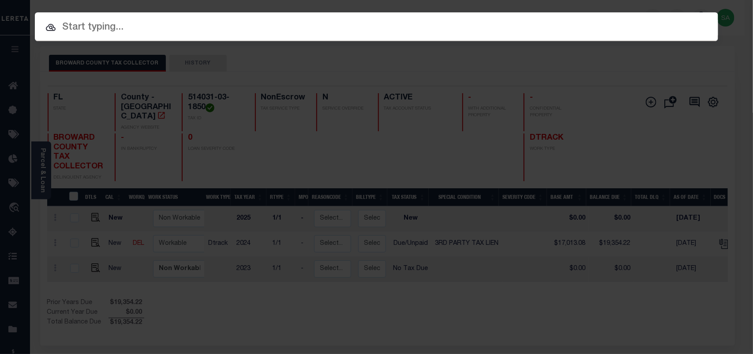
click at [609, 23] on input "text" at bounding box center [377, 27] width 684 height 15
paste input "9297"
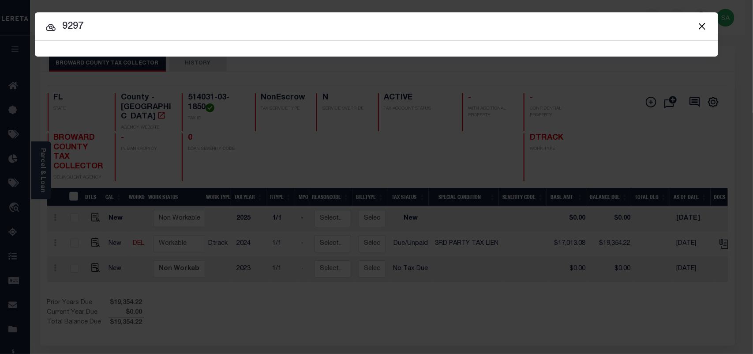
type input "9297"
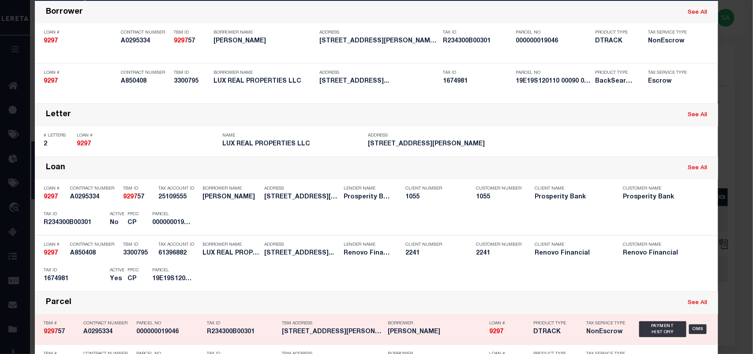
scroll to position [110, 0]
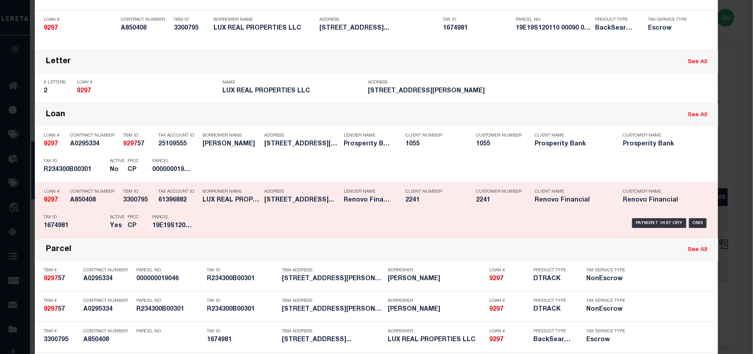
click at [184, 213] on div "Parcel 19E19S120110 00090 0310" at bounding box center [172, 223] width 40 height 26
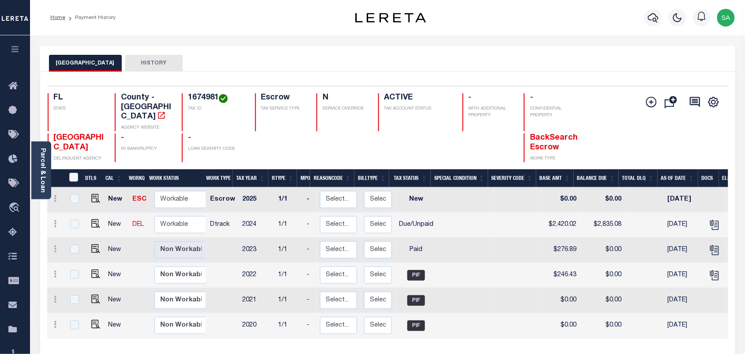
click at [196, 99] on h4 "1674981" at bounding box center [216, 98] width 56 height 10
copy h4 "1674981"
drag, startPoint x: 95, startPoint y: 213, endPoint x: 112, endPoint y: 213, distance: 16.8
click at [95, 219] on img "" at bounding box center [95, 223] width 9 height 9
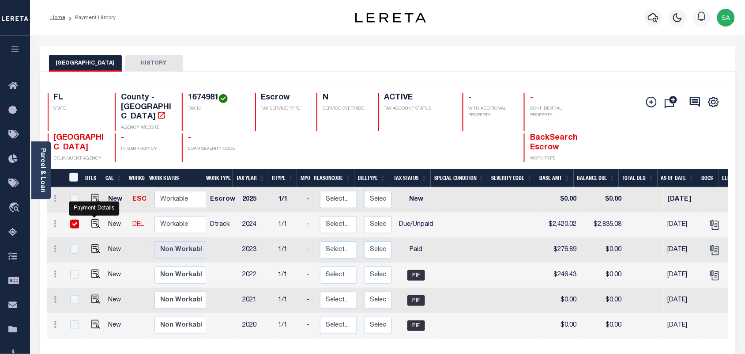
checkbox input "true"
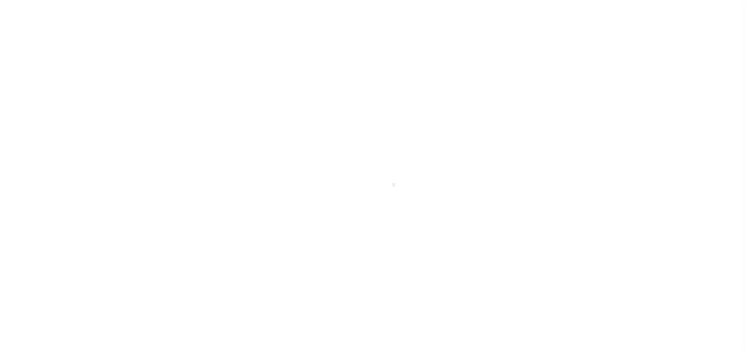
select select "DUE"
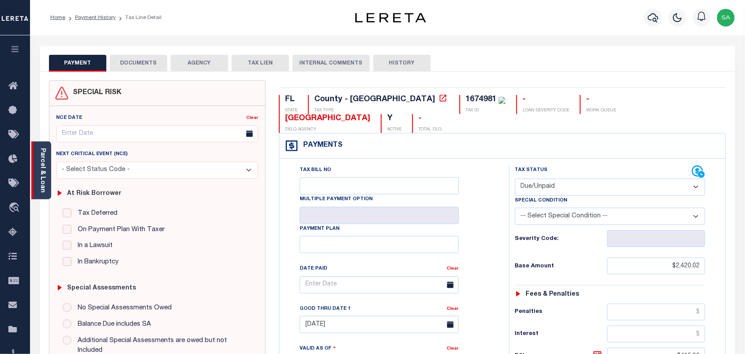
click at [45, 178] on link "Parcel & Loan" at bounding box center [42, 170] width 6 height 45
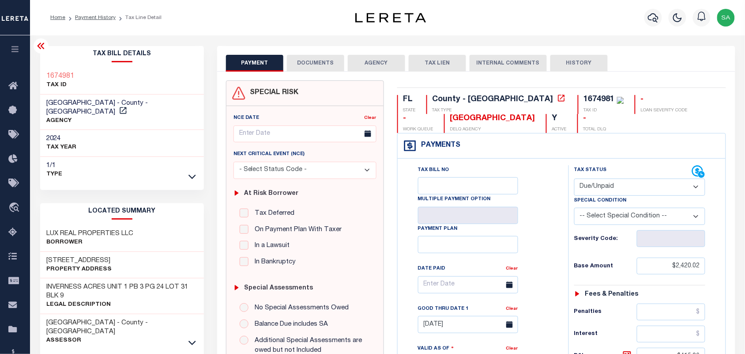
click at [334, 60] on button "DOCUMENTS" at bounding box center [315, 63] width 57 height 17
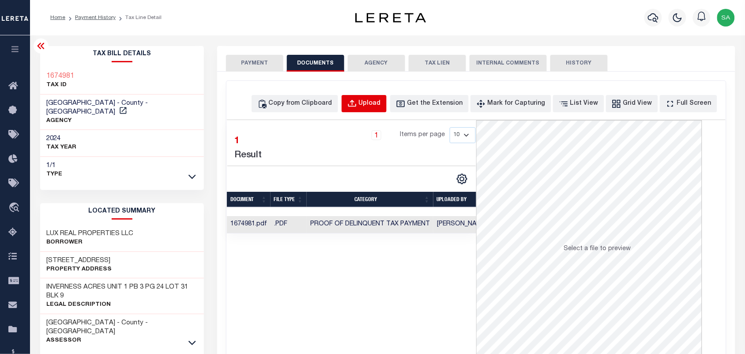
click at [380, 105] on div "Upload" at bounding box center [370, 104] width 22 height 10
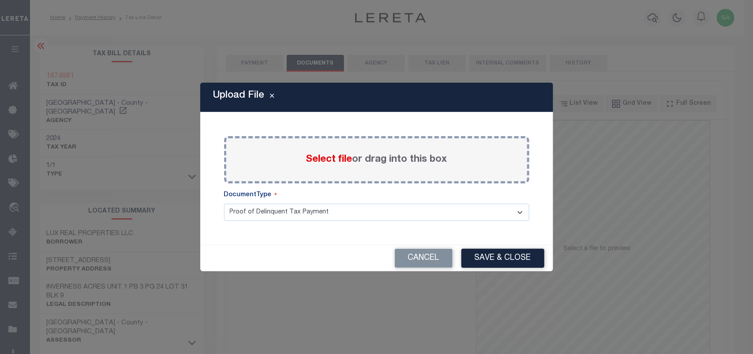
click at [332, 157] on span "Select file" at bounding box center [329, 159] width 46 height 10
click at [0, 0] on input "Select file or drag into this box" at bounding box center [0, 0] width 0 height 0
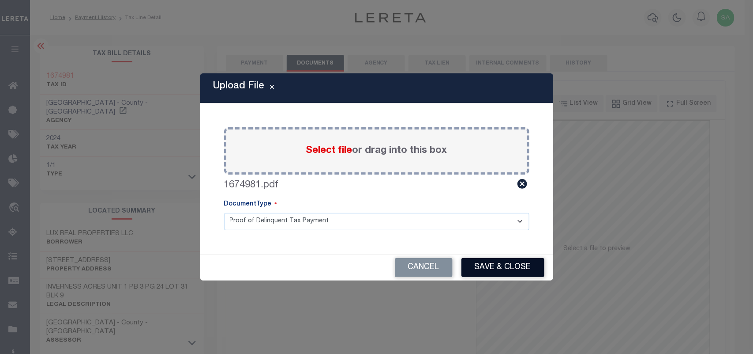
click at [495, 268] on button "Save & Close" at bounding box center [503, 267] width 83 height 19
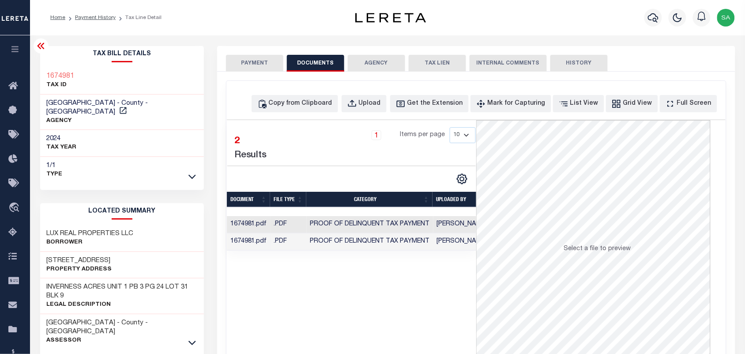
click at [453, 243] on td "Sanaulla Shariff" at bounding box center [461, 241] width 57 height 17
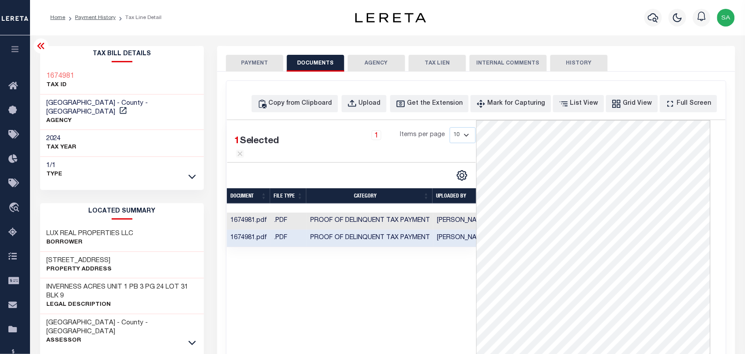
click at [258, 59] on button "PAYMENT" at bounding box center [254, 63] width 57 height 17
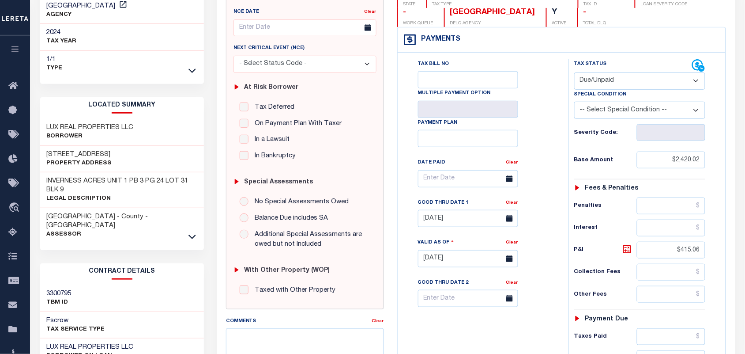
scroll to position [110, 0]
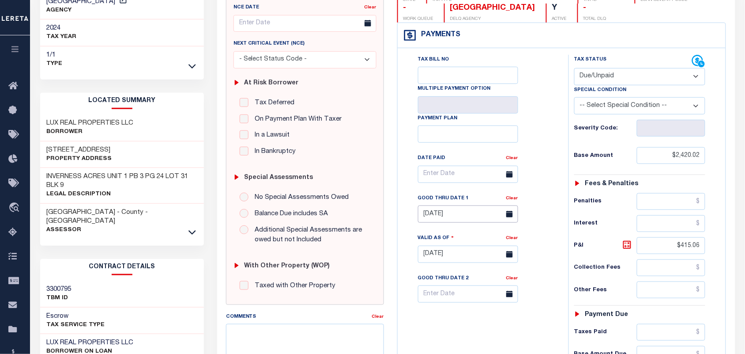
click at [448, 221] on input "06/30/2025" at bounding box center [468, 213] width 100 height 17
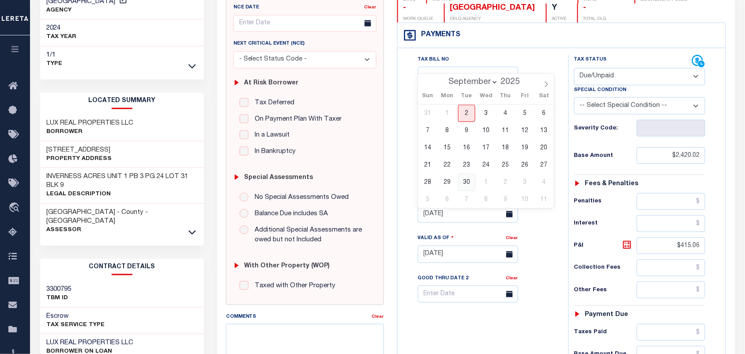
click at [467, 181] on span "30" at bounding box center [466, 181] width 17 height 17
type input "09/30/2025"
type input "09/02/2025"
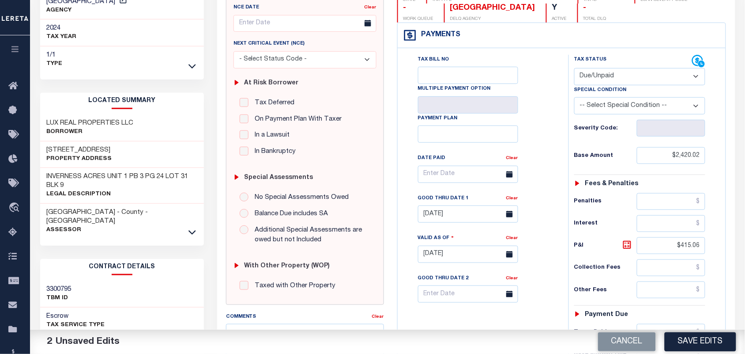
click at [555, 206] on div "Tax Bill No Multiple Payment Option Payment Plan Clear" at bounding box center [481, 250] width 162 height 390
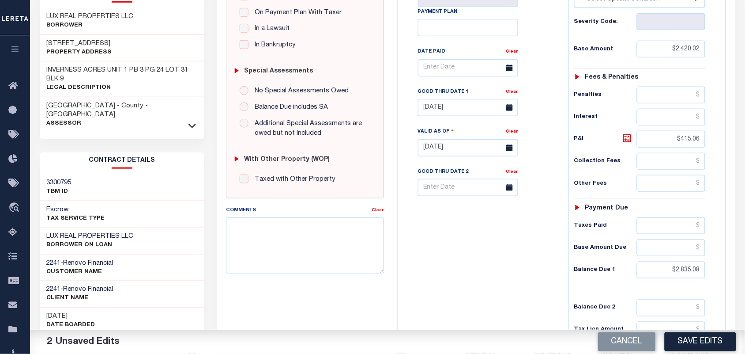
scroll to position [221, 0]
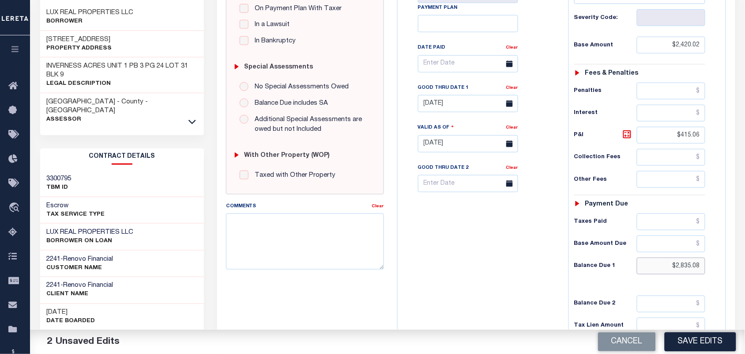
drag, startPoint x: 667, startPoint y: 267, endPoint x: 741, endPoint y: 277, distance: 74.3
click at [741, 277] on div "PAYMENT 2 DOCUMENTS AGENCY DELINQUENT PAYEE" at bounding box center [476, 135] width 531 height 621
paste input "text"
type input "$2,835.08"
click at [627, 137] on icon at bounding box center [627, 134] width 11 height 11
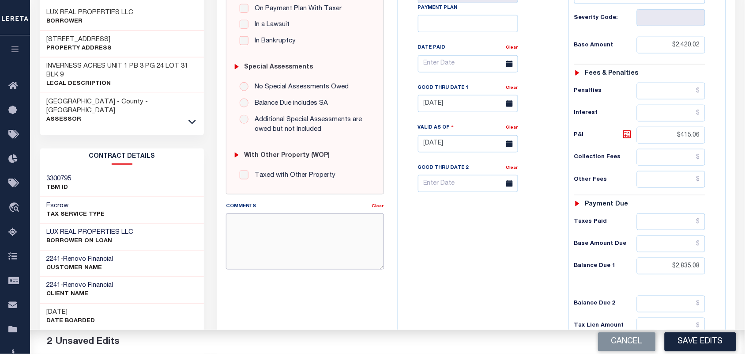
click at [273, 234] on textarea "Comments" at bounding box center [305, 241] width 158 height 56
paste textarea "Cert #3251"
click at [321, 222] on textarea "Cert #3251" at bounding box center [305, 241] width 158 height 56
paste textarea "Bidder #13704415"
type textarea "Cert #3251 Bidder #13704415"
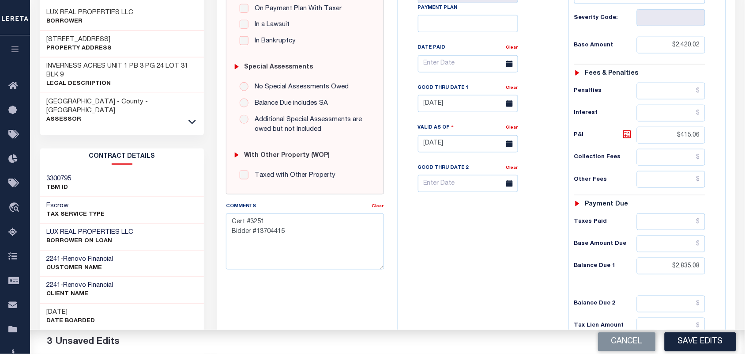
click at [465, 246] on div "Tax Bill No Multiple Payment Option Payment Plan Clear" at bounding box center [481, 139] width 162 height 390
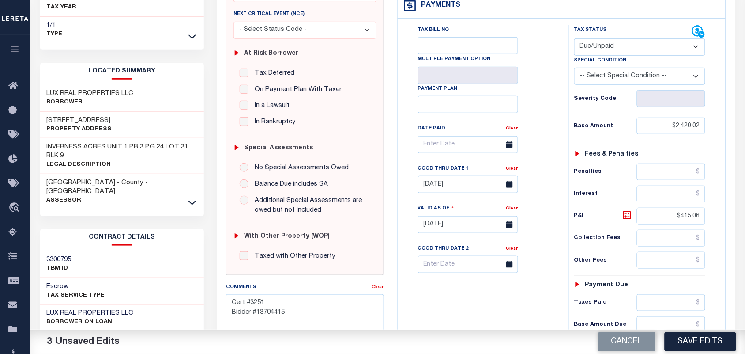
scroll to position [0, 0]
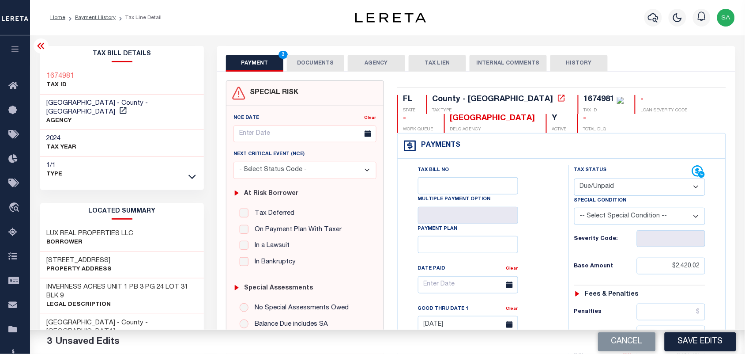
click at [615, 186] on select "- Select Status Code - Open Due/Unpaid Paid Incomplete No Tax Due Internal Refu…" at bounding box center [640, 186] width 132 height 17
click at [602, 222] on select "-- Select Special Condition -- 3RD PARTY TAX LIEN AGENCY TAX LIEN (A.K.A Inside…" at bounding box center [640, 215] width 132 height 17
select select "20"
click at [602, 222] on select "-- Select Special Condition -- 3RD PARTY TAX LIEN AGENCY TAX LIEN (A.K.A Inside…" at bounding box center [640, 215] width 132 height 17
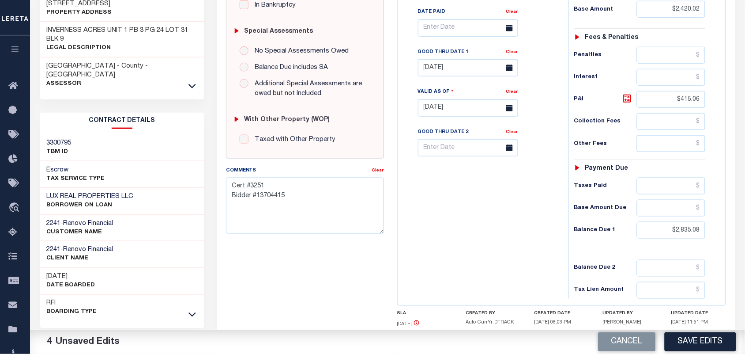
scroll to position [276, 0]
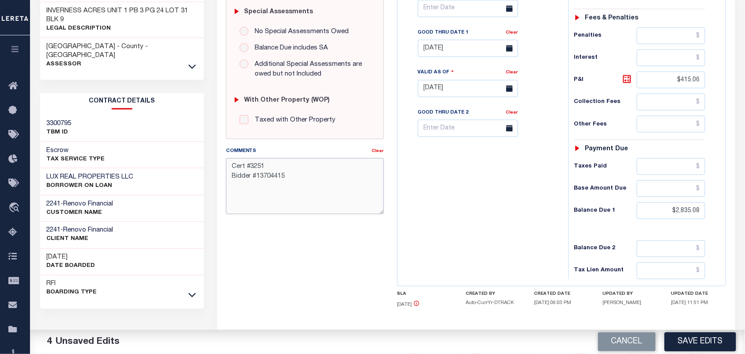
click at [337, 173] on textarea "Cert #3251 Bidder #13704415" at bounding box center [305, 186] width 158 height 56
paste textarea "Rate: 0.25%"
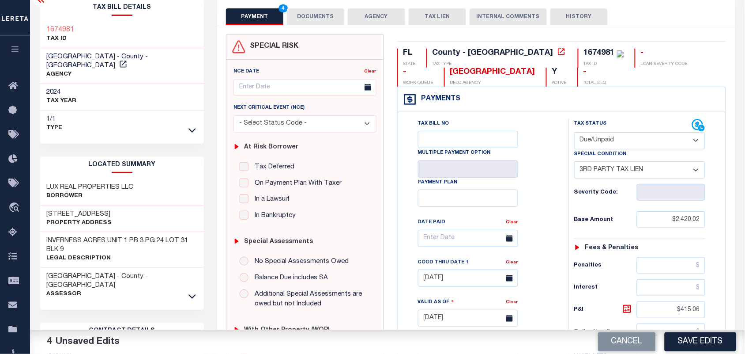
scroll to position [0, 0]
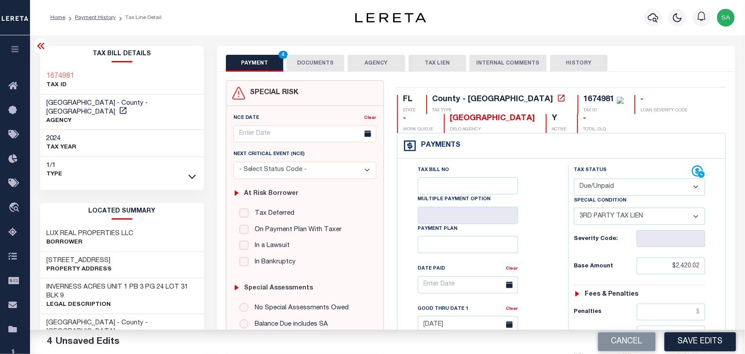
type textarea "Cert #3251 Bidder #13704415 Rate: 0.25%"
click at [312, 62] on button "DOCUMENTS" at bounding box center [315, 63] width 57 height 17
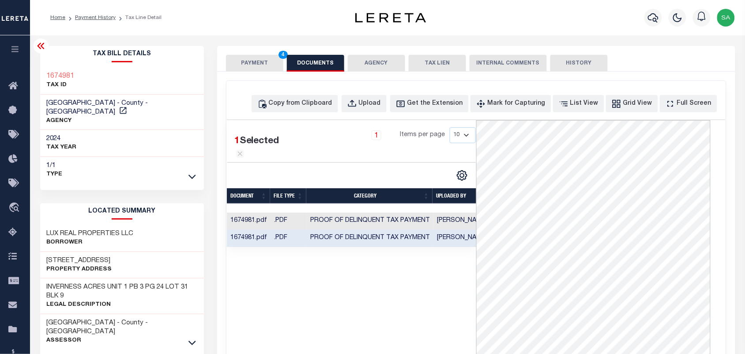
click at [256, 64] on button "PAYMENT 4" at bounding box center [254, 63] width 57 height 17
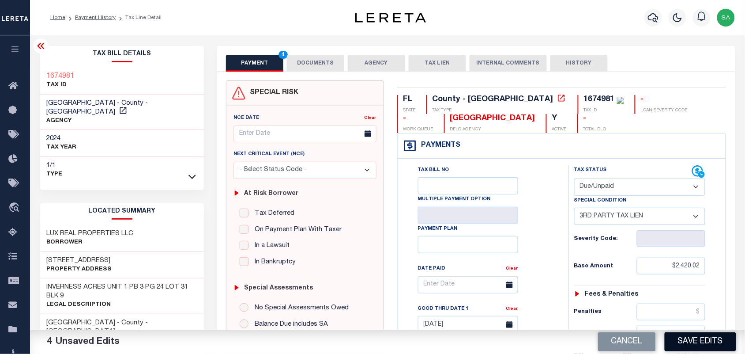
click at [702, 345] on button "Save Edits" at bounding box center [700, 341] width 71 height 19
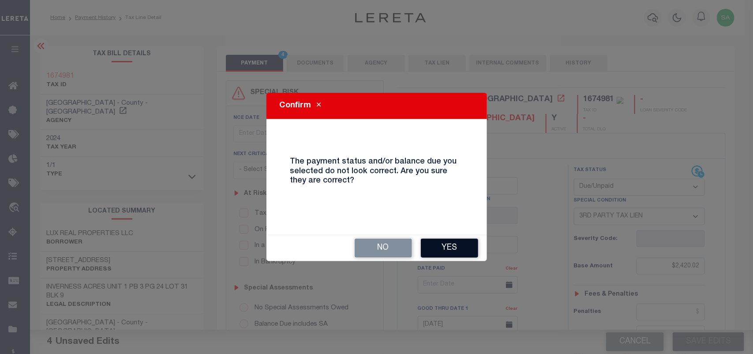
click at [449, 248] on button "Yes" at bounding box center [449, 247] width 57 height 19
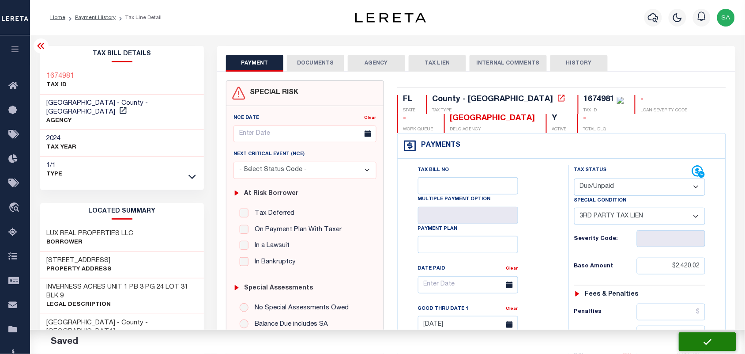
checkbox input "false"
type textarea "Cert #3251 Bidder #13704415 Rate: 0.25%"
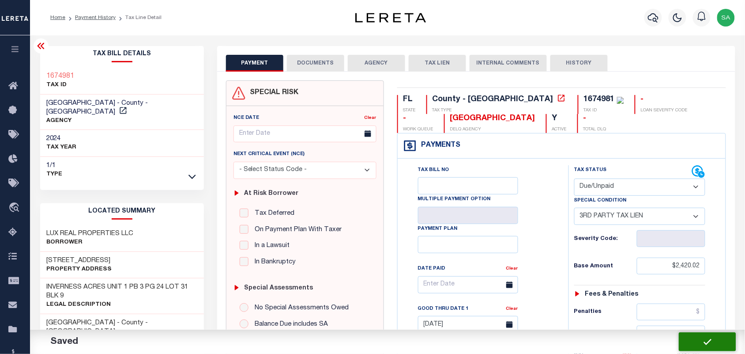
type input "0"
type input "$2,420.02"
type input "$415.06"
type input "$2,835.08"
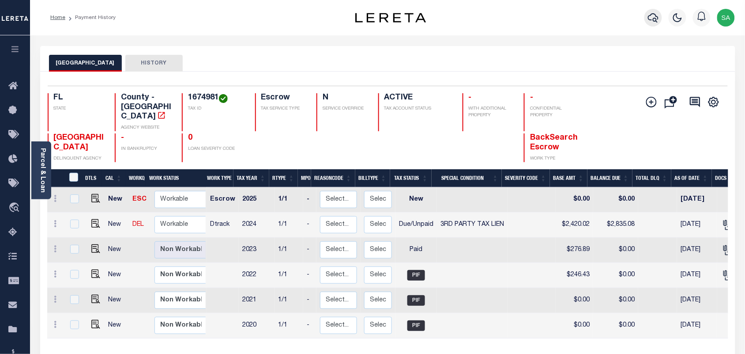
click at [647, 22] on button "button" at bounding box center [653, 18] width 18 height 18
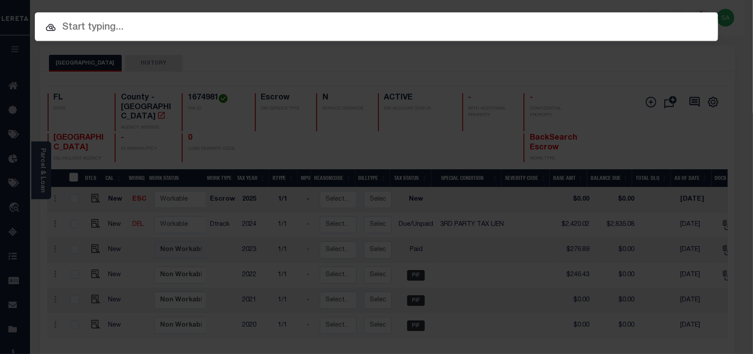
click at [617, 28] on div "Include Loans TBM Customers Borrowers Payments (Lender Non-Disb) Payments (Lend…" at bounding box center [376, 177] width 753 height 354
paste input "20162"
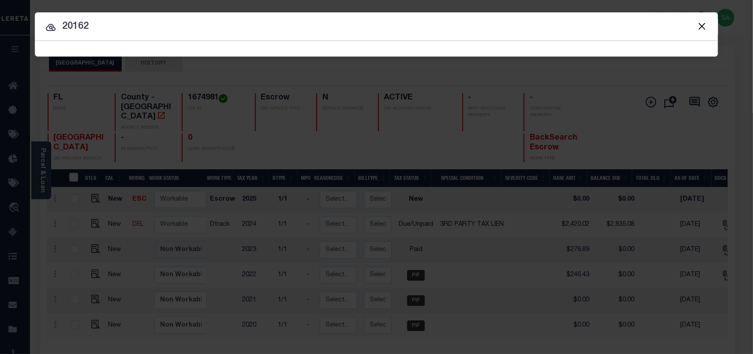
type input "20162"
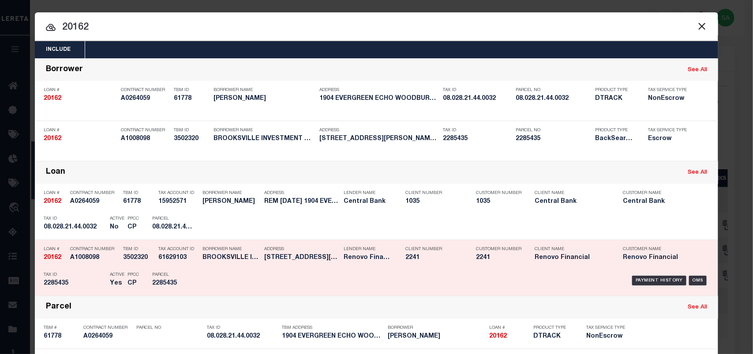
click at [213, 284] on div "Payment History OMS" at bounding box center [457, 280] width 504 height 26
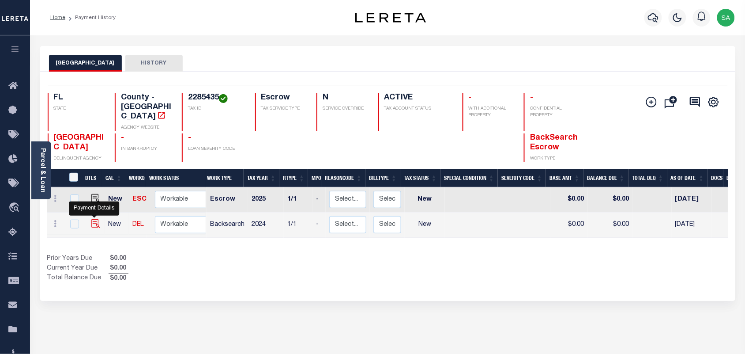
click at [91, 219] on img "" at bounding box center [95, 223] width 9 height 9
checkbox input "true"
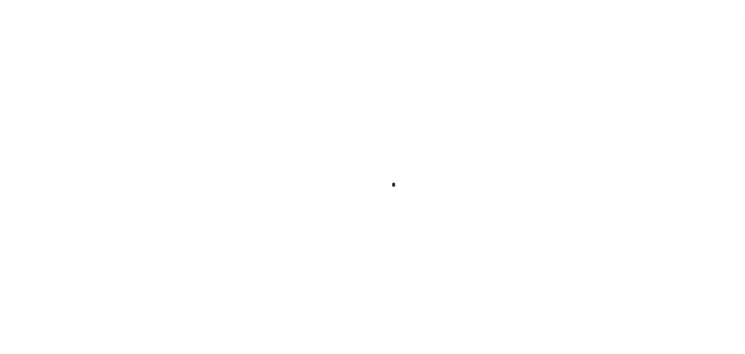
checkbox input "false"
type input "[DATE]"
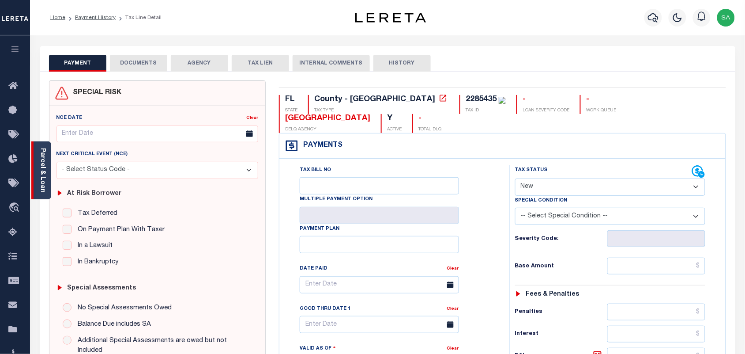
click at [41, 167] on link "Parcel & Loan" at bounding box center [42, 170] width 6 height 45
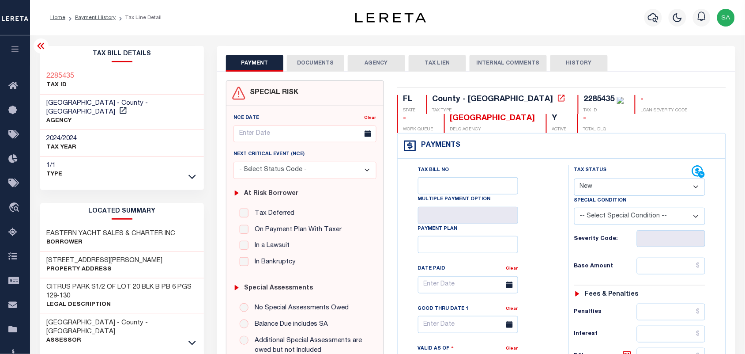
click at [607, 188] on select "- Select Status Code - Open Due/Unpaid Paid Incomplete No Tax Due Internal Refu…" at bounding box center [640, 186] width 132 height 17
select select "PYD"
click at [574, 179] on select "- Select Status Code - Open Due/Unpaid Paid Incomplete No Tax Due Internal Refu…" at bounding box center [640, 186] width 132 height 17
type input "[DATE]"
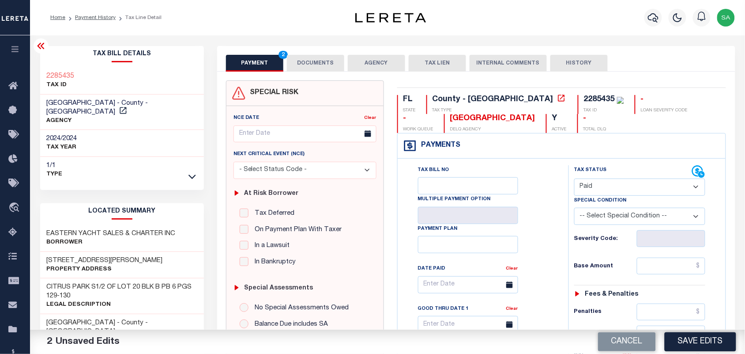
click at [335, 64] on button "DOCUMENTS" at bounding box center [315, 63] width 57 height 17
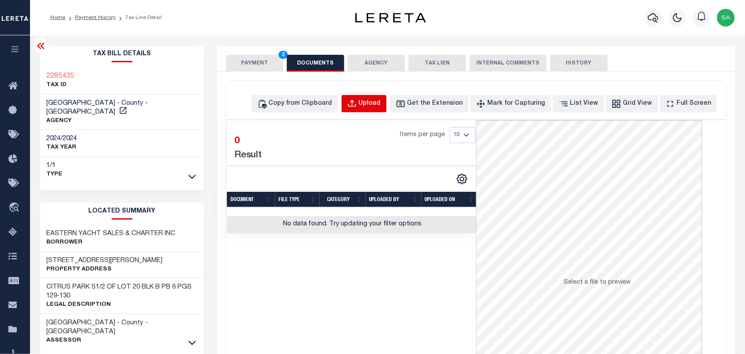
click at [381, 103] on div "Upload" at bounding box center [370, 104] width 22 height 10
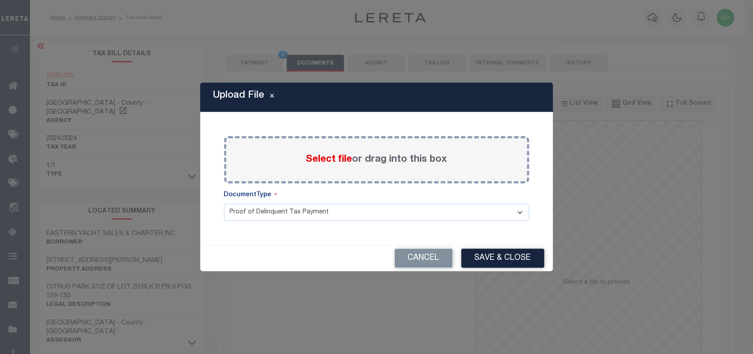
click at [326, 158] on span "Select file" at bounding box center [329, 159] width 46 height 10
click at [0, 0] on input "Select file or drag into this box" at bounding box center [0, 0] width 0 height 0
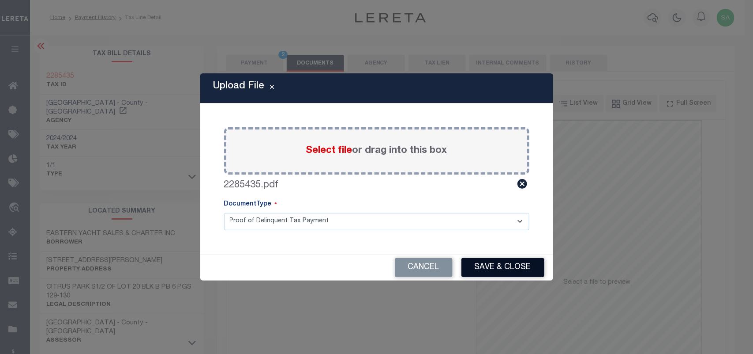
click at [493, 269] on button "Save & Close" at bounding box center [503, 267] width 83 height 19
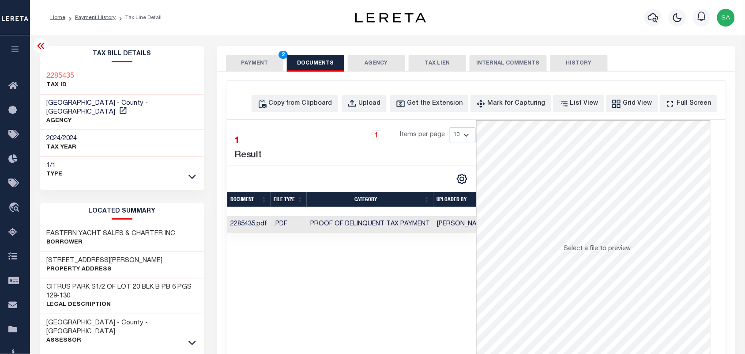
click at [254, 64] on button "PAYMENT 2" at bounding box center [254, 63] width 57 height 17
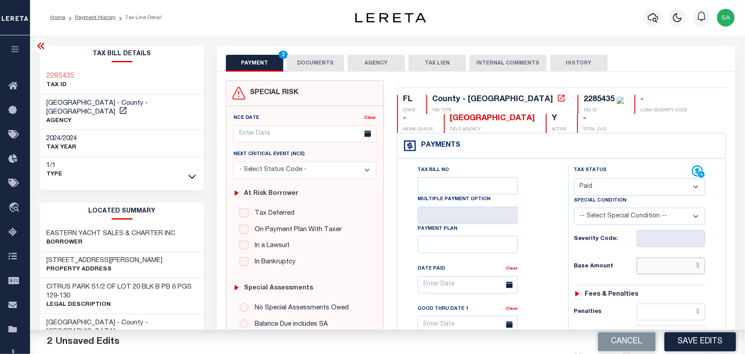
click at [658, 274] on input "text" at bounding box center [671, 265] width 69 height 17
paste input "8,751.26"
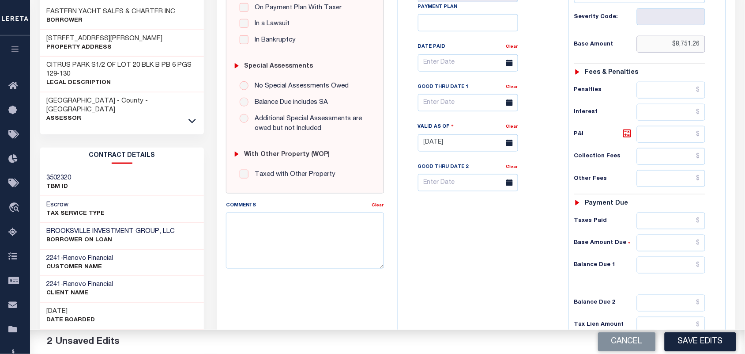
scroll to position [276, 0]
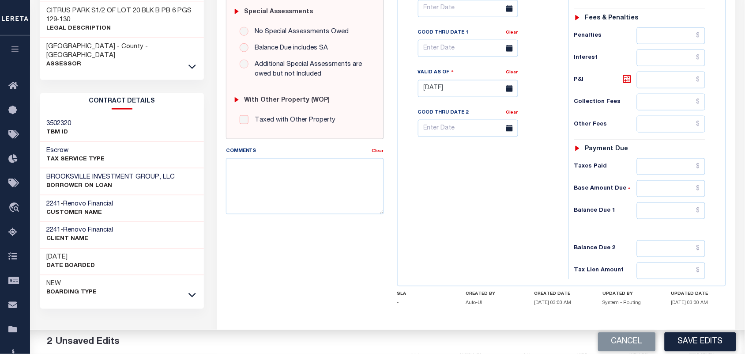
type input "$8,751.26"
click at [659, 215] on input "text" at bounding box center [671, 210] width 69 height 17
type input "$0.00"
click at [463, 217] on div "Tax Bill No Multiple Payment Option Payment Plan Clear" at bounding box center [481, 84] width 162 height 390
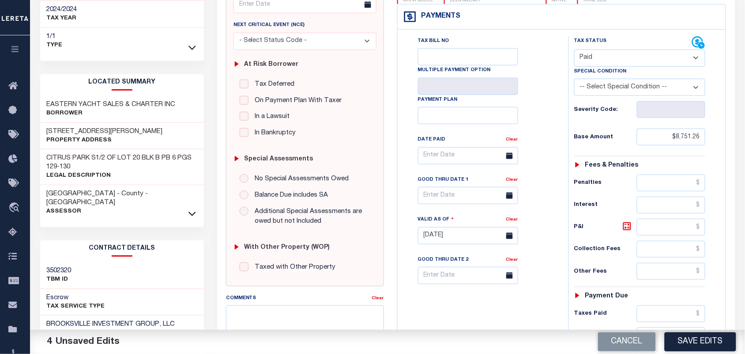
scroll to position [0, 0]
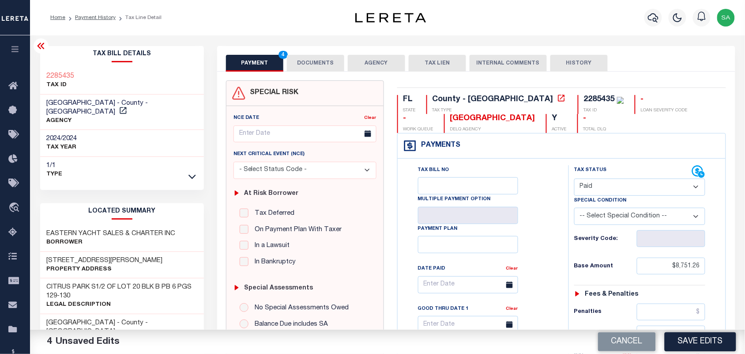
click at [321, 63] on button "DOCUMENTS" at bounding box center [315, 63] width 57 height 17
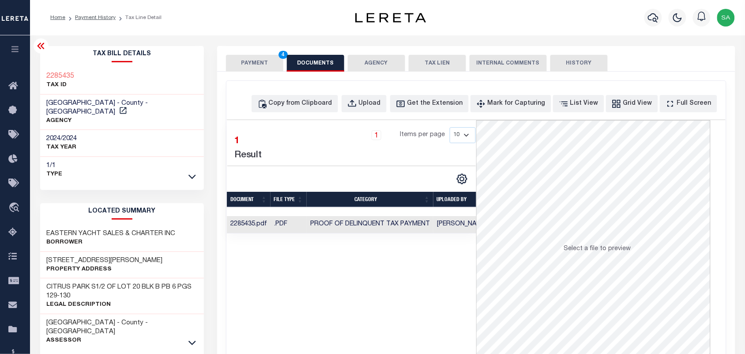
click at [263, 66] on button "PAYMENT 4" at bounding box center [254, 63] width 57 height 17
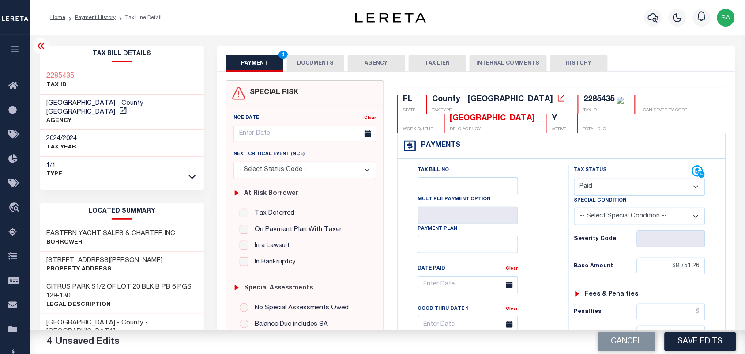
click at [535, 224] on div "Tax Bill No Multiple Payment Option Payment Plan Clear" at bounding box center [480, 289] width 149 height 248
click at [552, 247] on div "Tax Bill No Multiple Payment Option Payment Plan Clear" at bounding box center [480, 289] width 149 height 248
click at [303, 64] on button "DOCUMENTS" at bounding box center [315, 63] width 57 height 17
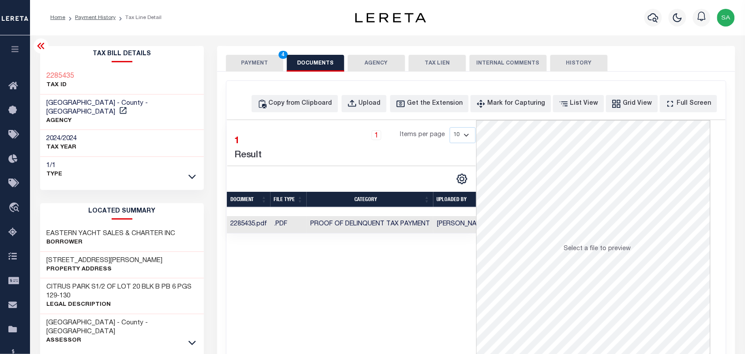
click at [271, 64] on button "PAYMENT 4" at bounding box center [254, 63] width 57 height 17
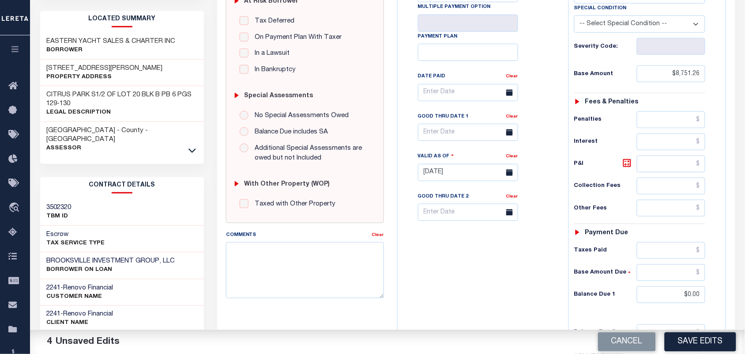
scroll to position [276, 0]
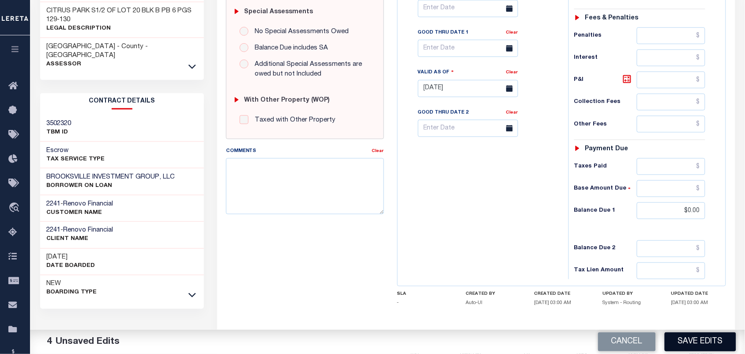
click at [689, 347] on button "Save Edits" at bounding box center [700, 341] width 71 height 19
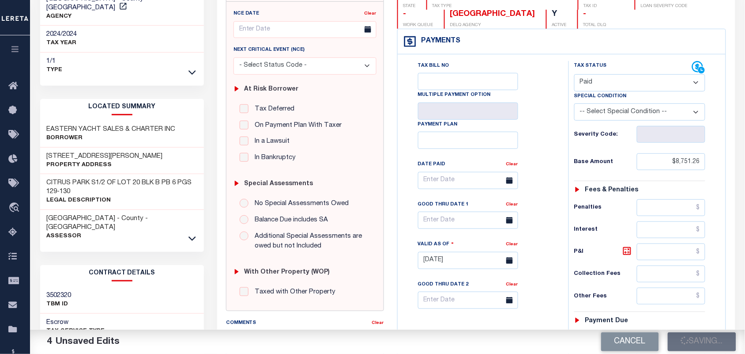
scroll to position [55, 0]
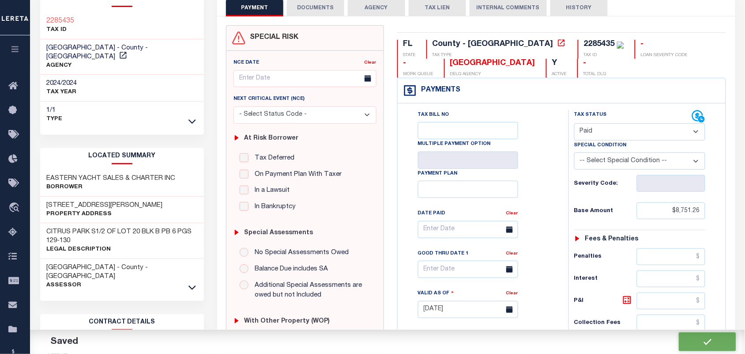
checkbox input "false"
type input "$8,751.26"
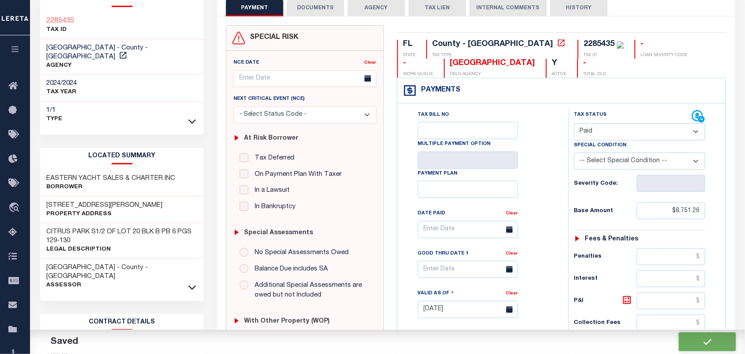
type input "$0"
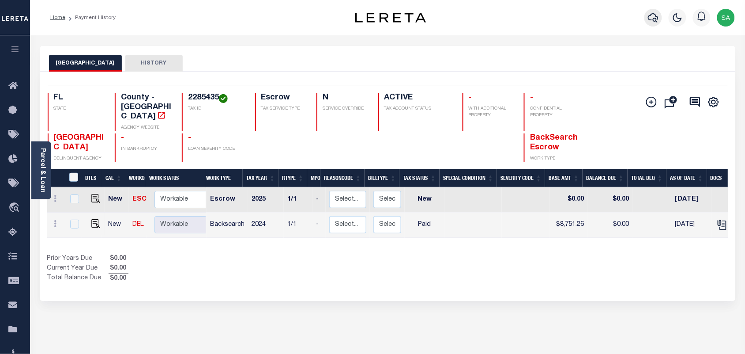
click at [648, 17] on icon "button" at bounding box center [653, 17] width 11 height 11
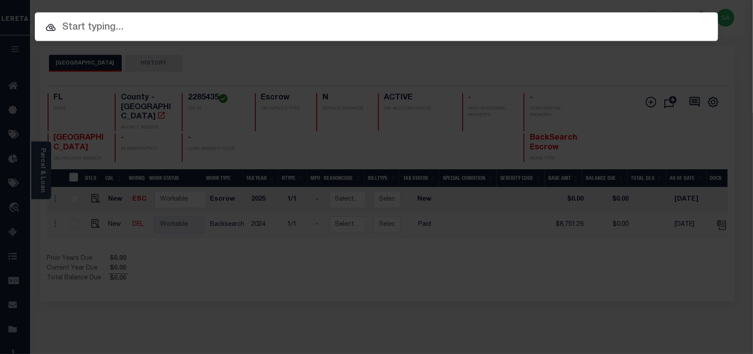
click at [614, 24] on div "Include Loans TBM Customers Borrowers Payments (Lender Non-Disb) Payments (Lend…" at bounding box center [376, 177] width 753 height 354
paste input "5322100121-00001"
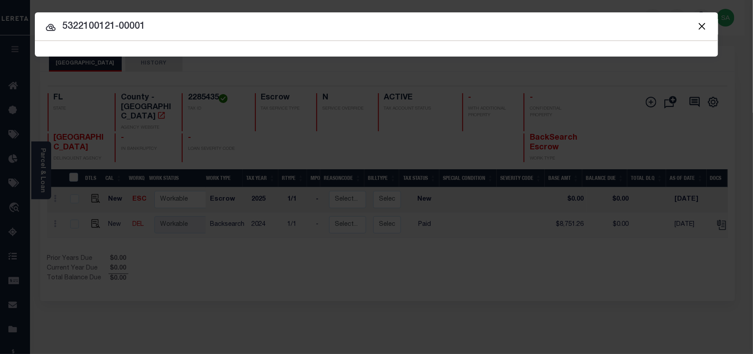
type input "5322100121-00001"
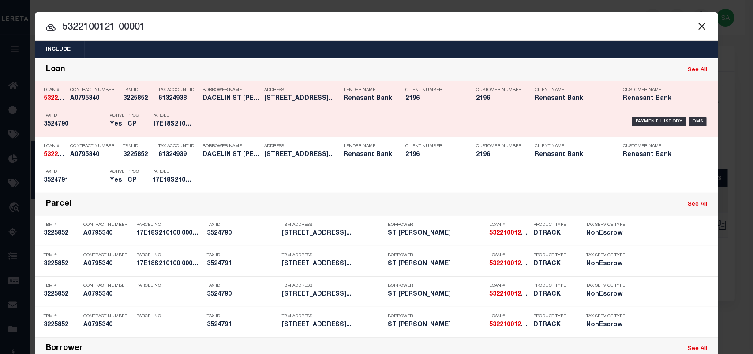
click at [199, 109] on div "Payment History OMS" at bounding box center [458, 122] width 518 height 26
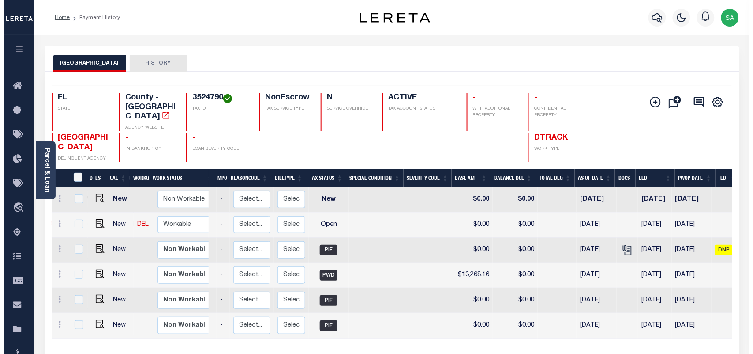
scroll to position [0, 105]
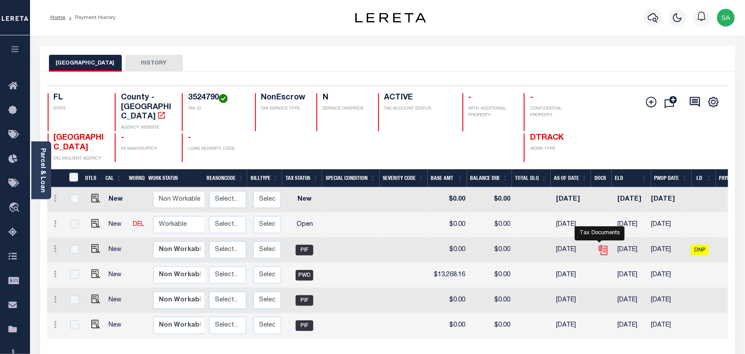
click at [602, 244] on icon "" at bounding box center [603, 249] width 11 height 11
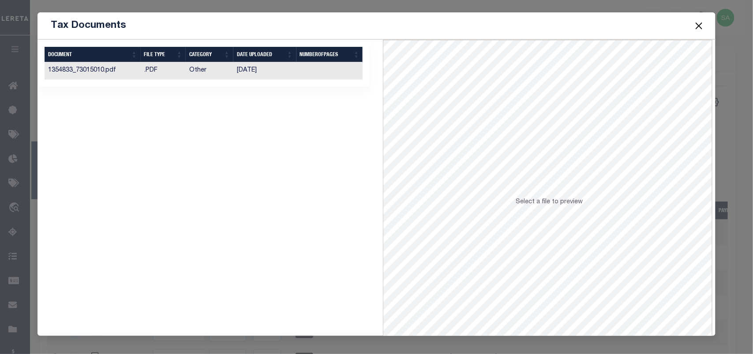
click at [257, 74] on td "11/13/2023" at bounding box center [264, 70] width 63 height 17
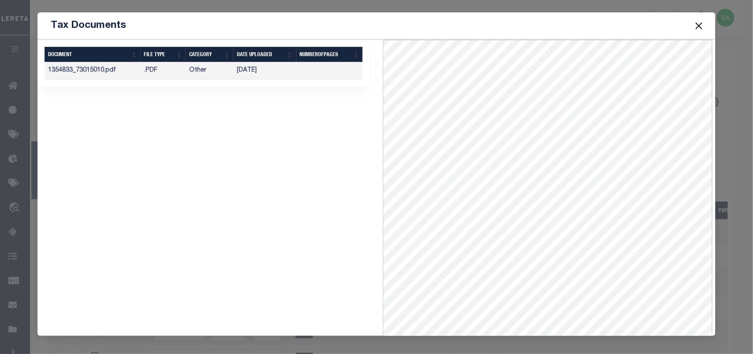
click at [690, 25] on span at bounding box center [699, 25] width 34 height 25
click at [698, 25] on button "Close" at bounding box center [698, 25] width 11 height 11
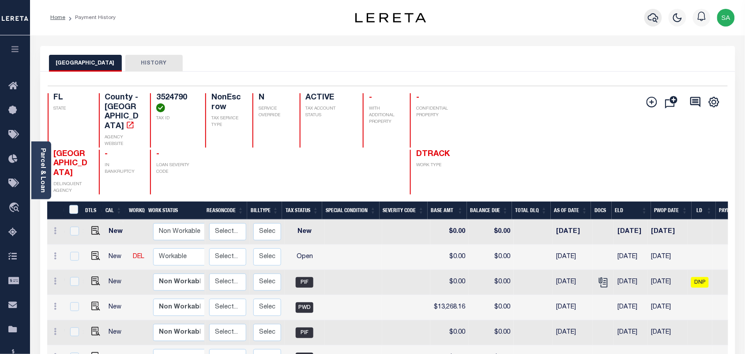
click at [651, 20] on icon "button" at bounding box center [653, 17] width 11 height 11
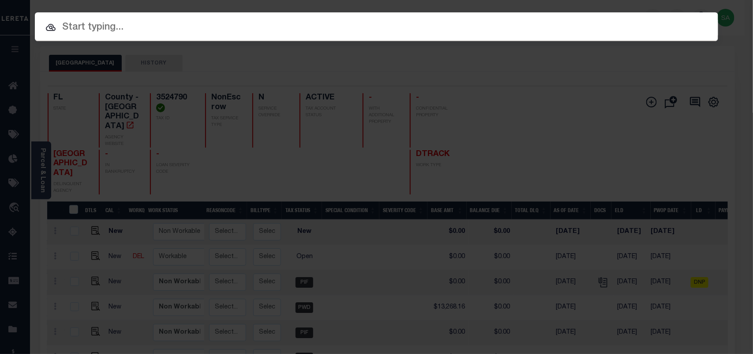
click at [546, 20] on div "Include Loans TBM Customers Borrowers Payments (Lender Non-Disb) Payments (Lend…" at bounding box center [376, 177] width 753 height 354
paste input "9185895"
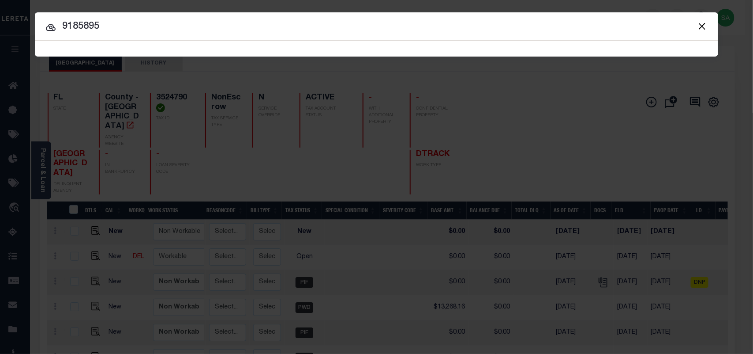
type input "9185895"
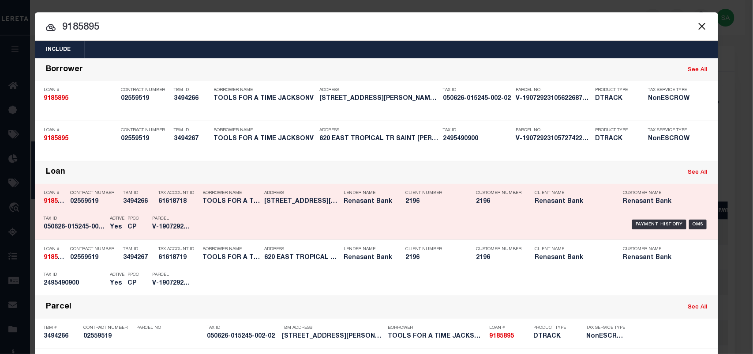
click at [157, 222] on div "Parcel V-19072923105622687584063" at bounding box center [172, 224] width 40 height 26
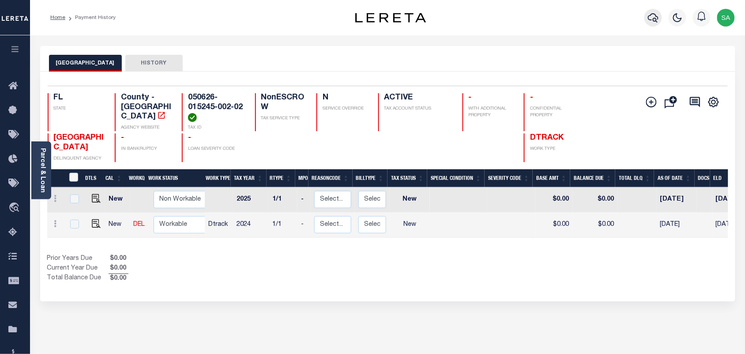
click at [653, 16] on icon "button" at bounding box center [653, 17] width 11 height 11
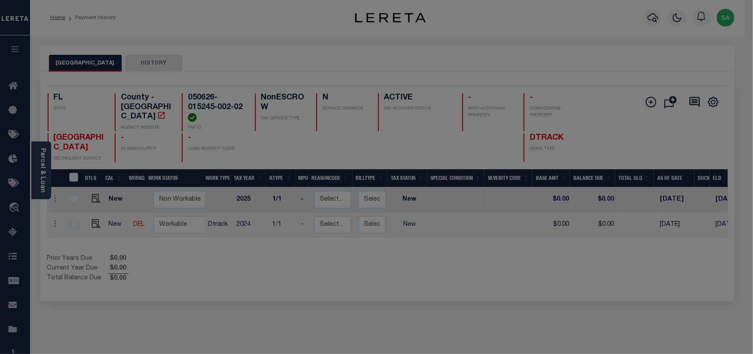
click at [0, 0] on div "Include Loans TBM Customers Borrowers Payments (Lender Non-Disb) Payments (Lend…" at bounding box center [0, 0] width 0 height 0
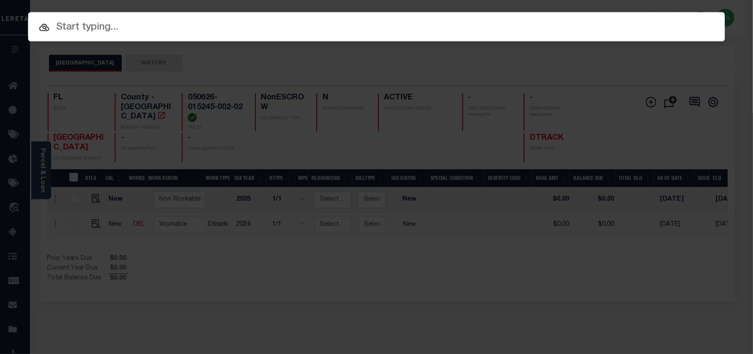
paste input "4280001146"
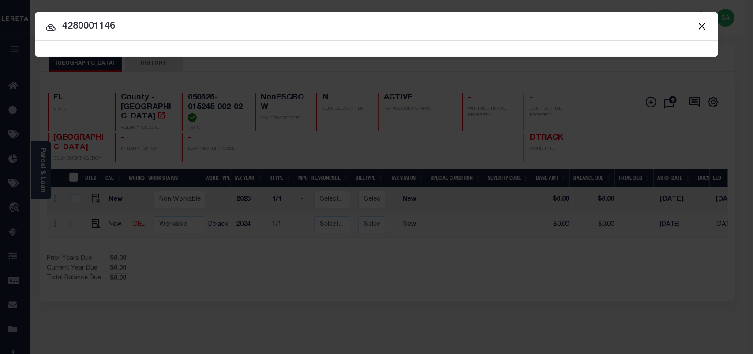
type input "4280001146"
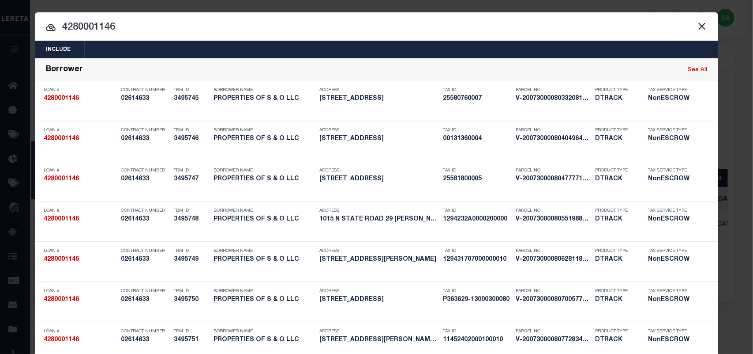
scroll to position [1032, 0]
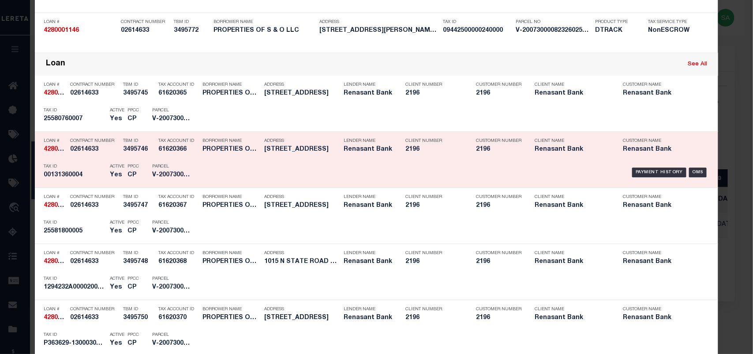
click at [113, 173] on h5 "Yes" at bounding box center [116, 175] width 13 height 8
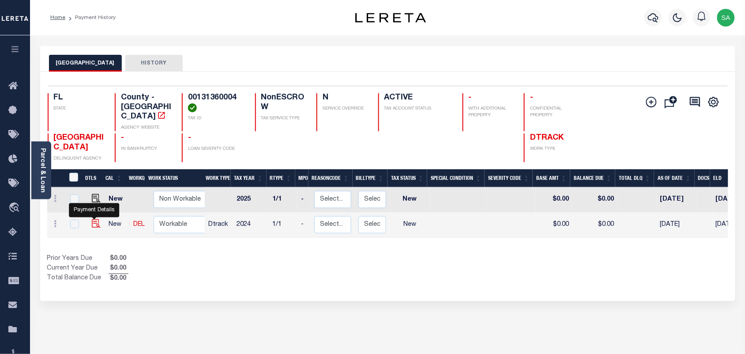
click at [92, 219] on img "" at bounding box center [96, 223] width 9 height 9
checkbox input "true"
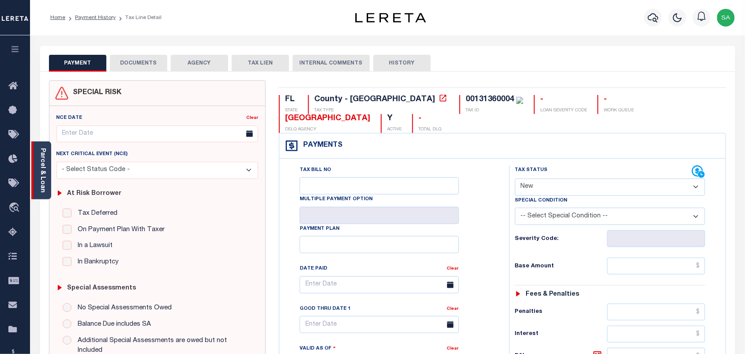
click at [43, 170] on link "Parcel & Loan" at bounding box center [42, 170] width 6 height 45
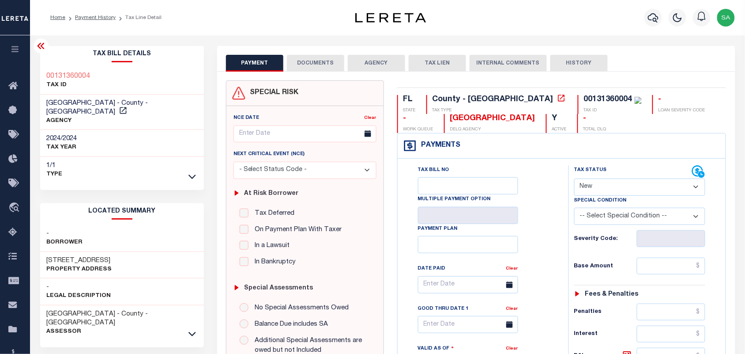
click at [586, 184] on select "- Select Status Code - Open Due/Unpaid Paid Incomplete No Tax Due Internal Refu…" at bounding box center [640, 186] width 132 height 17
select select "PYD"
click at [574, 179] on select "- Select Status Code - Open Due/Unpaid Paid Incomplete No Tax Due Internal Refu…" at bounding box center [640, 186] width 132 height 17
type input "[DATE]"
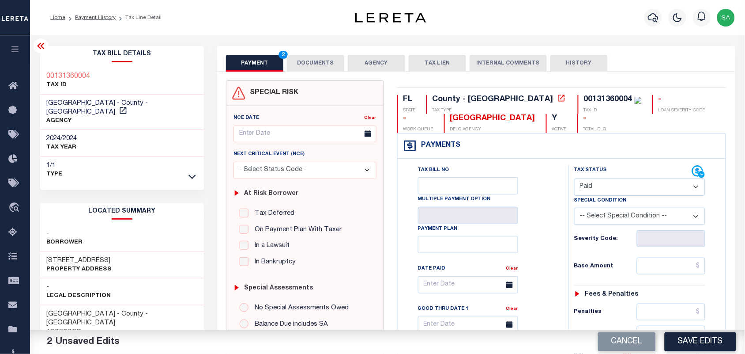
click at [602, 188] on select "- Select Status Code - Open Due/Unpaid Paid Incomplete No Tax Due Internal Refu…" at bounding box center [640, 186] width 132 height 17
click at [607, 189] on select "- Select Status Code - Open Due/Unpaid Paid Incomplete No Tax Due Internal Refu…" at bounding box center [640, 186] width 132 height 17
click at [311, 60] on button "DOCUMENTS" at bounding box center [315, 63] width 57 height 17
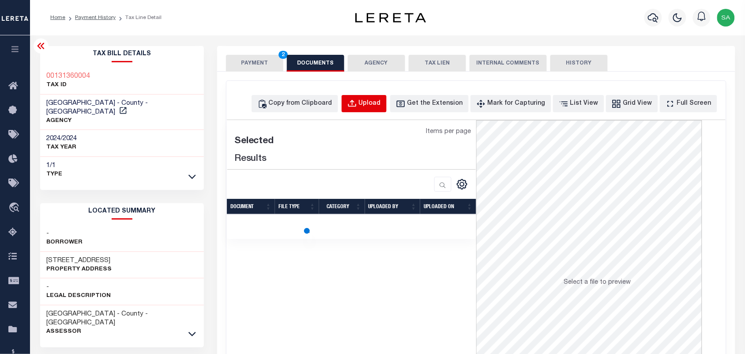
click at [381, 105] on div "Upload" at bounding box center [370, 104] width 22 height 10
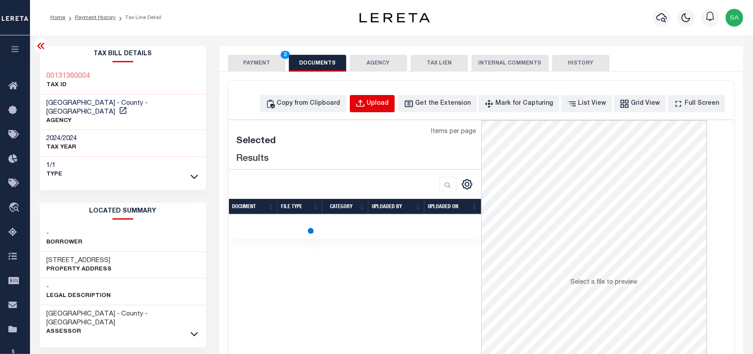
select select "POP"
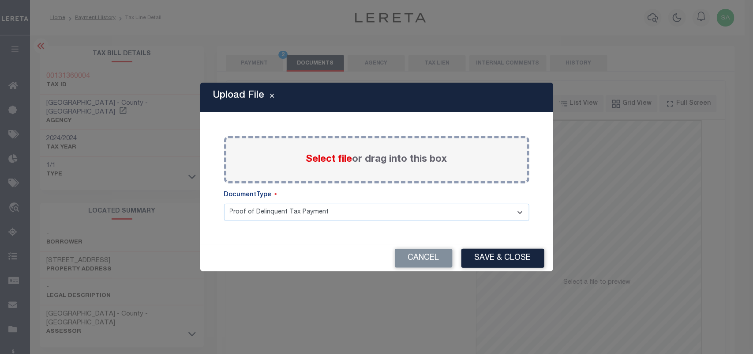
click at [340, 160] on span "Select file" at bounding box center [329, 159] width 46 height 10
click at [0, 0] on input "Select file or drag into this box" at bounding box center [0, 0] width 0 height 0
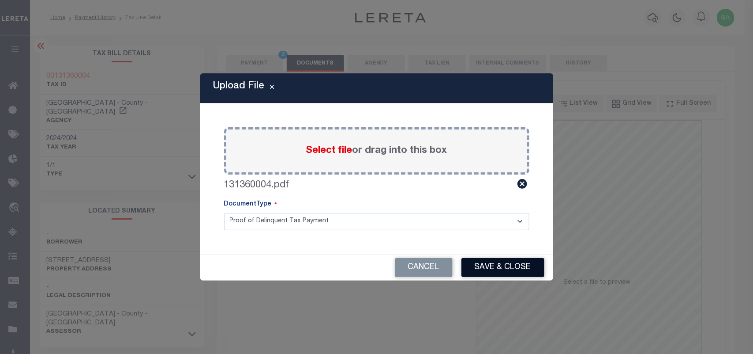
click at [489, 263] on button "Save & Close" at bounding box center [503, 267] width 83 height 19
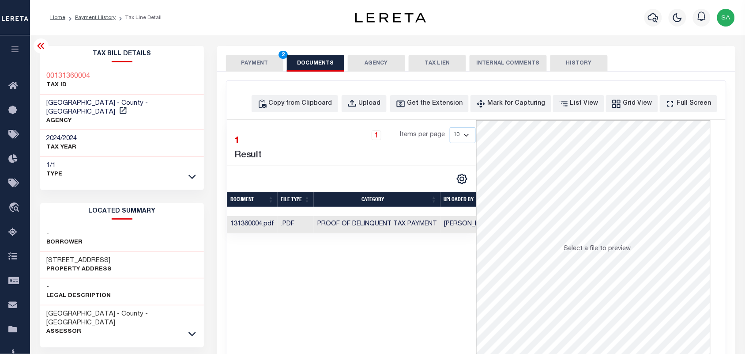
click at [257, 60] on button "PAYMENT 2" at bounding box center [254, 63] width 57 height 17
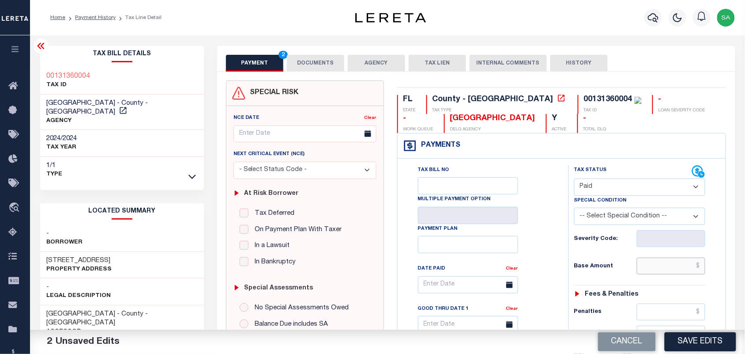
drag, startPoint x: 658, startPoint y: 263, endPoint x: 610, endPoint y: 267, distance: 47.8
click at [658, 263] on input "text" at bounding box center [671, 265] width 69 height 17
paste input "8,404.88"
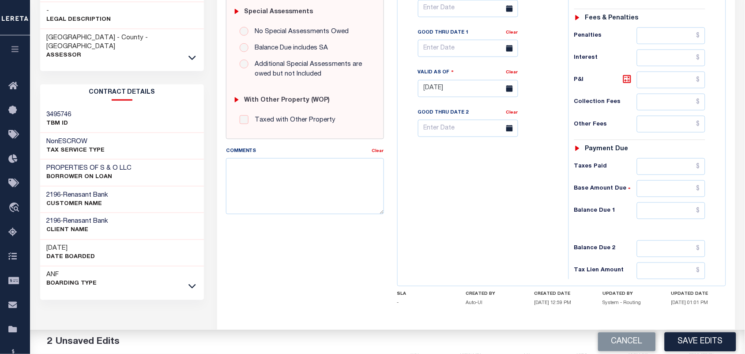
type input "$8,404.88"
click at [667, 225] on div "Tax Status Status - Select Status Code -" at bounding box center [642, 84] width 149 height 390
click at [672, 213] on input "text" at bounding box center [671, 210] width 69 height 17
type input "$0.00"
click at [429, 199] on div "Tax Bill No Multiple Payment Option Payment Plan Clear" at bounding box center [481, 84] width 162 height 390
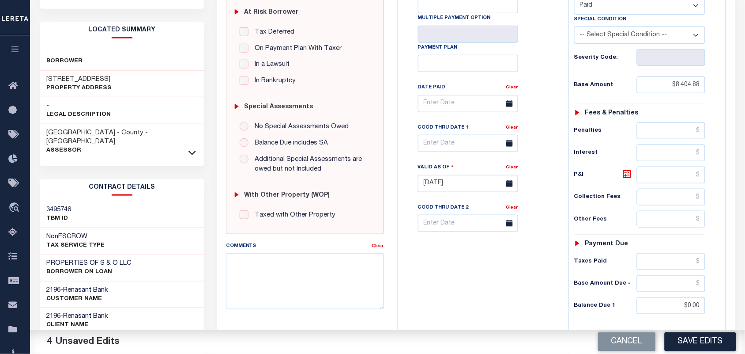
scroll to position [0, 0]
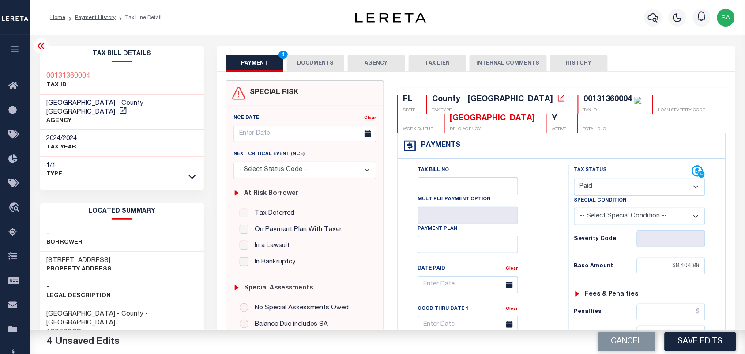
click at [330, 67] on button "DOCUMENTS" at bounding box center [315, 63] width 57 height 17
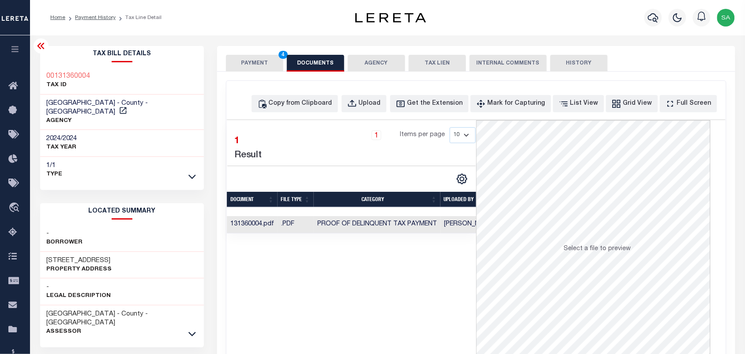
click at [263, 68] on button "PAYMENT 4" at bounding box center [254, 63] width 57 height 17
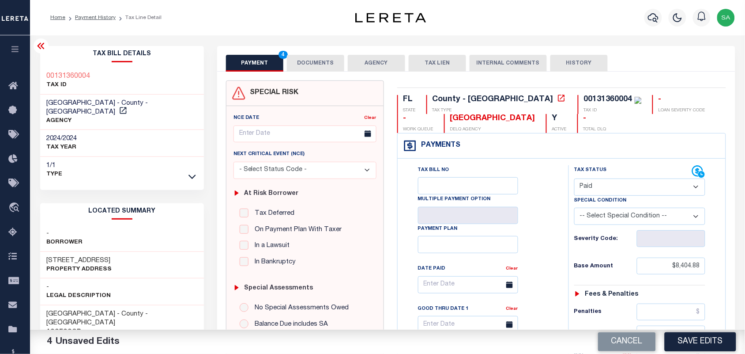
scroll to position [165, 0]
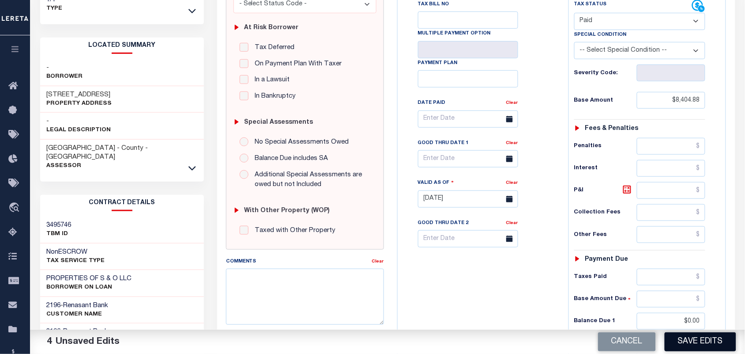
click at [684, 346] on button "Save Edits" at bounding box center [700, 341] width 71 height 19
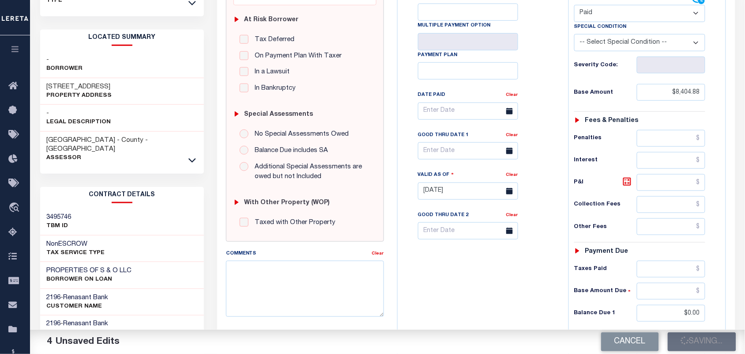
scroll to position [316, 0]
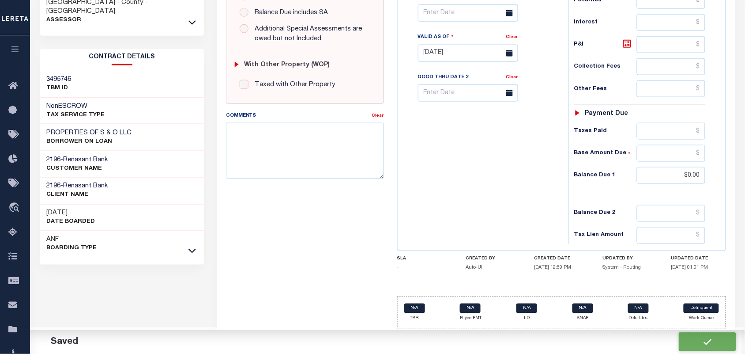
checkbox input "false"
type input "$8,404.88"
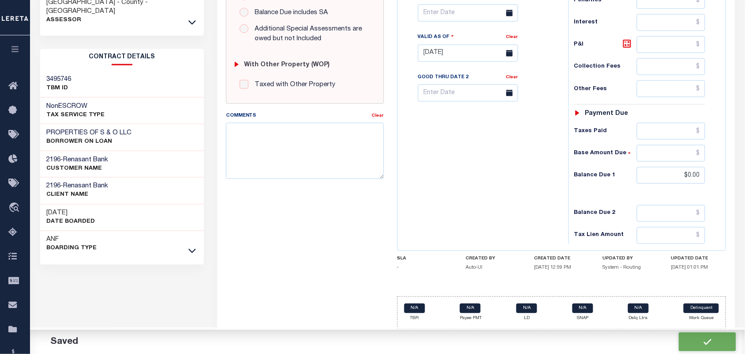
type input "$0"
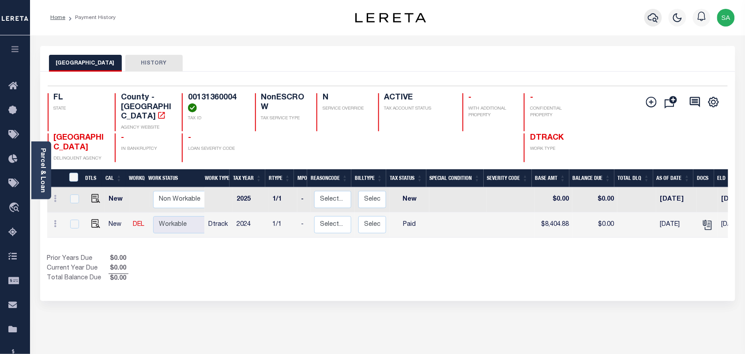
click at [652, 18] on icon "button" at bounding box center [653, 17] width 11 height 11
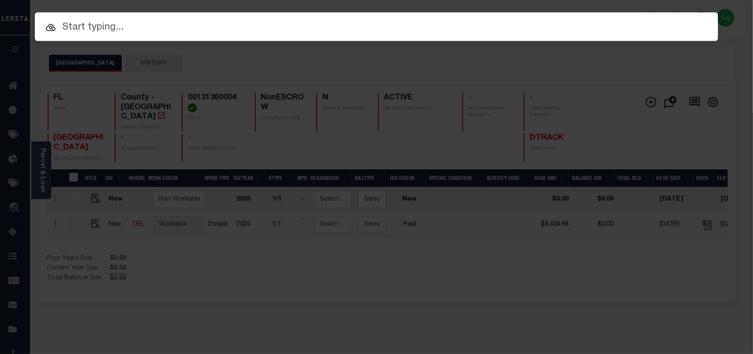
click at [561, 23] on input "text" at bounding box center [377, 27] width 684 height 15
paste input "4280001227"
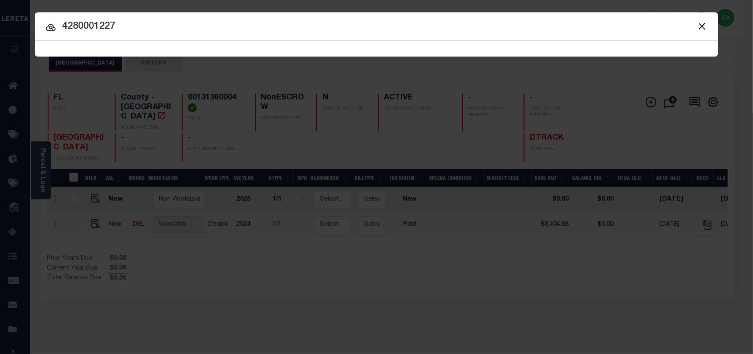
type input "4280001227"
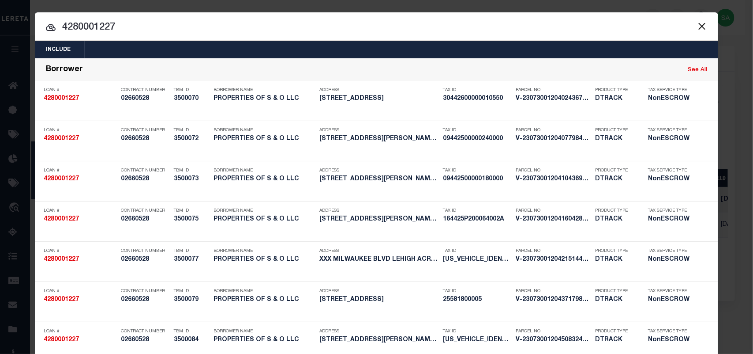
scroll to position [2042, 0]
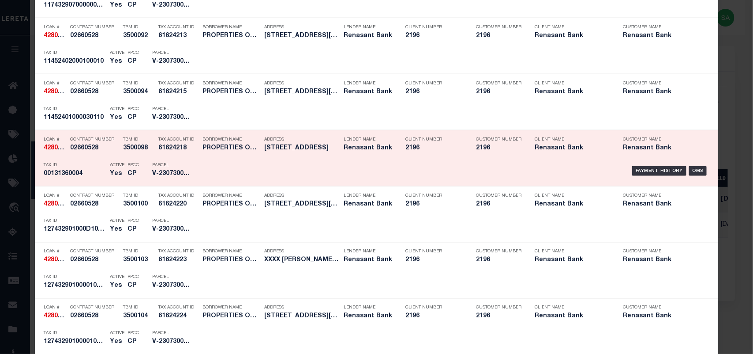
click at [226, 166] on div "Payment History OMS" at bounding box center [457, 171] width 504 height 26
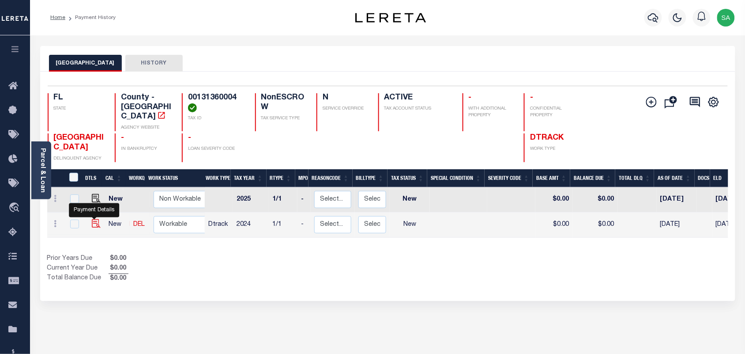
click at [95, 219] on img "" at bounding box center [96, 223] width 9 height 9
checkbox input "true"
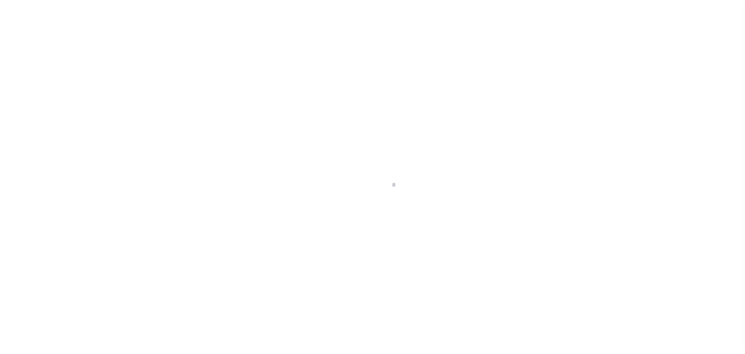
select select "NW2"
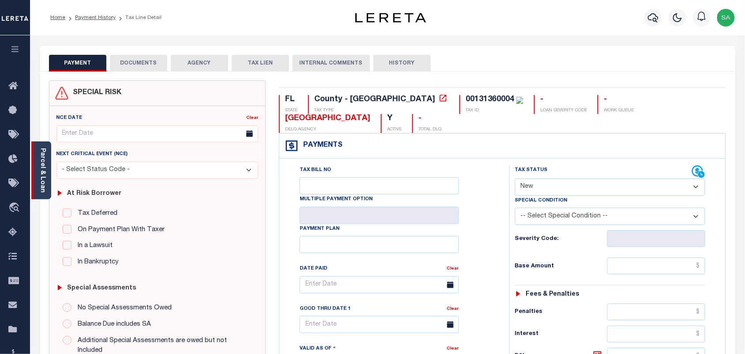
click at [45, 173] on link "Parcel & Loan" at bounding box center [42, 170] width 6 height 45
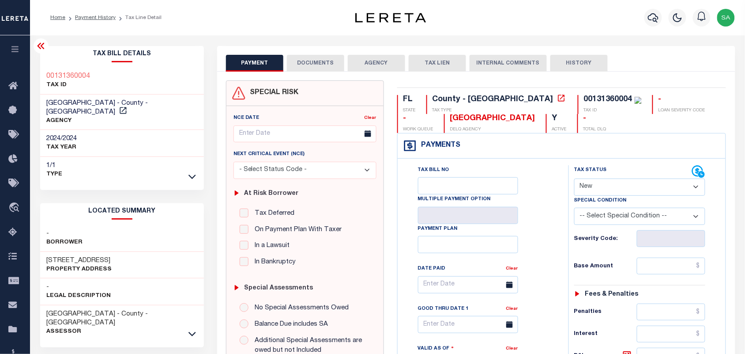
click at [314, 58] on button "DOCUMENTS" at bounding box center [315, 63] width 57 height 17
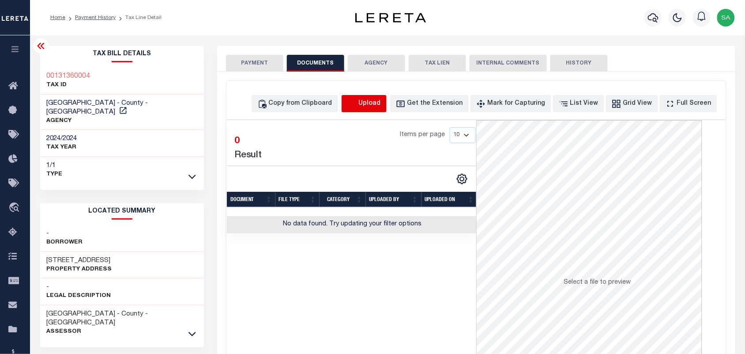
click at [357, 107] on icon "button" at bounding box center [352, 104] width 10 height 10
select select "POP"
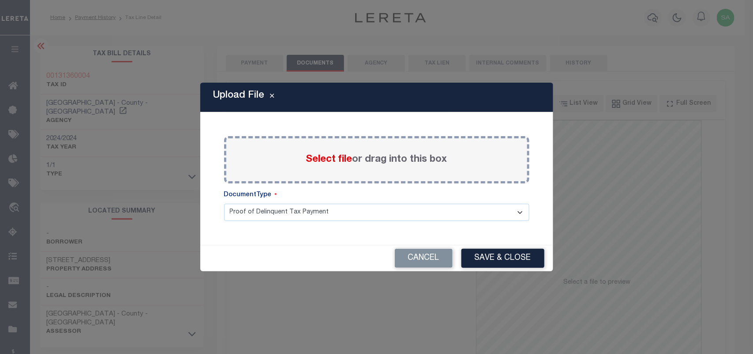
click at [343, 157] on span "Select file" at bounding box center [329, 159] width 46 height 10
click at [0, 0] on input "Select file or drag into this box" at bounding box center [0, 0] width 0 height 0
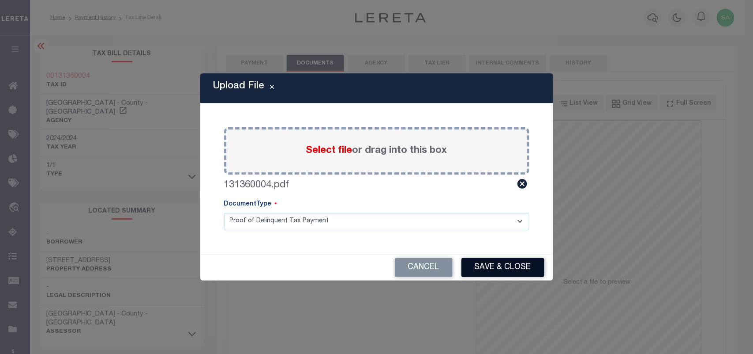
click at [491, 259] on button "Save & Close" at bounding box center [503, 267] width 83 height 19
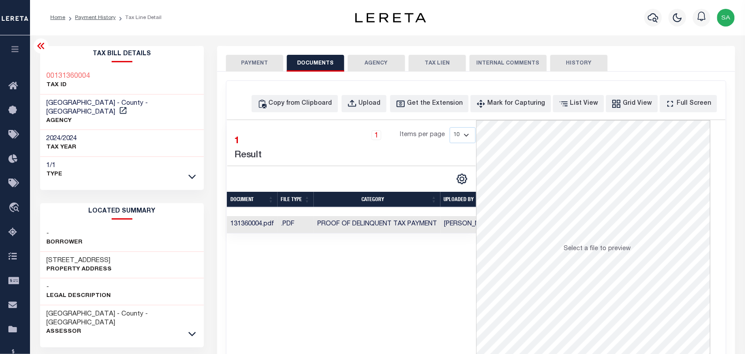
drag, startPoint x: 248, startPoint y: 56, endPoint x: 253, endPoint y: 60, distance: 6.6
click at [248, 56] on button "PAYMENT" at bounding box center [254, 63] width 57 height 17
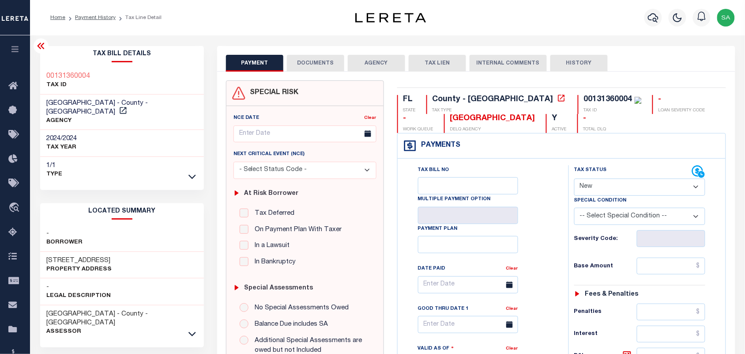
drag, startPoint x: 617, startPoint y: 188, endPoint x: 616, endPoint y: 195, distance: 6.3
click at [617, 188] on select "- Select Status Code - Open Due/Unpaid Paid Incomplete No Tax Due Internal Refu…" at bounding box center [640, 186] width 132 height 17
select select "DUE"
click at [574, 179] on select "- Select Status Code - Open Due/Unpaid Paid Incomplete No Tax Due Internal Refu…" at bounding box center [640, 186] width 132 height 17
type input "09/02/2025"
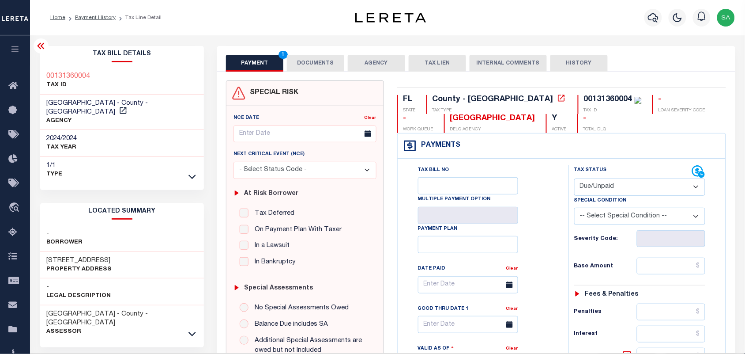
click at [600, 192] on select "- Select Status Code - Open Due/Unpaid Paid Incomplete No Tax Due Internal Refu…" at bounding box center [640, 186] width 132 height 17
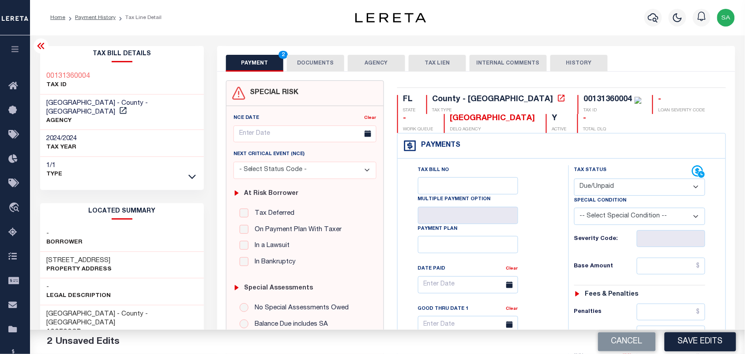
select select "PYD"
click at [574, 179] on select "- Select Status Code - Open Due/Unpaid Paid Incomplete No Tax Due Internal Refu…" at bounding box center [640, 186] width 132 height 17
click at [666, 268] on input "text" at bounding box center [671, 265] width 69 height 17
paste input "8,404.88"
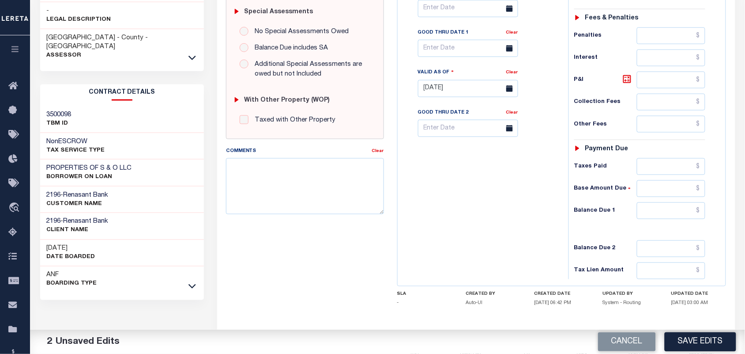
type input "$8,404.88"
click at [649, 204] on div "Tax Status Status - Select Status Code -" at bounding box center [642, 84] width 149 height 390
click at [655, 207] on input "text" at bounding box center [671, 210] width 69 height 17
type input "$0.00"
click at [523, 222] on div "Tax Bill No Multiple Payment Option Payment Plan Clear" at bounding box center [481, 84] width 162 height 390
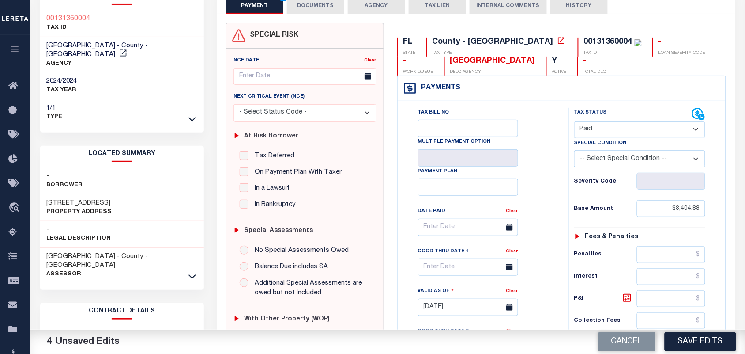
scroll to position [0, 0]
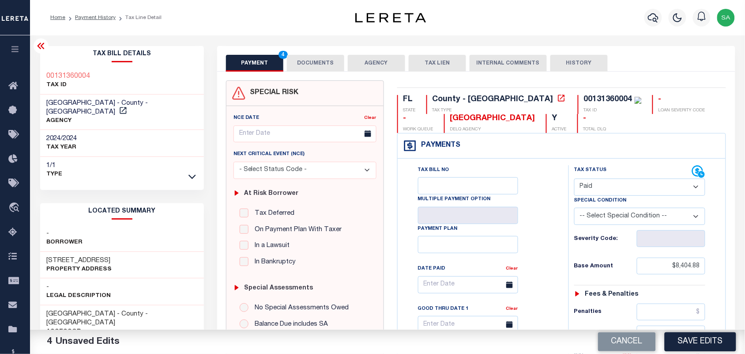
click at [319, 64] on button "DOCUMENTS" at bounding box center [315, 63] width 57 height 17
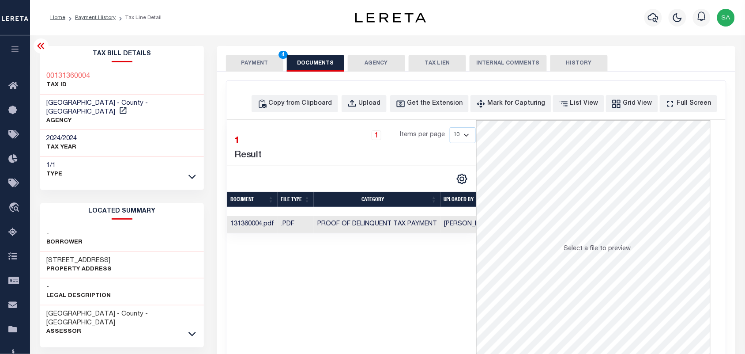
click at [245, 63] on button "PAYMENT 4" at bounding box center [254, 63] width 57 height 17
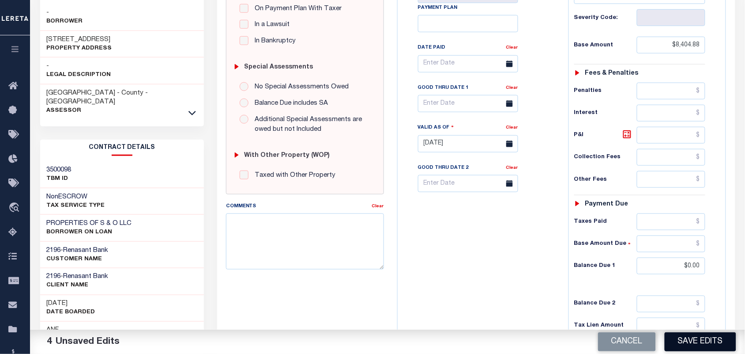
click at [692, 345] on button "Save Edits" at bounding box center [700, 341] width 71 height 19
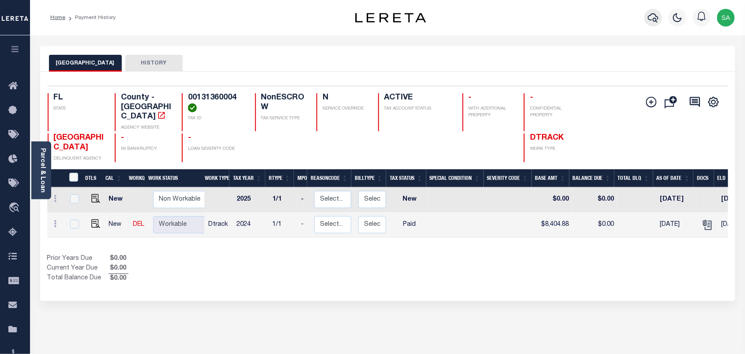
click at [654, 23] on icon "button" at bounding box center [653, 17] width 11 height 11
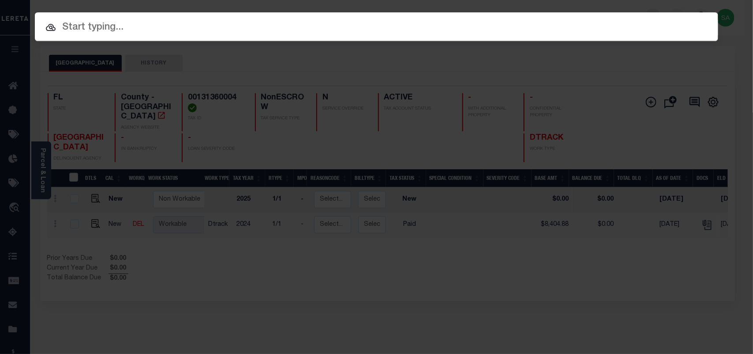
click at [594, 23] on div "Include Loans TBM Customers Borrowers Payments (Lender Non-Disb) Payments (Lend…" at bounding box center [376, 177] width 753 height 354
click at [495, 27] on input "text" at bounding box center [377, 27] width 684 height 15
paste input "4280001146"
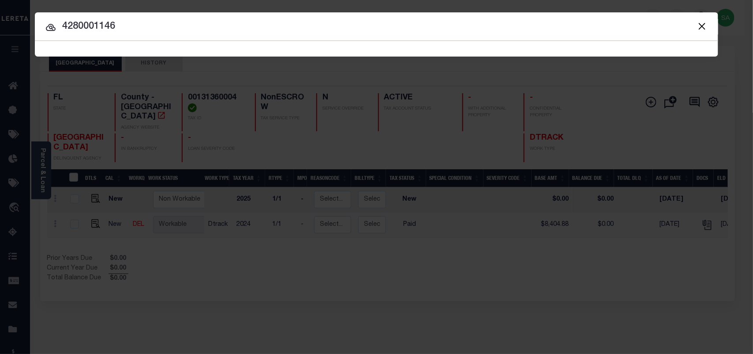
type input "4280001146"
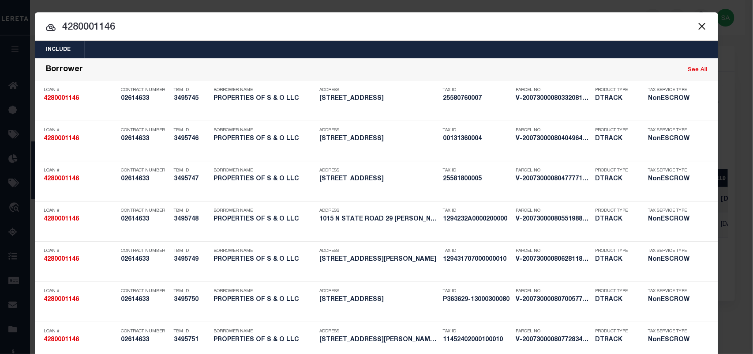
scroll to position [976, 0]
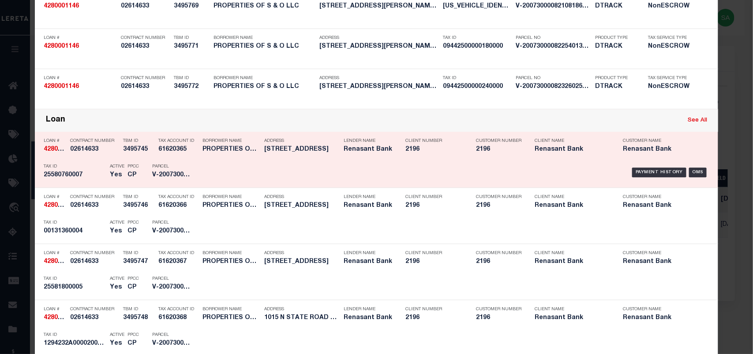
click at [98, 159] on div "Contract Number 02614633" at bounding box center [94, 147] width 49 height 26
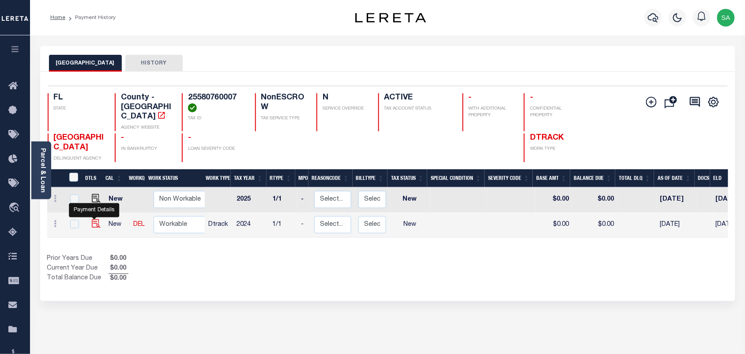
click at [97, 219] on img "" at bounding box center [96, 223] width 9 height 9
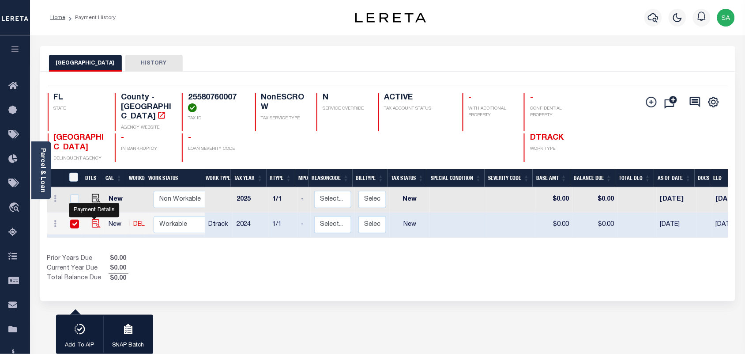
checkbox input "true"
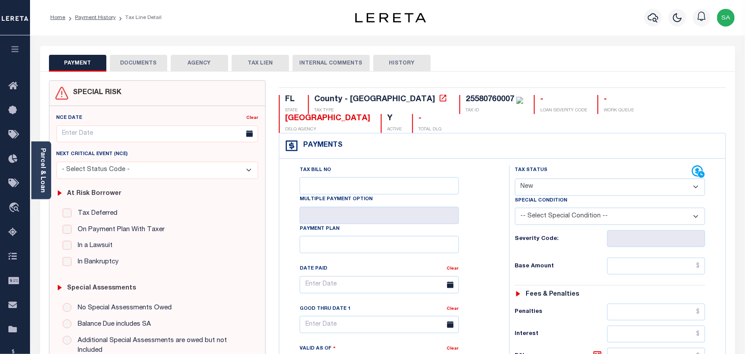
click at [556, 178] on select "- Select Status Code - Open Due/Unpaid Paid Incomplete No Tax Due Internal Refu…" at bounding box center [610, 186] width 191 height 17
select select "PYD"
click at [515, 178] on select "- Select Status Code - Open Due/Unpaid Paid Incomplete No Tax Due Internal Refu…" at bounding box center [610, 186] width 191 height 17
type input "[DATE]"
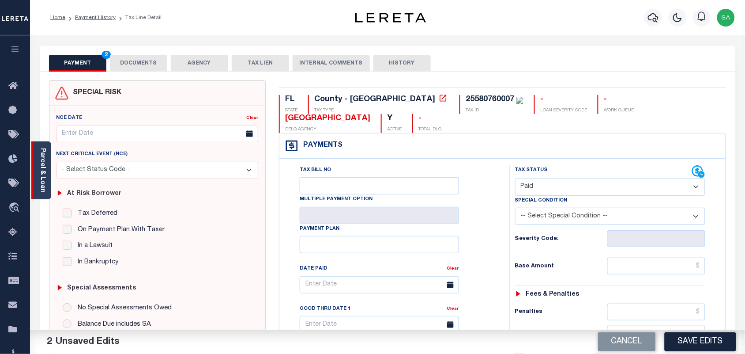
click at [45, 184] on link "Parcel & Loan" at bounding box center [42, 170] width 6 height 45
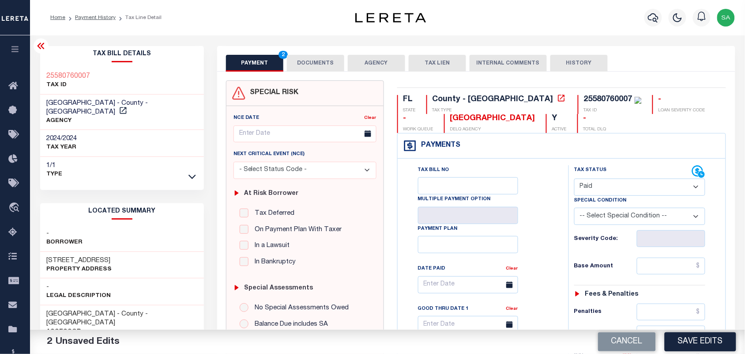
drag, startPoint x: 308, startPoint y: 65, endPoint x: 316, endPoint y: 75, distance: 13.5
click at [308, 65] on button "DOCUMENTS" at bounding box center [315, 63] width 57 height 17
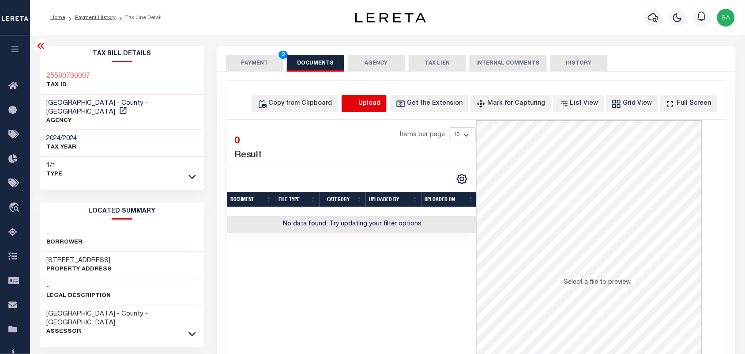
click at [356, 106] on icon "button" at bounding box center [352, 102] width 8 height 7
select select "POP"
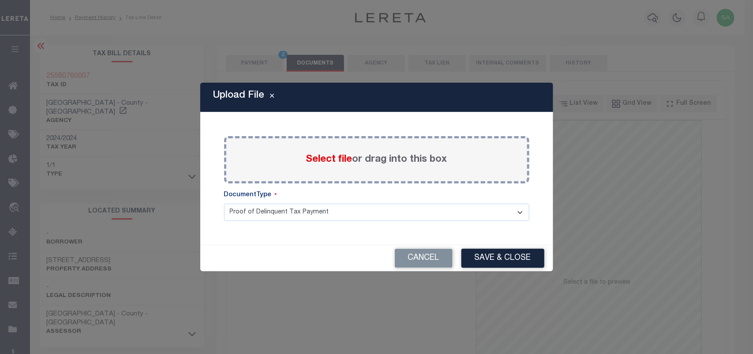
click at [333, 162] on span "Select file" at bounding box center [329, 159] width 46 height 10
click at [0, 0] on input "Select file or drag into this box" at bounding box center [0, 0] width 0 height 0
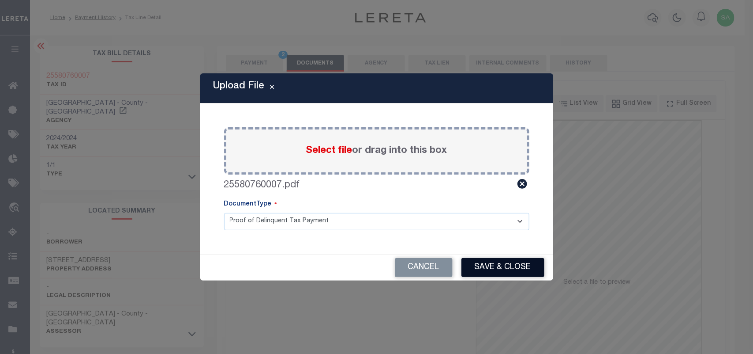
click at [510, 266] on button "Save & Close" at bounding box center [503, 267] width 83 height 19
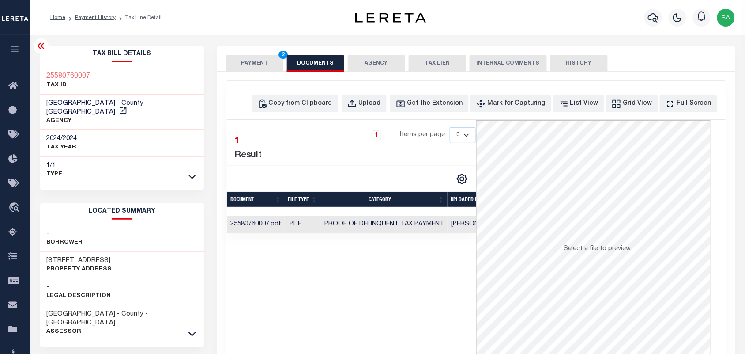
click at [248, 59] on button "PAYMENT 2" at bounding box center [254, 63] width 57 height 17
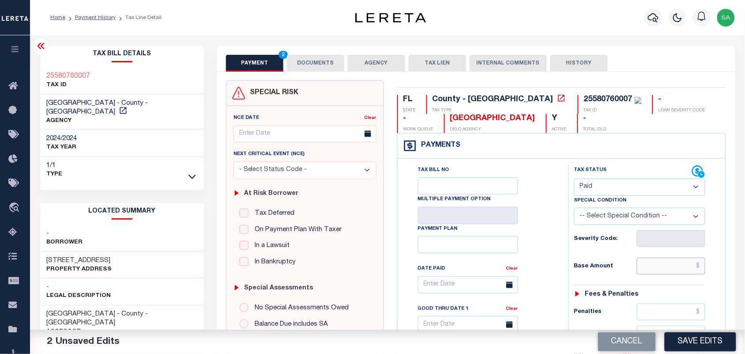
drag, startPoint x: 655, startPoint y: 266, endPoint x: 581, endPoint y: 254, distance: 75.1
click at [655, 266] on input "text" at bounding box center [671, 265] width 69 height 17
paste input "9,801.24"
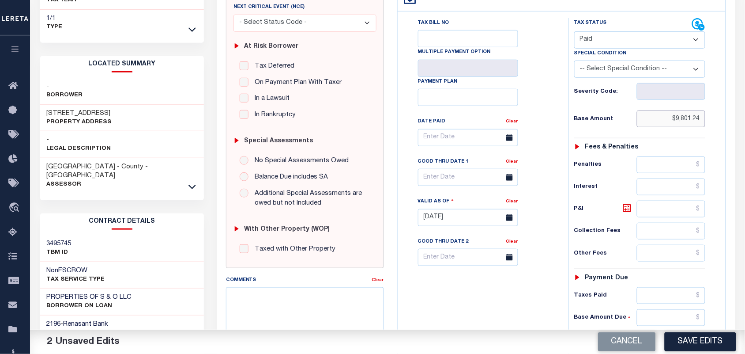
scroll to position [276, 0]
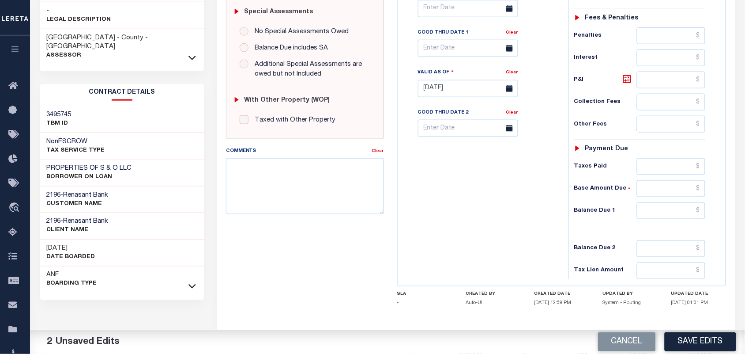
type input "$9,801.24"
click at [672, 197] on input "text" at bounding box center [671, 188] width 69 height 17
click at [524, 202] on div "Tax Bill No Multiple Payment Option Payment Plan Clear" at bounding box center [481, 84] width 162 height 390
drag, startPoint x: 693, startPoint y: 210, endPoint x: 530, endPoint y: 210, distance: 162.4
click at [693, 210] on input "text" at bounding box center [671, 210] width 69 height 17
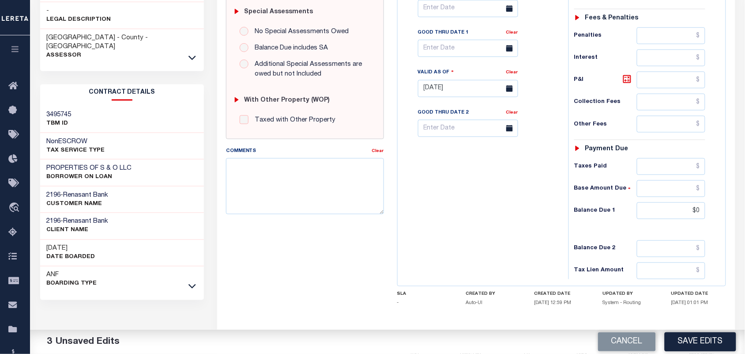
type input "$0.00"
click at [504, 212] on div "Tax Bill No Multiple Payment Option Payment Plan Clear" at bounding box center [481, 84] width 162 height 390
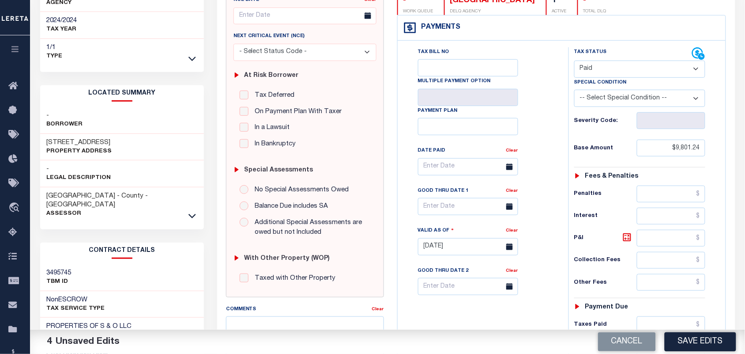
scroll to position [0, 0]
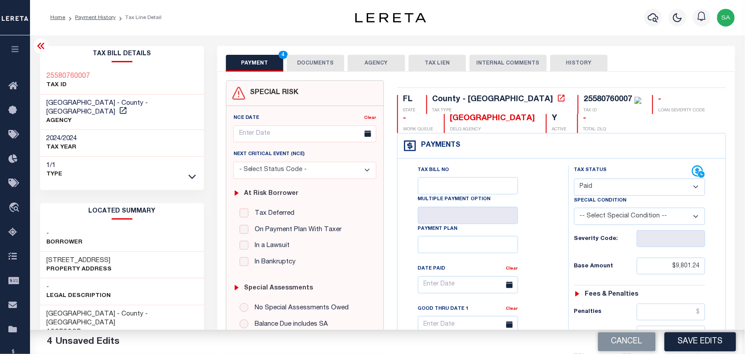
click at [304, 55] on button "DOCUMENTS" at bounding box center [315, 63] width 57 height 17
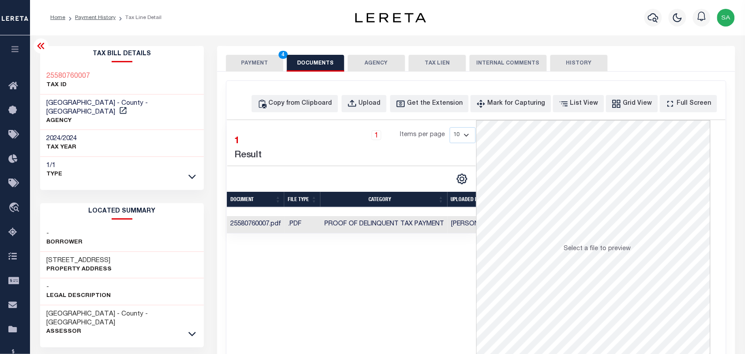
click at [246, 62] on button "PAYMENT 4" at bounding box center [254, 63] width 57 height 17
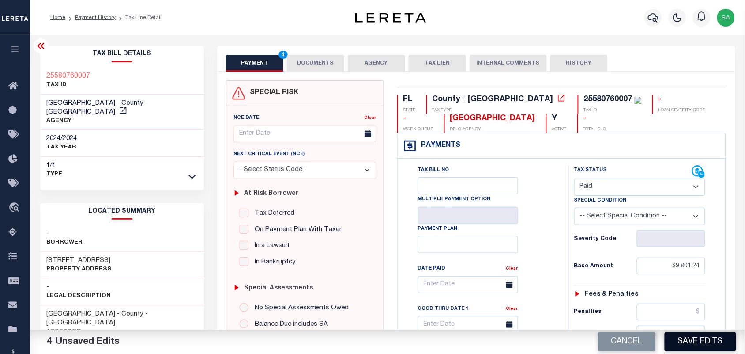
click at [676, 342] on button "Save Edits" at bounding box center [700, 341] width 71 height 19
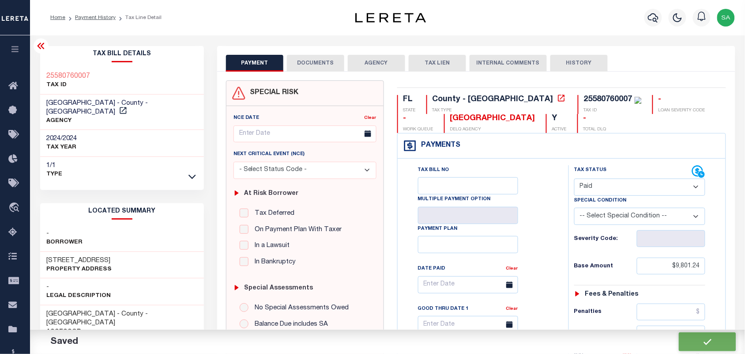
checkbox input "false"
type input "$9,801.24"
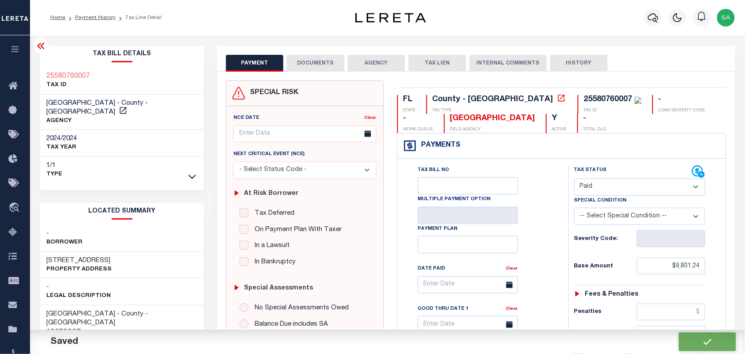
type input "$0"
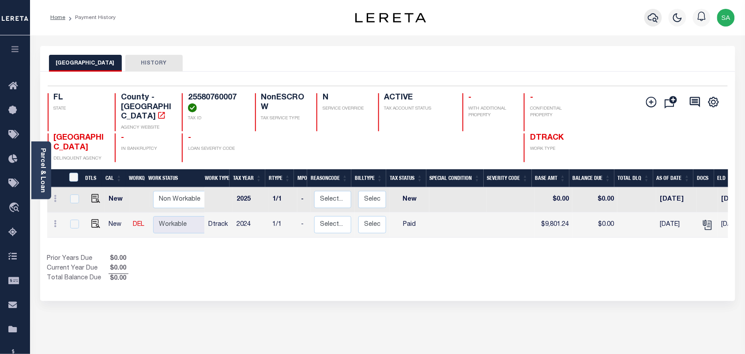
click at [650, 16] on icon "button" at bounding box center [653, 17] width 11 height 9
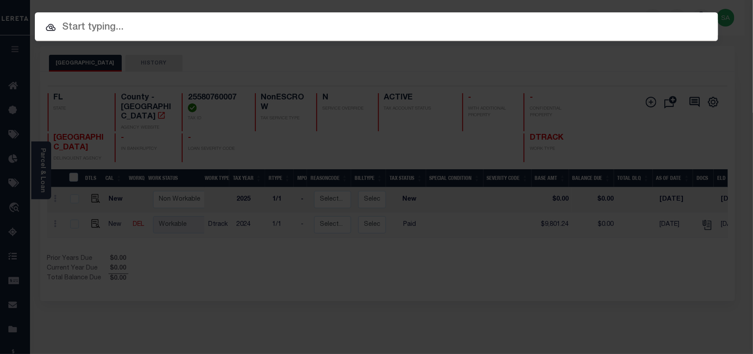
click at [583, 20] on input "text" at bounding box center [377, 27] width 684 height 15
paste input "4280001227"
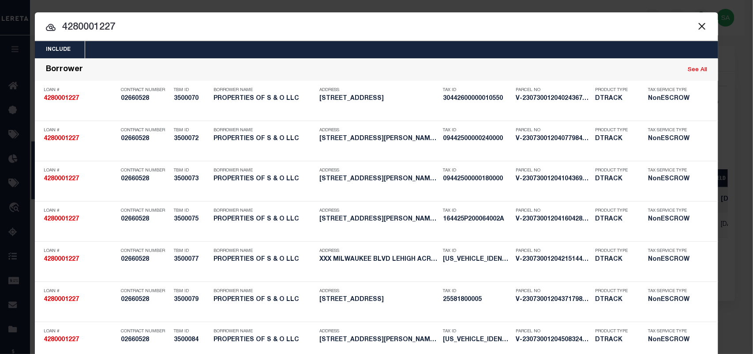
drag, startPoint x: 64, startPoint y: 34, endPoint x: 0, endPoint y: 43, distance: 65.0
click div "Include Loans TBM Customers Borrowers Payments (Lender Non-Disb) Payments (Lend…"
paste input "2558076000"
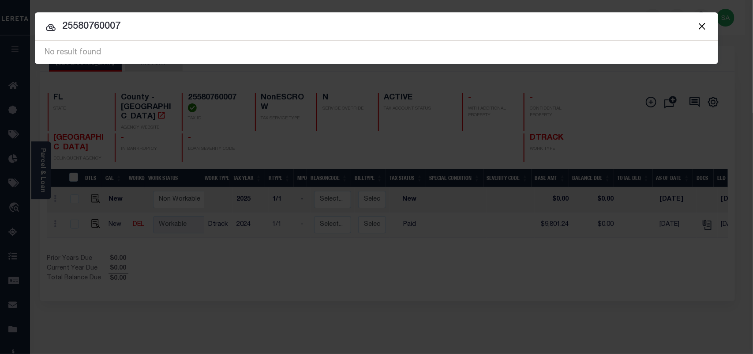
click input "25580760007"
type input "4280001227"
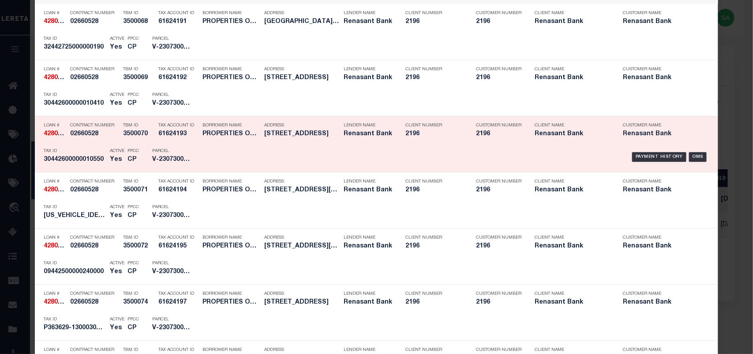
scroll to position [993, 0]
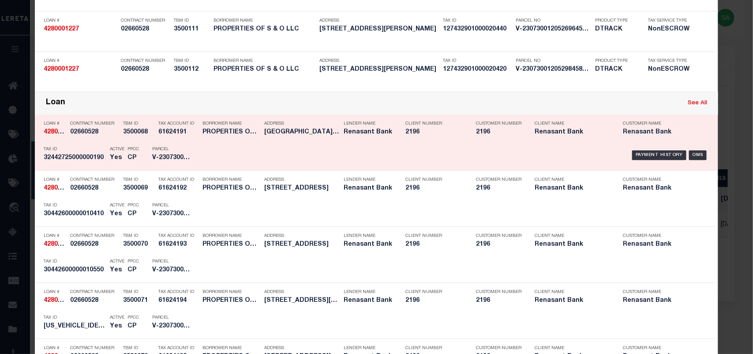
click div "Loan See All"
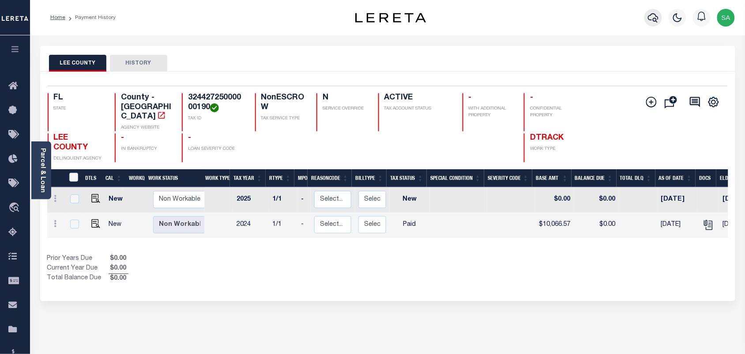
click at [653, 20] on icon "button" at bounding box center [653, 17] width 11 height 11
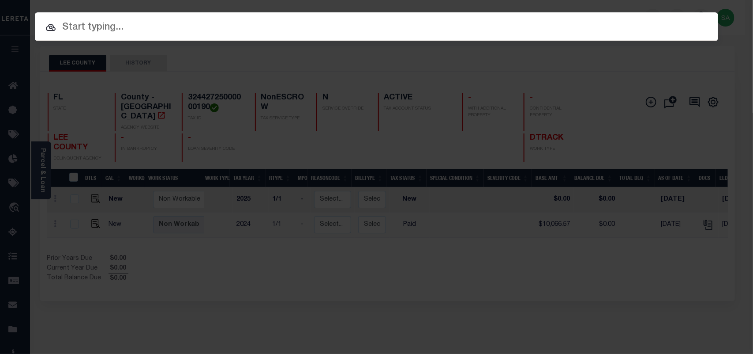
click at [619, 20] on div "Include Loans TBM Customers Borrowers Payments (Lender Non-Disb) Payments (Lend…" at bounding box center [377, 26] width 684 height 29
paste input "4280001227"
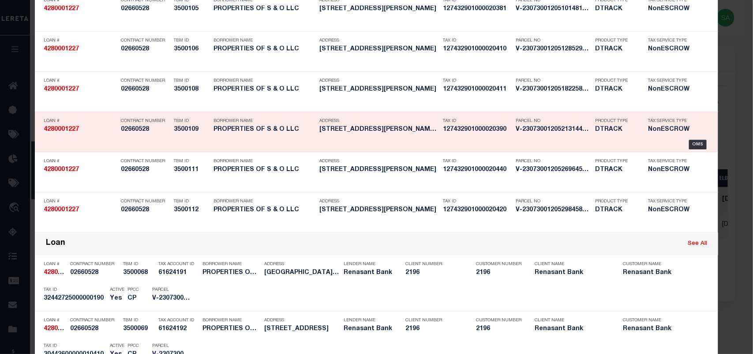
scroll to position [993, 0]
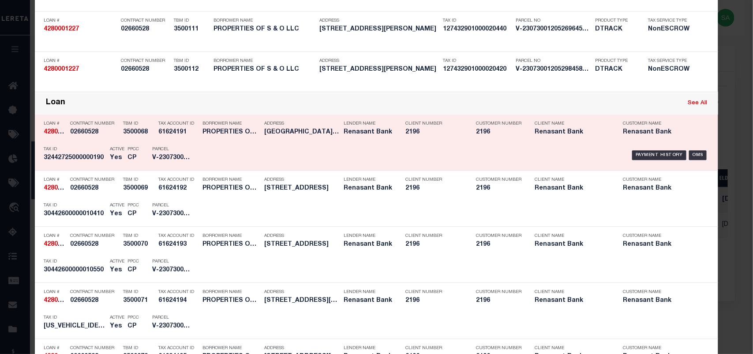
click at [696, 106] on link "See All" at bounding box center [697, 103] width 19 height 6
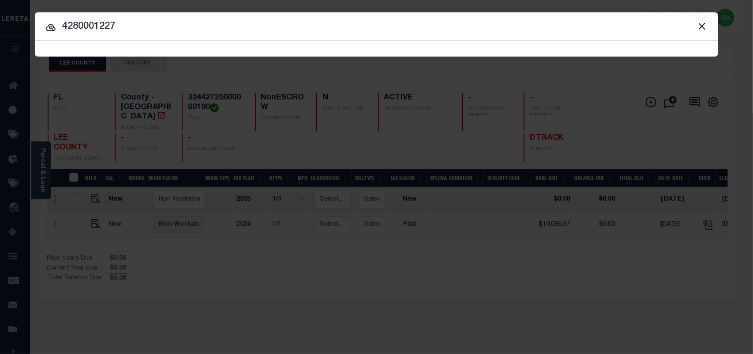
scroll to position [0, 0]
type input "4280001227"
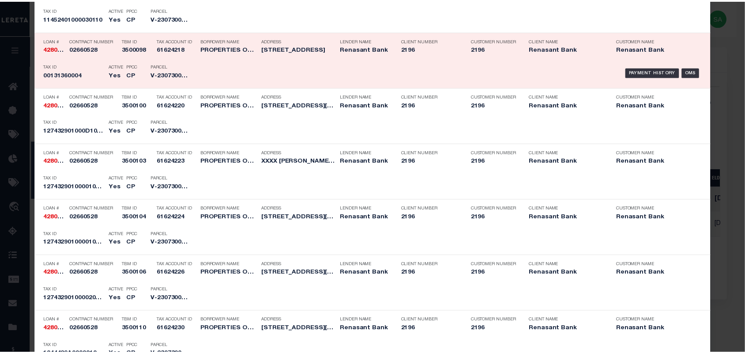
scroll to position [485, 0]
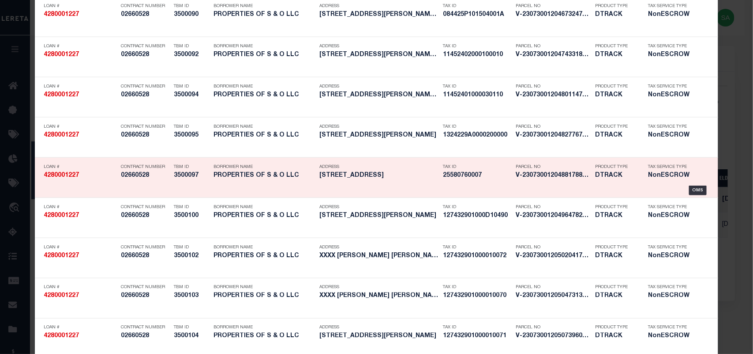
click at [453, 182] on div "Tax ID 25580760007" at bounding box center [477, 173] width 68 height 26
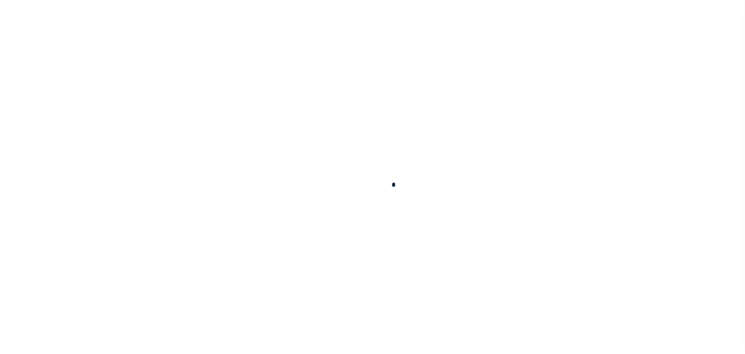
type input "4280001227"
type input "PROPERTIES OF S & O LLC"
select select
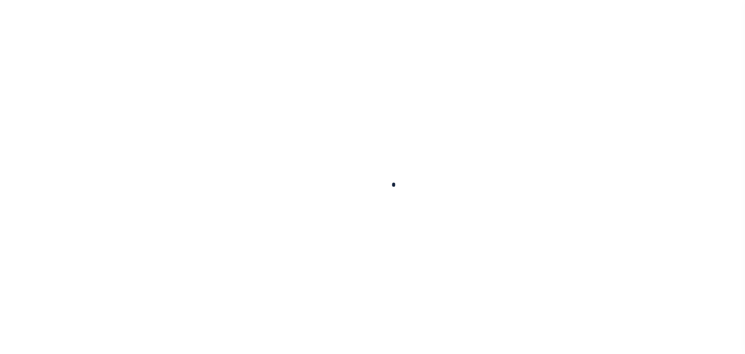
select select "10"
select select
type input "[STREET_ADDRESS]"
select select "NonEscrow"
select select
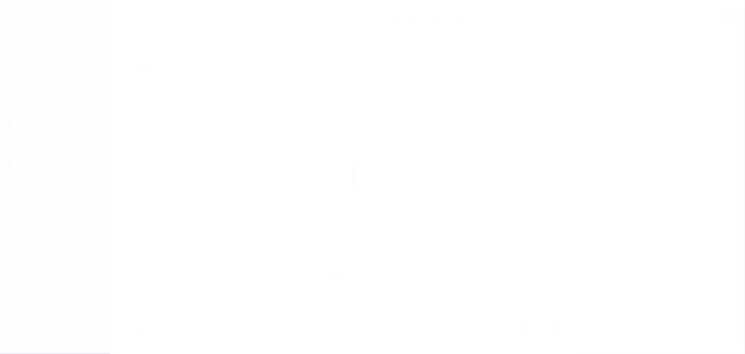
type input "IMMOKALEE FL 34142"
type input "4280001227"
type input "FL"
type textarea "SEE FILE1"
select select "4983"
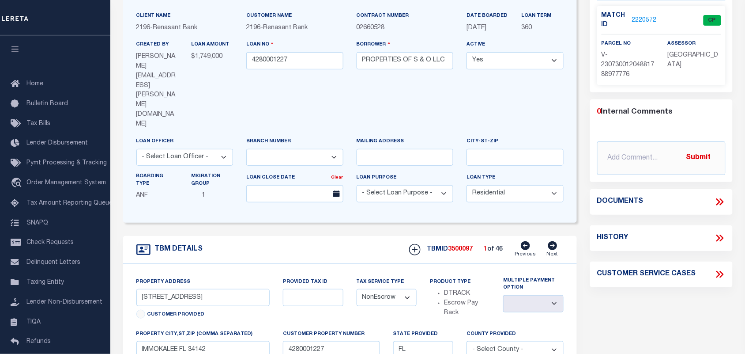
scroll to position [55, 0]
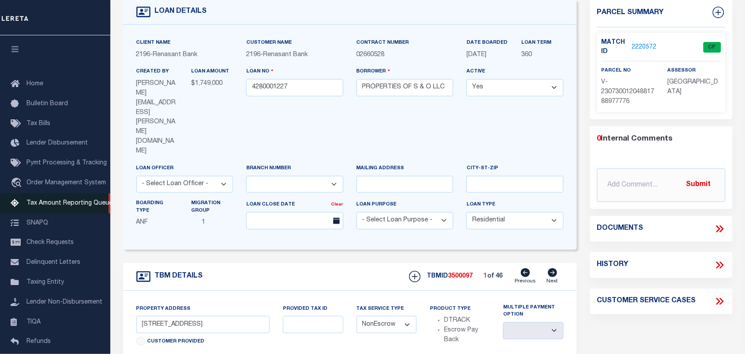
click at [58, 205] on span "Tax Amount Reporting Queue" at bounding box center [69, 203] width 86 height 6
